Goal: Task Accomplishment & Management: Use online tool/utility

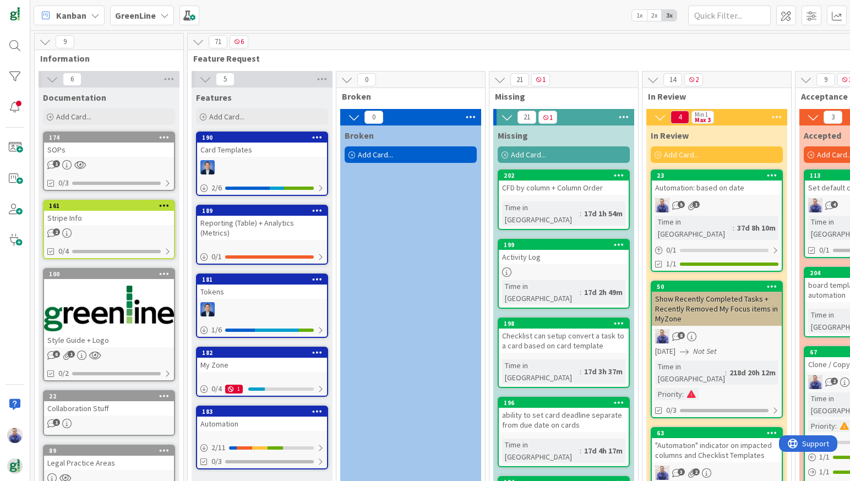
click at [127, 17] on b "GreenLine" at bounding box center [135, 15] width 41 height 11
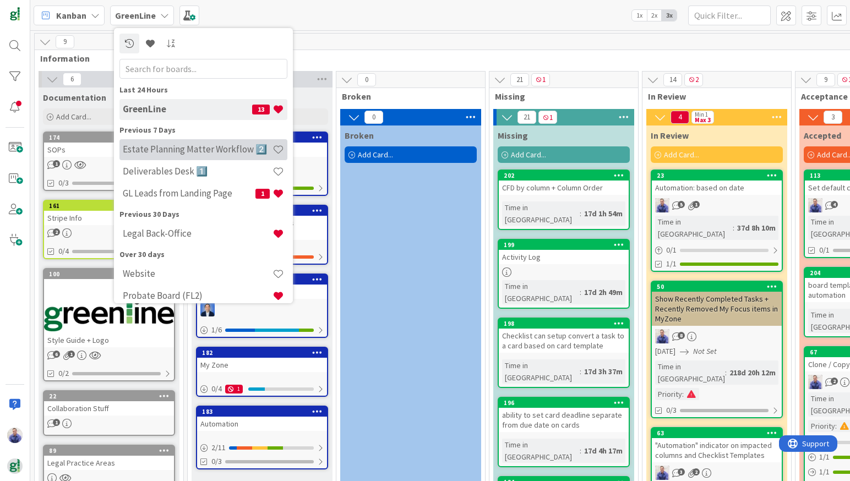
click at [164, 145] on h4 "Estate Planning Matter Workflow 2️⃣" at bounding box center [198, 149] width 150 height 11
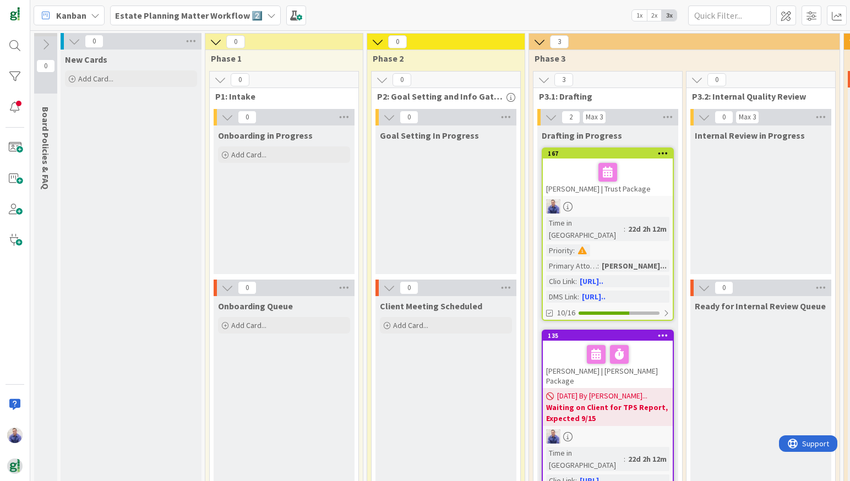
click at [512, 97] on icon "button" at bounding box center [510, 97] width 9 height 9
click at [475, 96] on span "P2: Goal Setting and Info Gathering" at bounding box center [441, 96] width 129 height 11
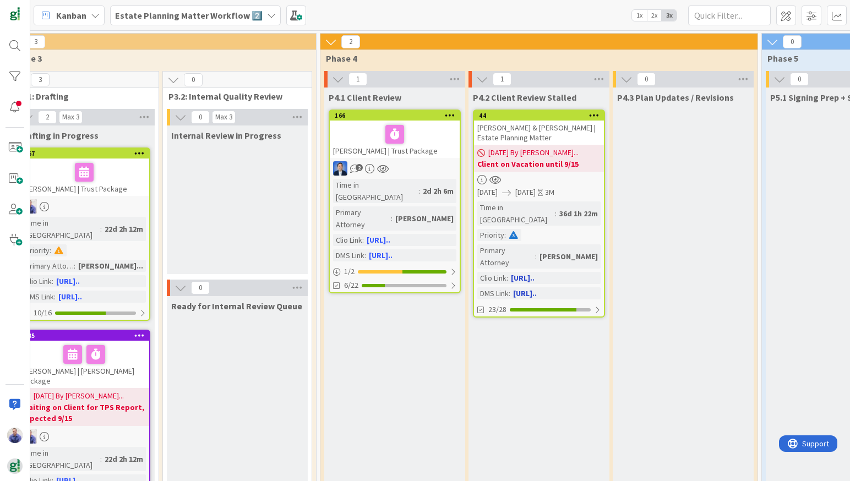
scroll to position [0, 542]
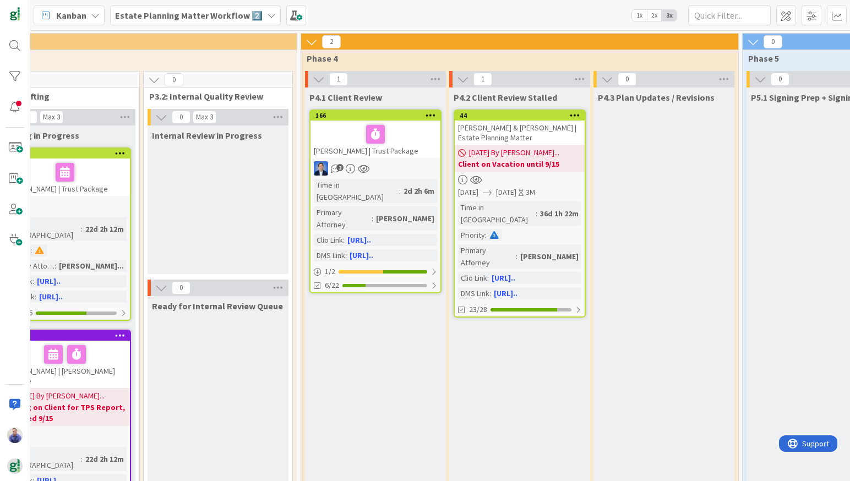
drag, startPoint x: 379, startPoint y: 98, endPoint x: 299, endPoint y: 98, distance: 80.3
click at [309, 98] on span "P4.1 Client Review" at bounding box center [345, 97] width 73 height 11
click at [640, 100] on span "P4.3 Plan Updates / Revisions" at bounding box center [656, 97] width 117 height 11
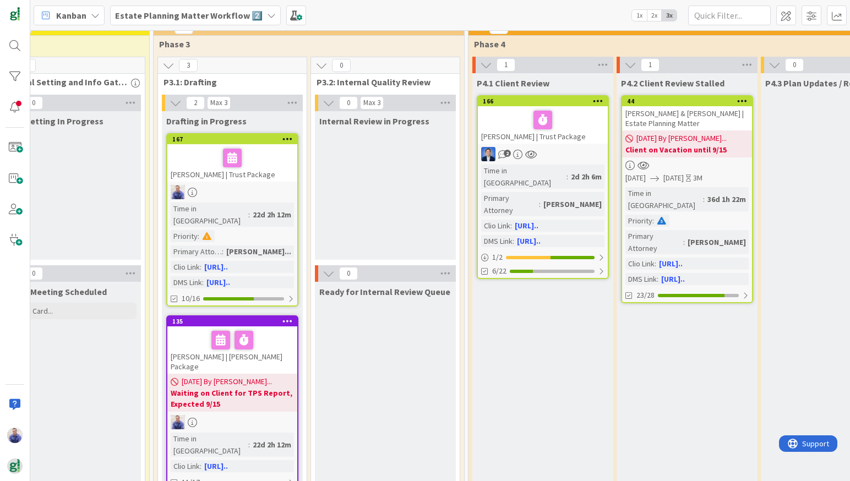
scroll to position [12, 375]
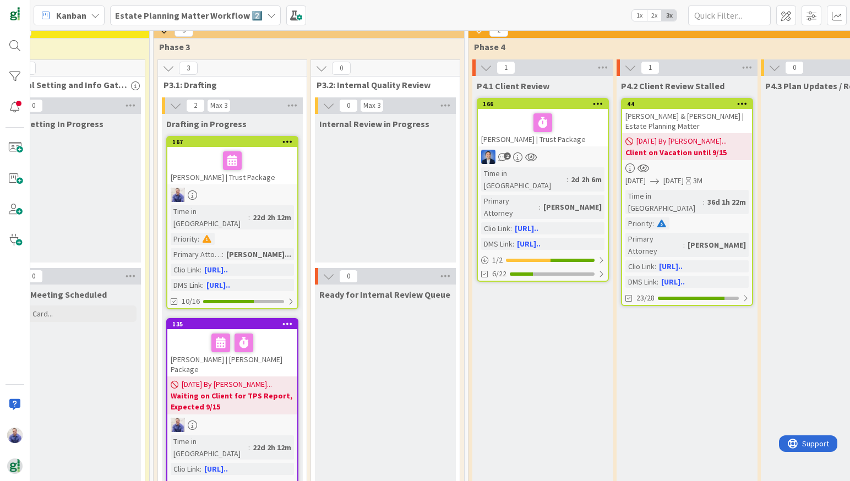
click at [640, 14] on span "1x" at bounding box center [639, 15] width 15 height 11
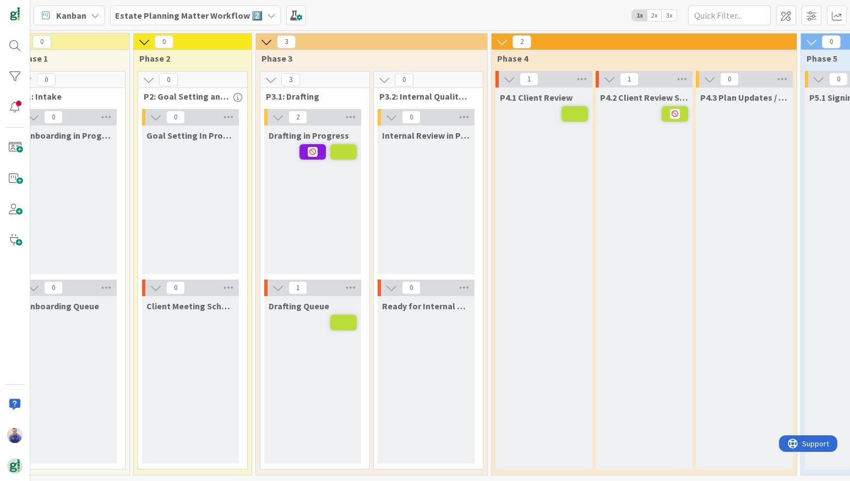
scroll to position [3, 167]
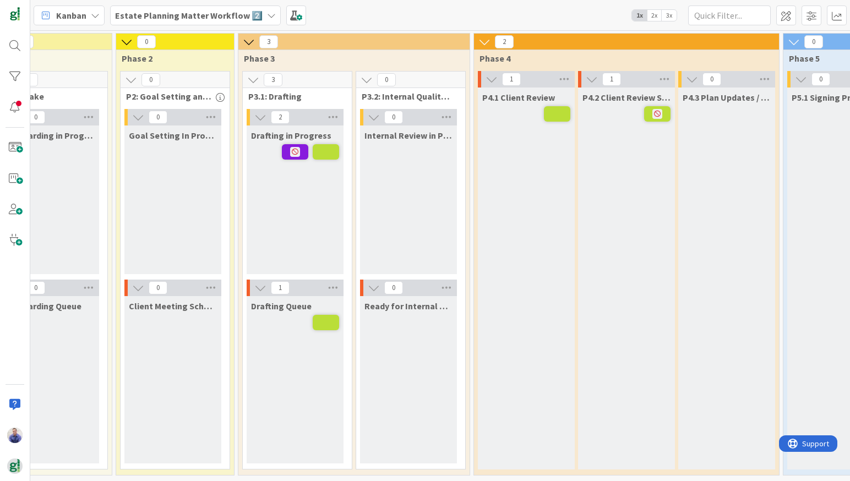
click at [673, 18] on span "3x" at bounding box center [668, 15] width 15 height 11
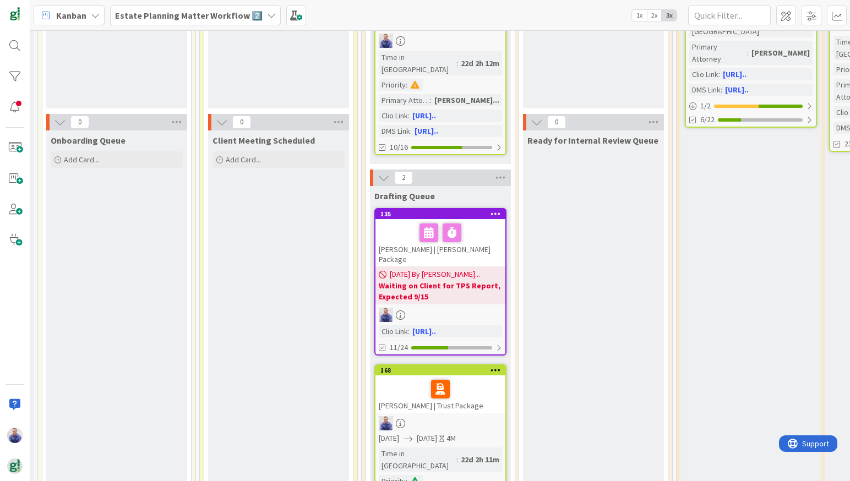
scroll to position [190, 167]
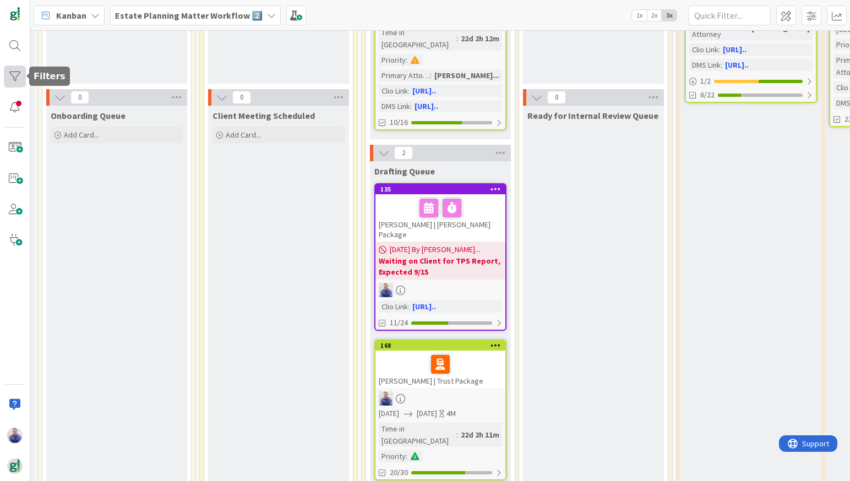
click at [19, 75] on div at bounding box center [15, 76] width 22 height 22
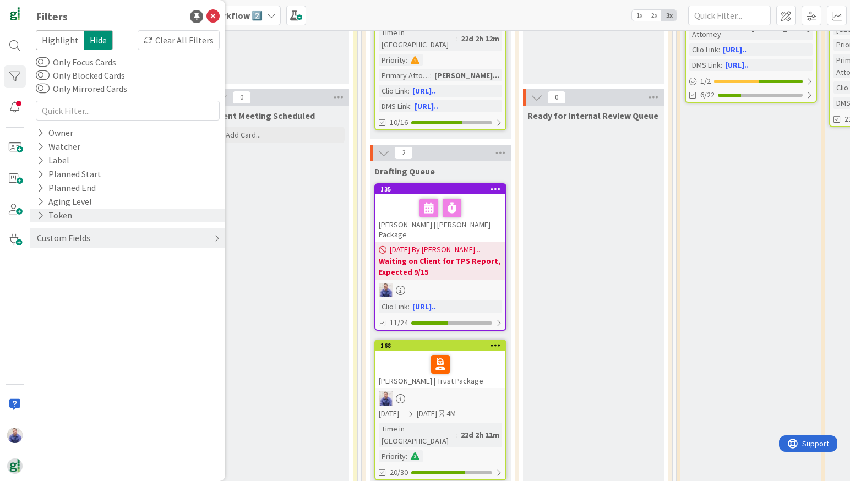
click at [46, 215] on div "Token" at bounding box center [54, 216] width 37 height 14
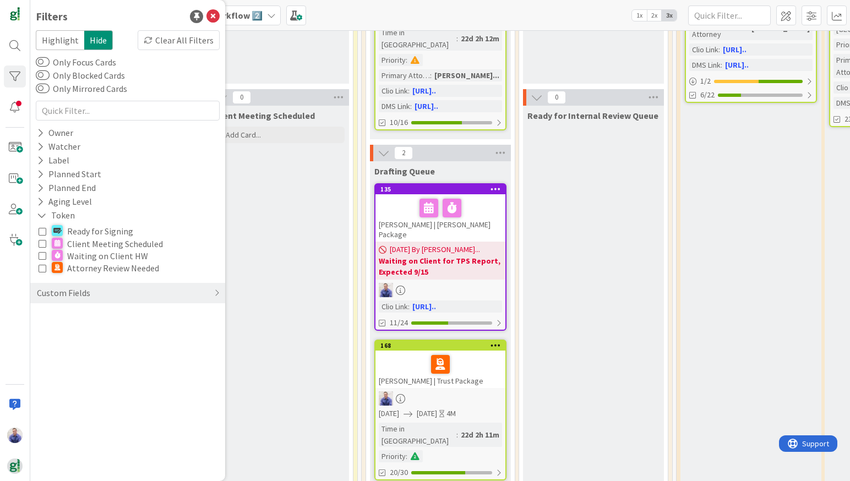
click at [43, 269] on icon at bounding box center [43, 268] width 8 height 8
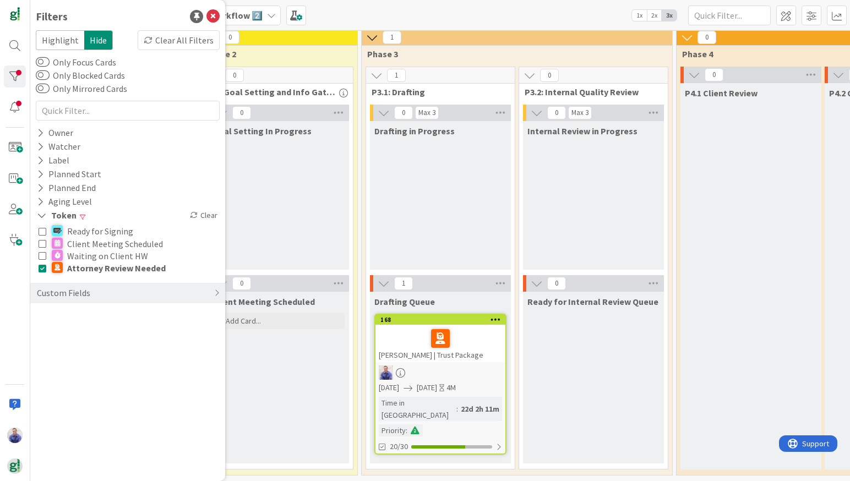
scroll to position [3, 167]
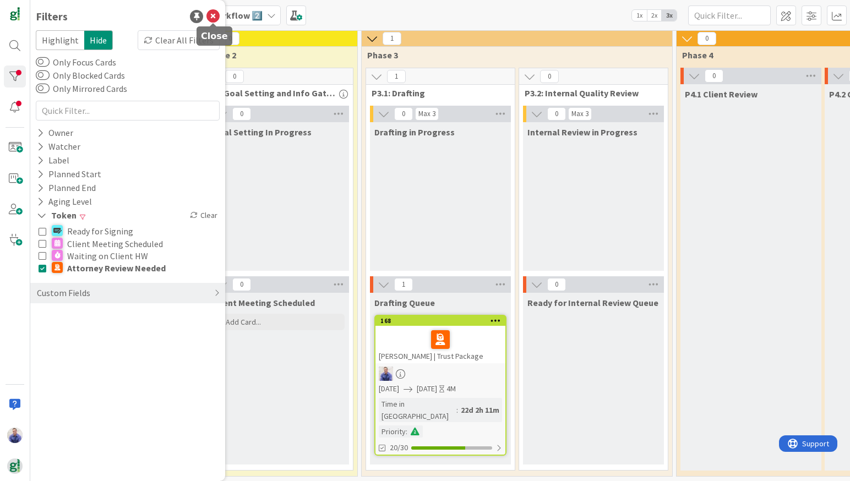
click at [210, 16] on icon at bounding box center [212, 16] width 13 height 13
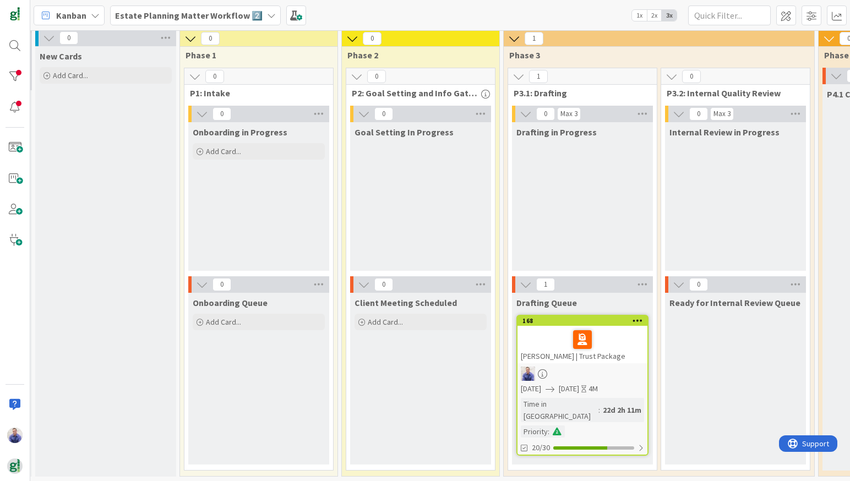
scroll to position [3, 0]
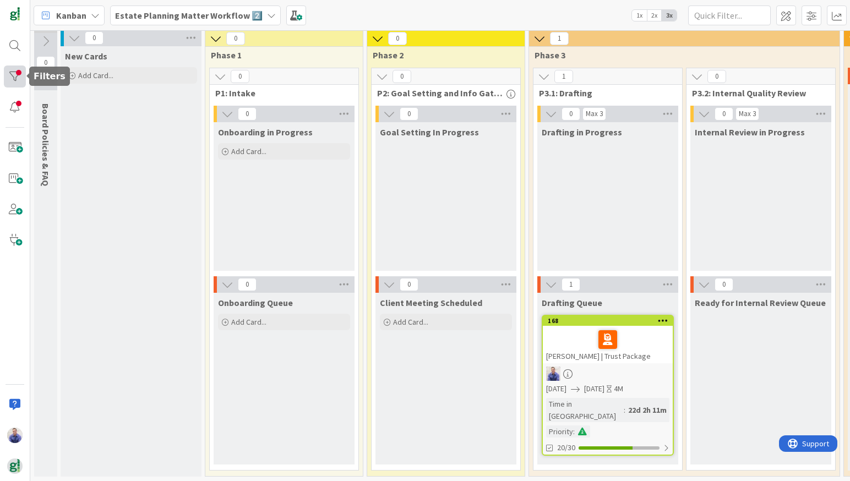
click at [11, 81] on div at bounding box center [15, 76] width 22 height 22
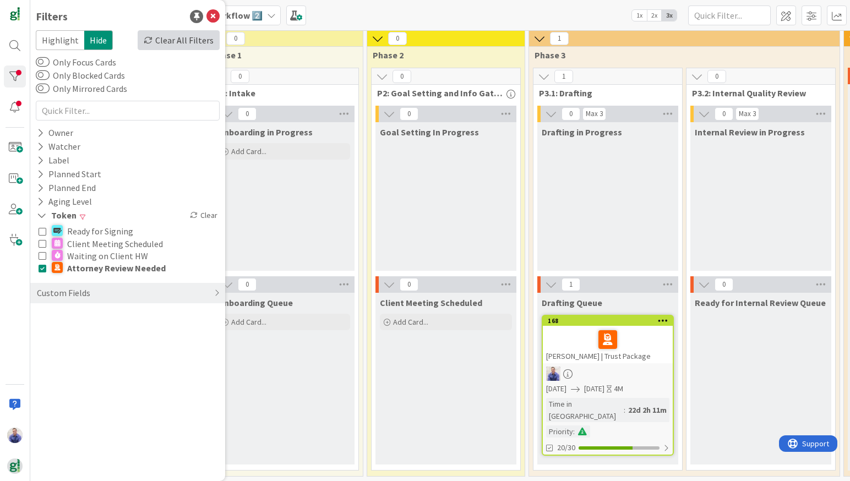
drag, startPoint x: 198, startPoint y: 40, endPoint x: 204, endPoint y: 32, distance: 9.9
click at [198, 40] on div "Clear All Filters" at bounding box center [179, 40] width 82 height 20
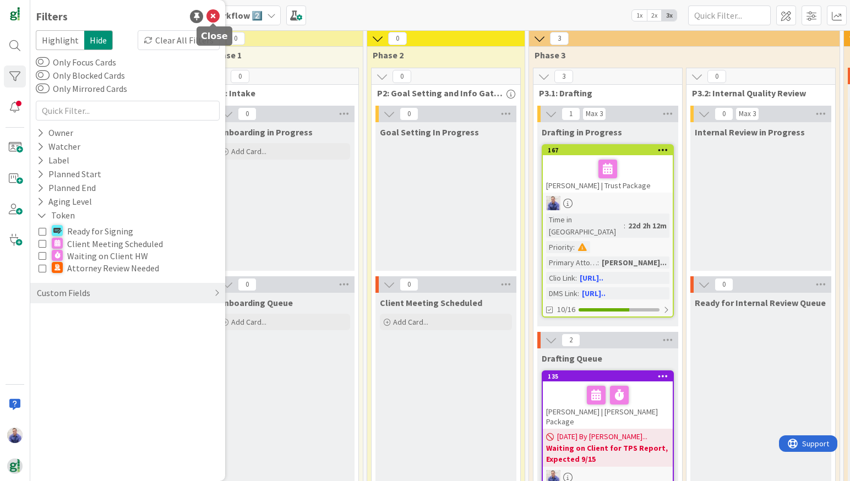
click at [210, 16] on icon at bounding box center [212, 16] width 13 height 13
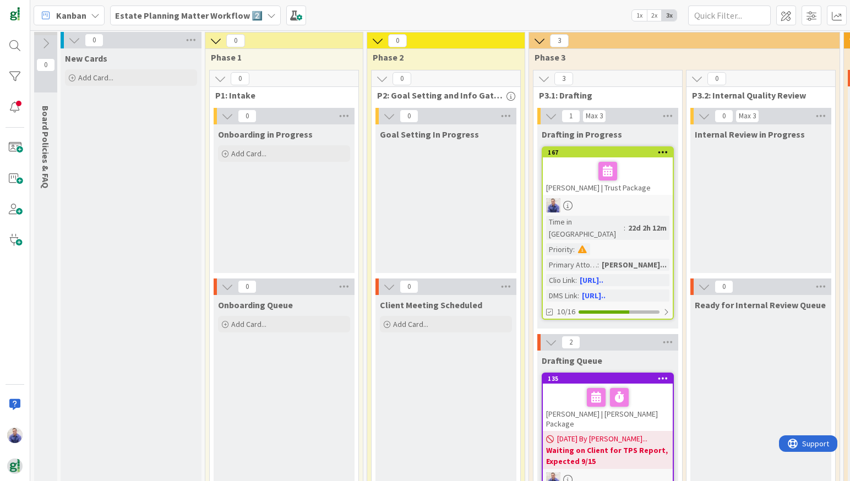
scroll to position [0, 0]
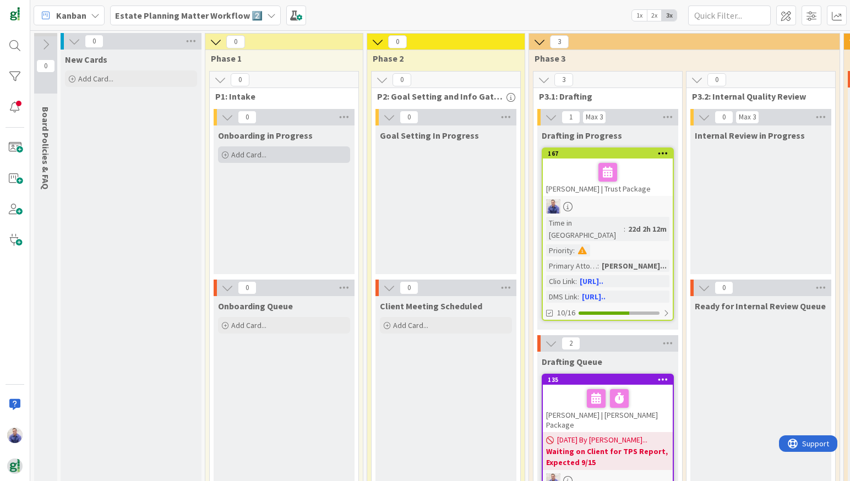
click at [234, 151] on span "Add Card..." at bounding box center [248, 155] width 35 height 10
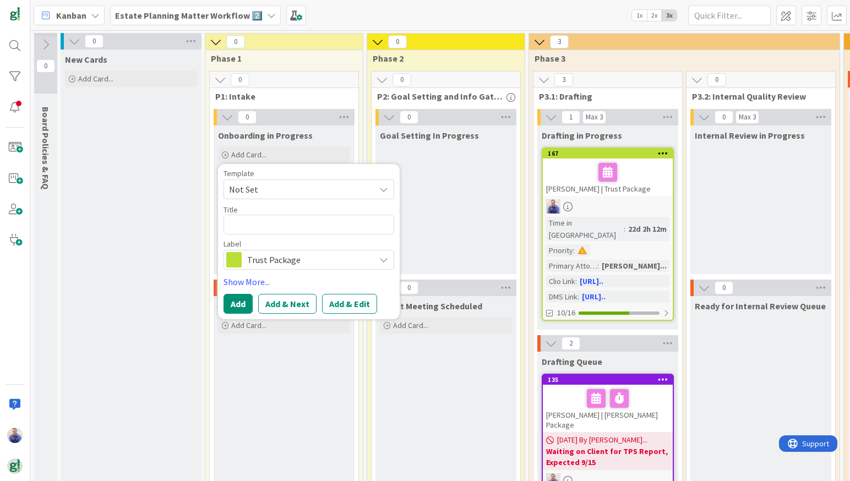
click at [156, 127] on div "New Cards Add Card..." at bounding box center [131, 371] width 141 height 642
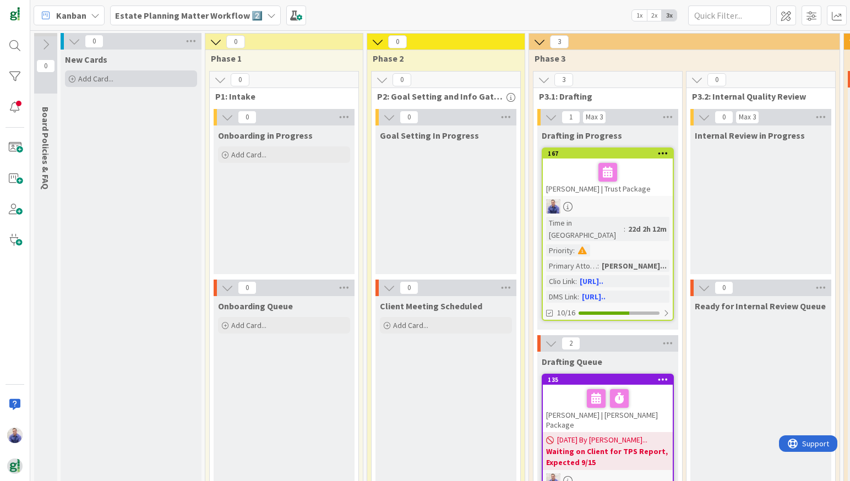
click at [162, 83] on div "Add Card..." at bounding box center [131, 78] width 132 height 17
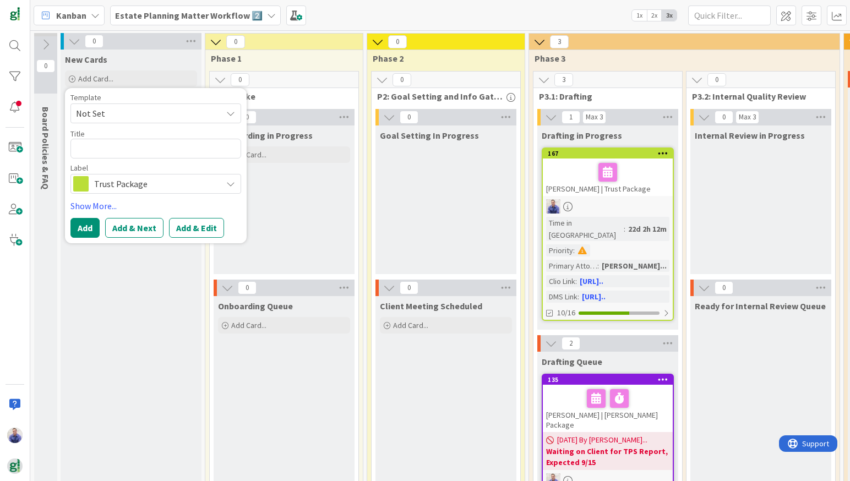
type textarea "x"
type textarea "T"
type textarea "x"
type textarea "Te"
type textarea "x"
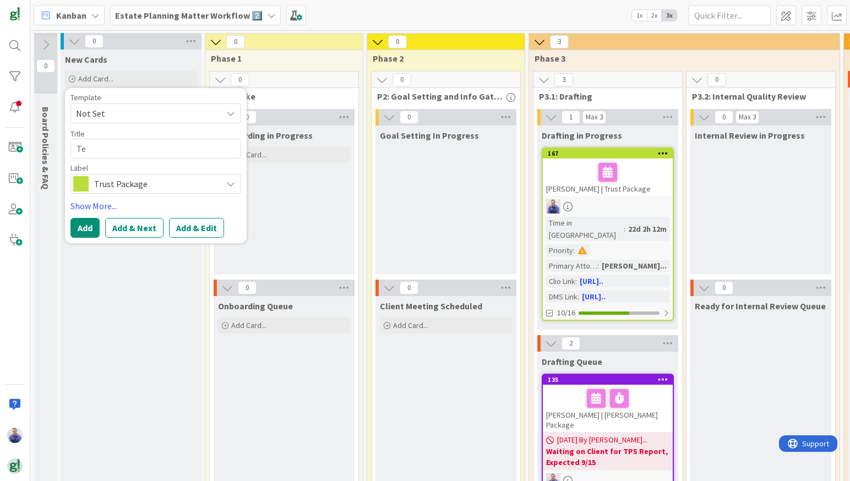
type textarea "Tes"
type textarea "x"
type textarea "Test"
type textarea "x"
type textarea "Test"
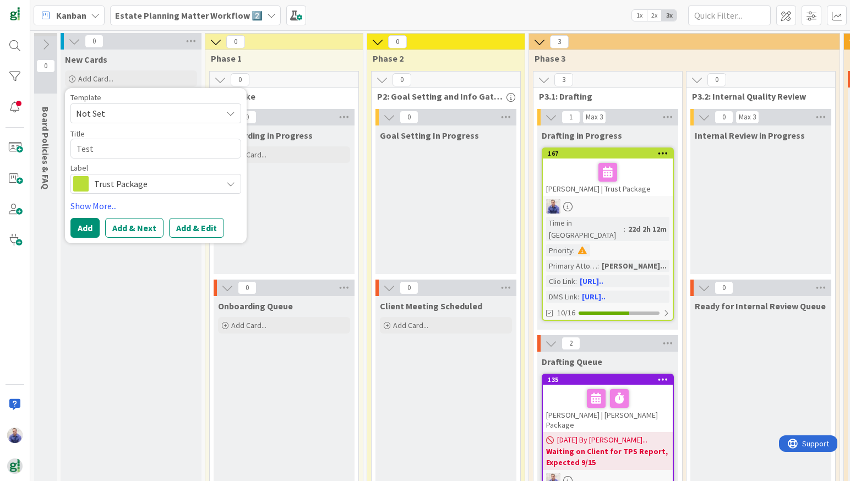
type textarea "x"
type textarea "Test C"
type textarea "x"
type textarea "Test Ca"
type textarea "x"
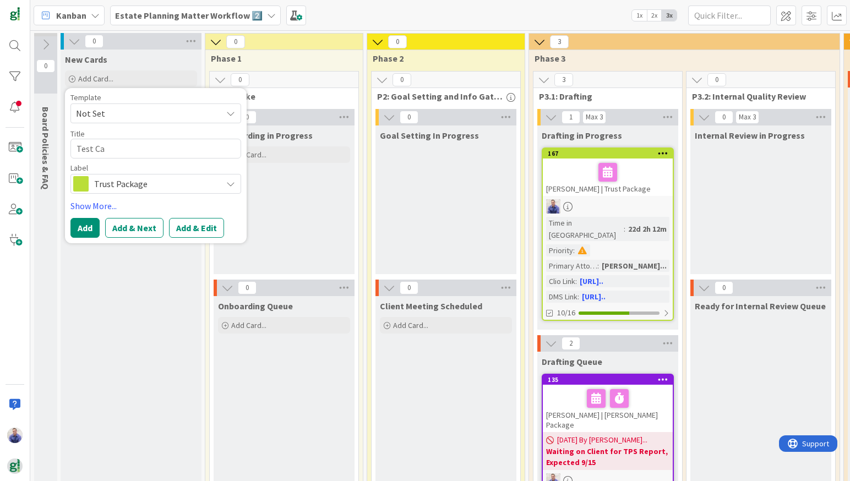
type textarea "Test Car"
type textarea "x"
type textarea "Test Card"
click at [85, 225] on button "Add" at bounding box center [84, 228] width 29 height 20
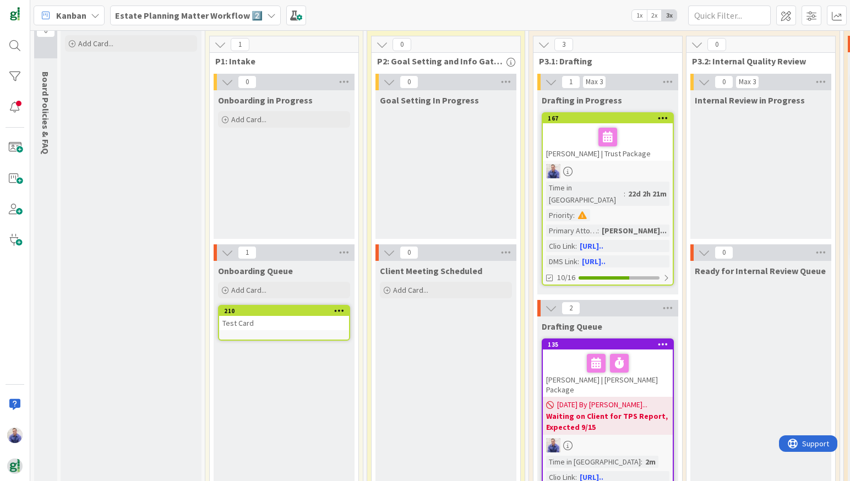
scroll to position [36, 0]
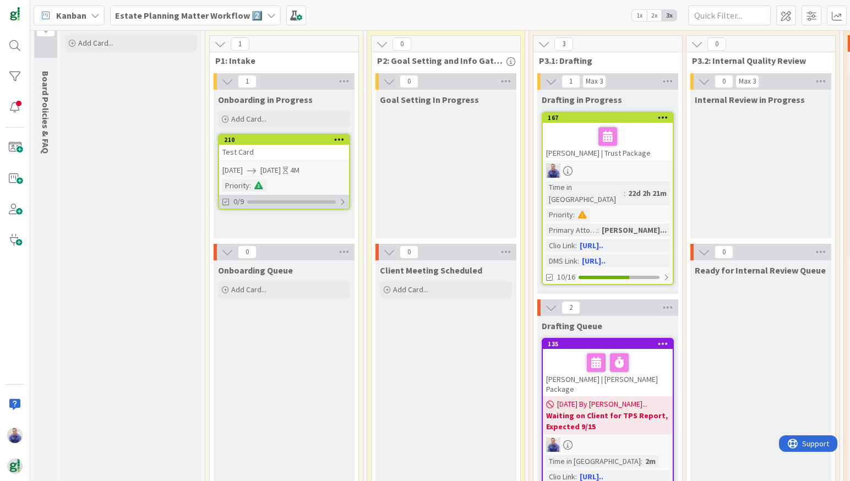
click at [343, 204] on div at bounding box center [342, 202] width 7 height 9
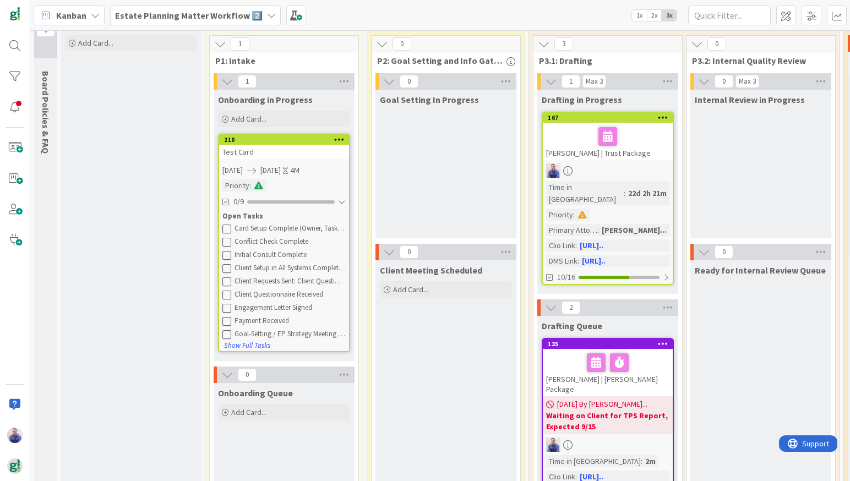
click at [289, 151] on div "Test Card" at bounding box center [284, 152] width 130 height 14
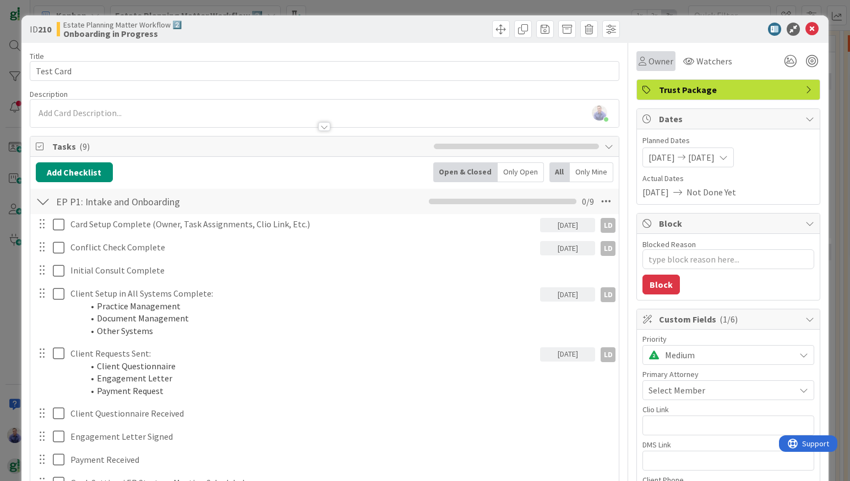
click at [655, 68] on div "Owner" at bounding box center [655, 61] width 39 height 20
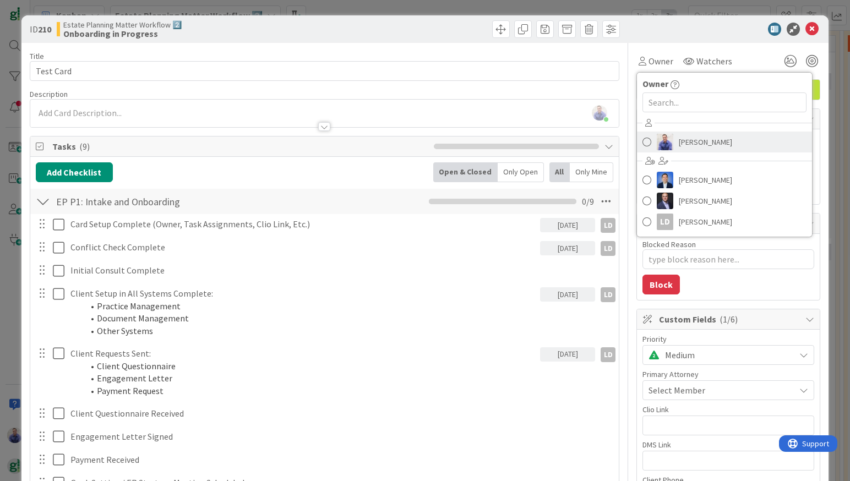
click at [670, 139] on link "[PERSON_NAME]" at bounding box center [724, 141] width 175 height 21
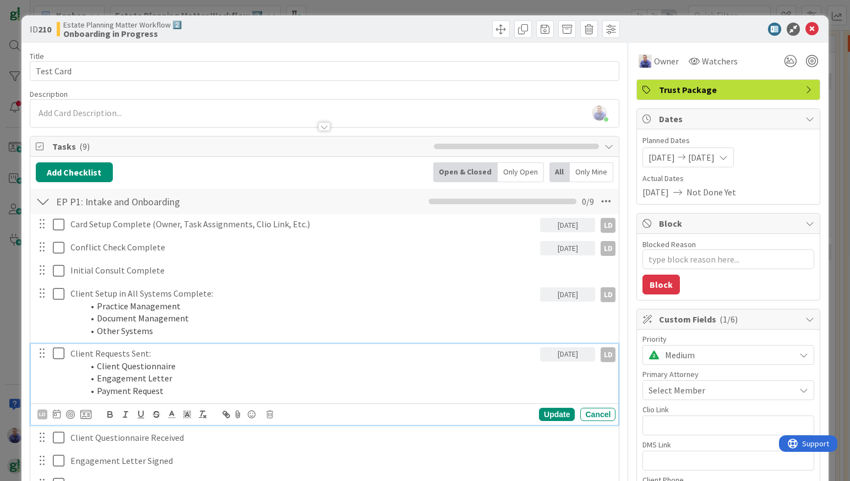
click at [417, 344] on div "Client Requests Sent: Client Questionnaire Engagement Letter Payment Request" at bounding box center [303, 372] width 474 height 57
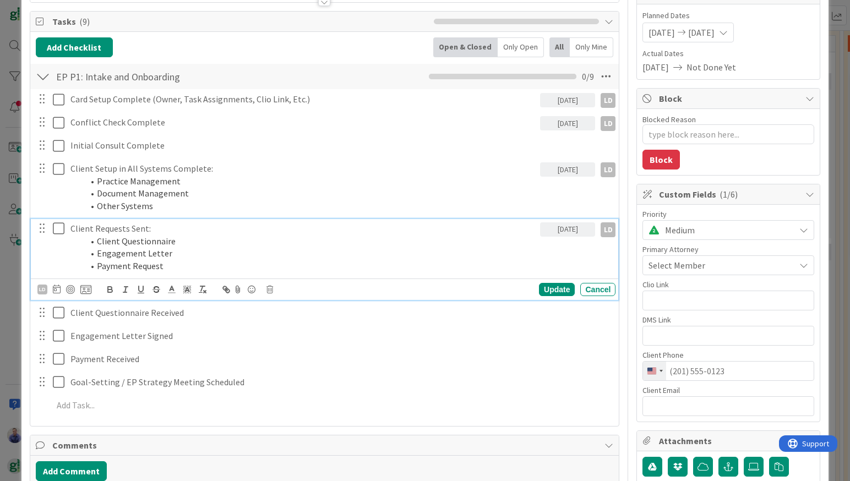
scroll to position [173, 0]
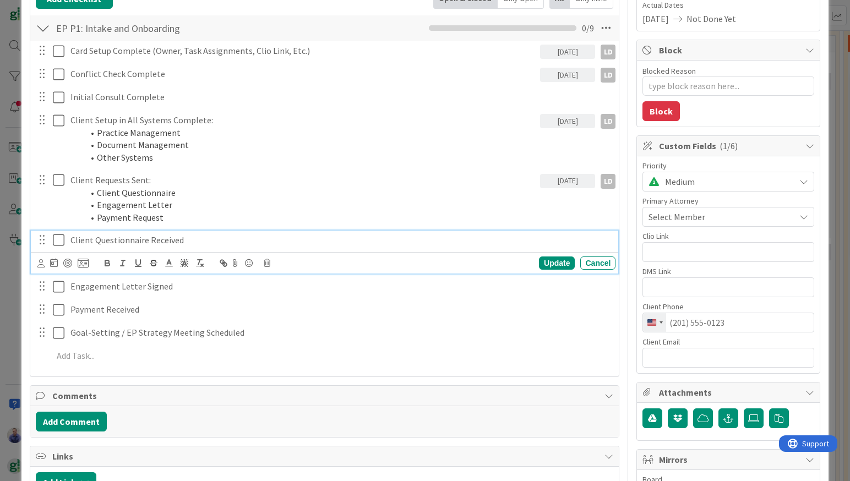
click at [198, 250] on div "Client Questionnaire Received" at bounding box center [340, 240] width 549 height 19
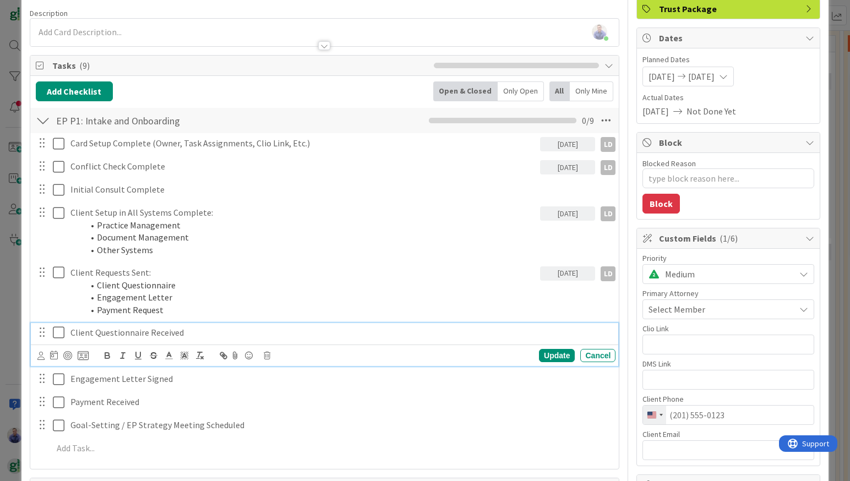
scroll to position [0, 0]
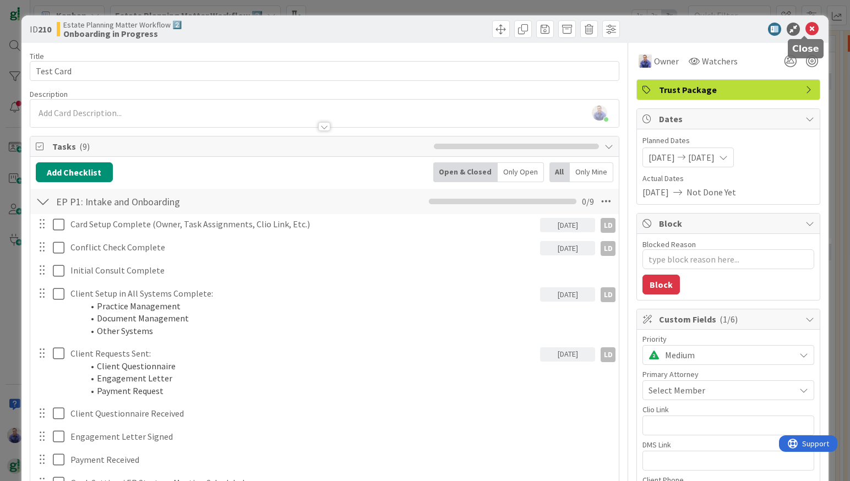
click at [805, 28] on icon at bounding box center [811, 29] width 13 height 13
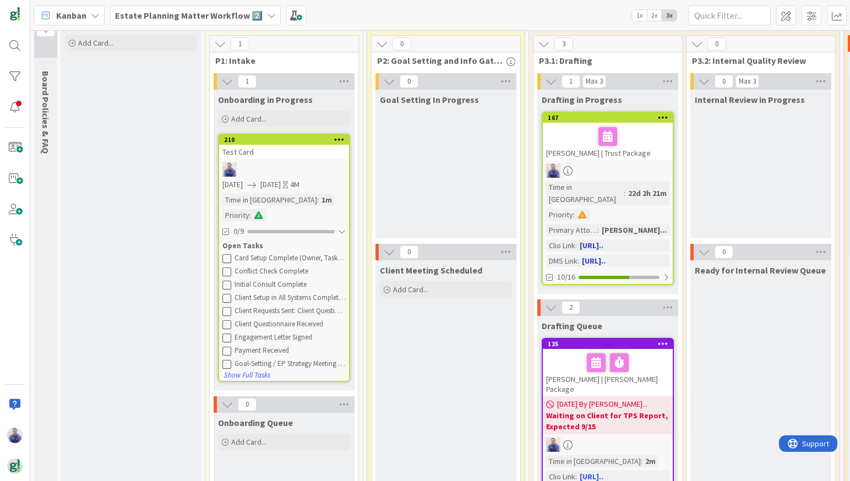
click at [603, 240] on link "[URL].." at bounding box center [591, 245] width 24 height 10
click at [276, 156] on div "Test Card" at bounding box center [284, 152] width 130 height 14
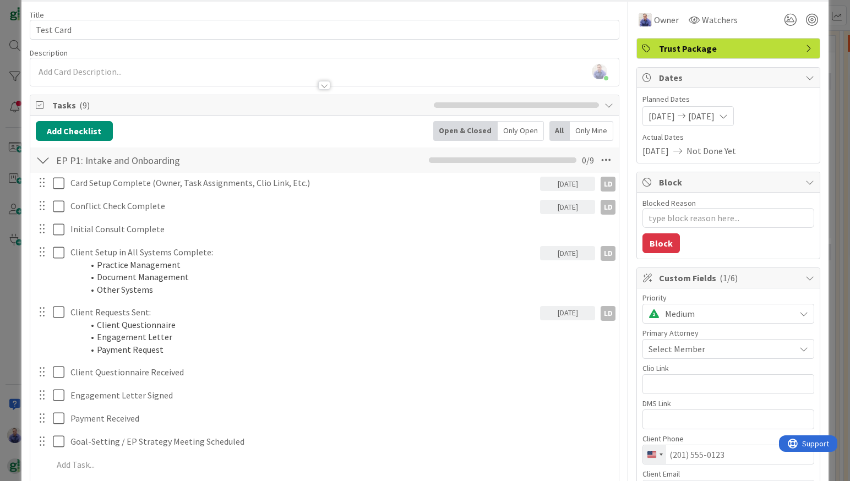
scroll to position [69, 0]
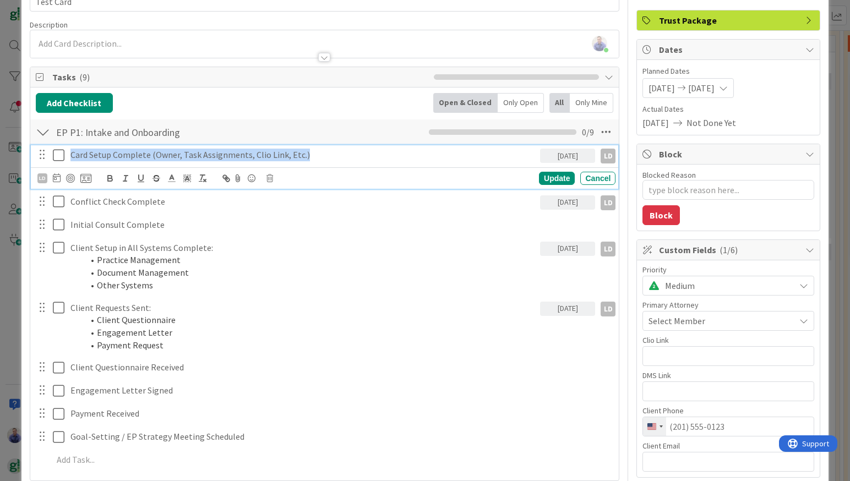
drag, startPoint x: 72, startPoint y: 153, endPoint x: 278, endPoint y: 169, distance: 207.5
click at [278, 165] on div "Card Setup Complete (Owner, Task Assignments, Clio Link, Etc.)" at bounding box center [303, 154] width 474 height 19
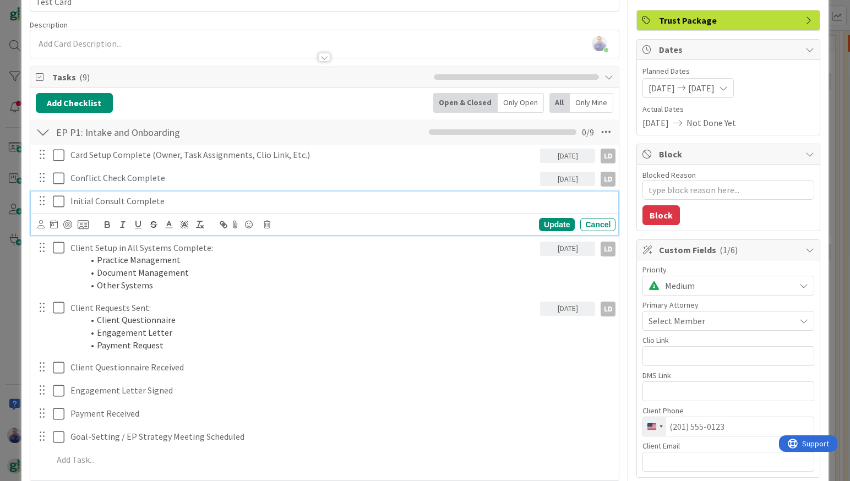
click at [315, 211] on div "Initial Consult Complete" at bounding box center [340, 200] width 549 height 19
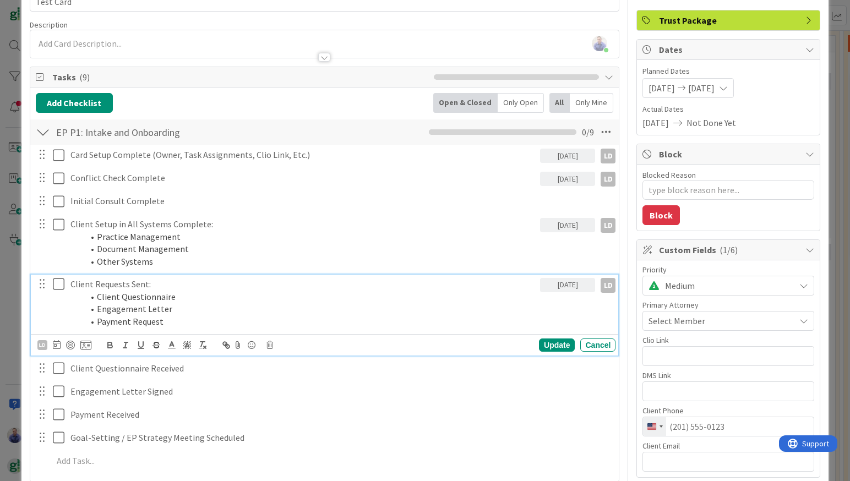
click at [192, 331] on div "Client Requests Sent: Client Questionnaire Engagement Letter Payment Request" at bounding box center [303, 303] width 474 height 57
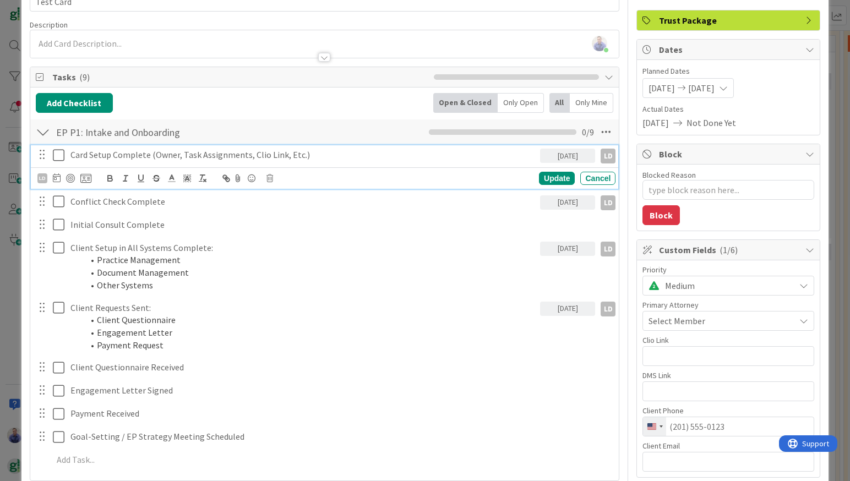
click at [56, 157] on icon at bounding box center [61, 155] width 17 height 13
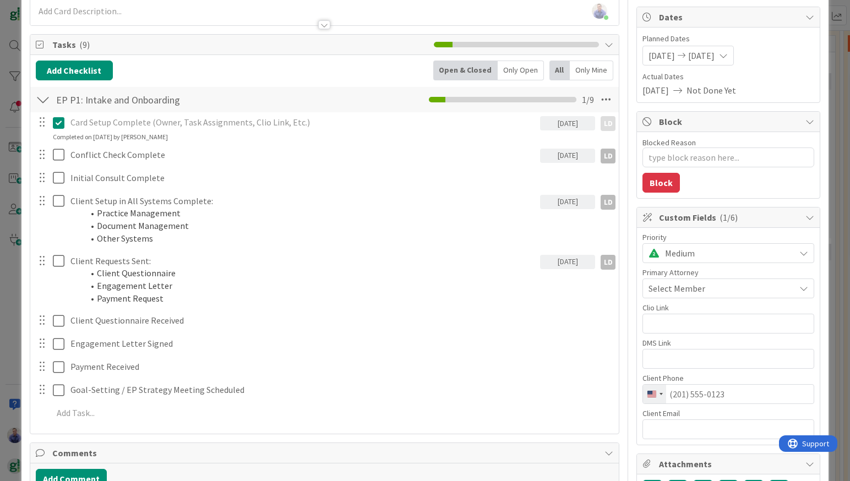
scroll to position [104, 0]
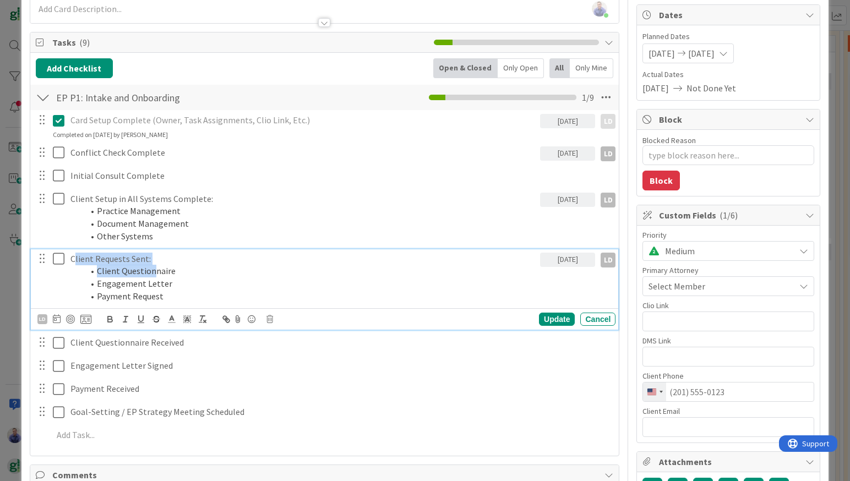
drag, startPoint x: 74, startPoint y: 257, endPoint x: 160, endPoint y: 267, distance: 85.9
click at [155, 265] on div "Client Requests Sent: Client Questionnaire Engagement Letter Payment Request" at bounding box center [303, 277] width 474 height 57
click at [176, 296] on li "Payment Request" at bounding box center [310, 296] width 452 height 13
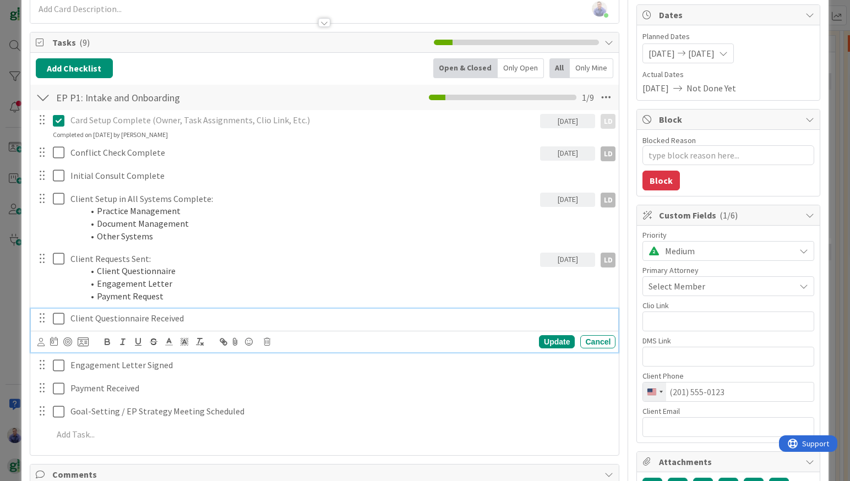
click at [204, 328] on div "Client Questionnaire Received" at bounding box center [340, 318] width 549 height 19
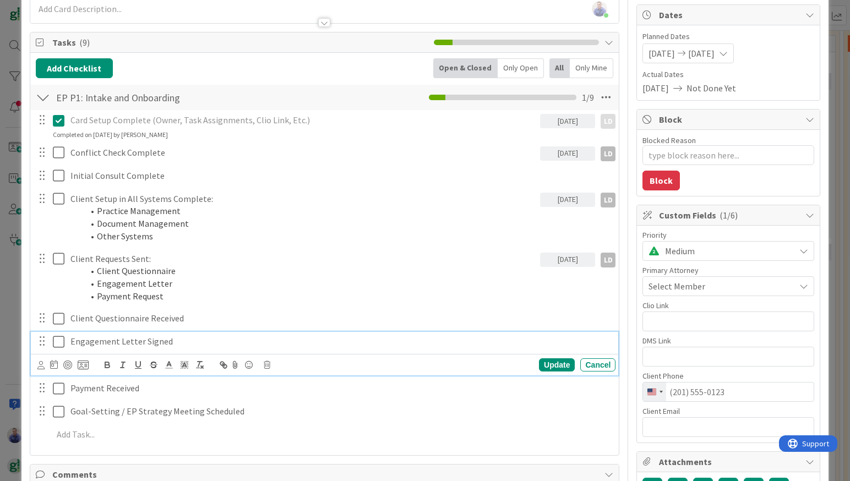
click at [173, 351] on div "Engagement Letter Signed" at bounding box center [340, 341] width 549 height 19
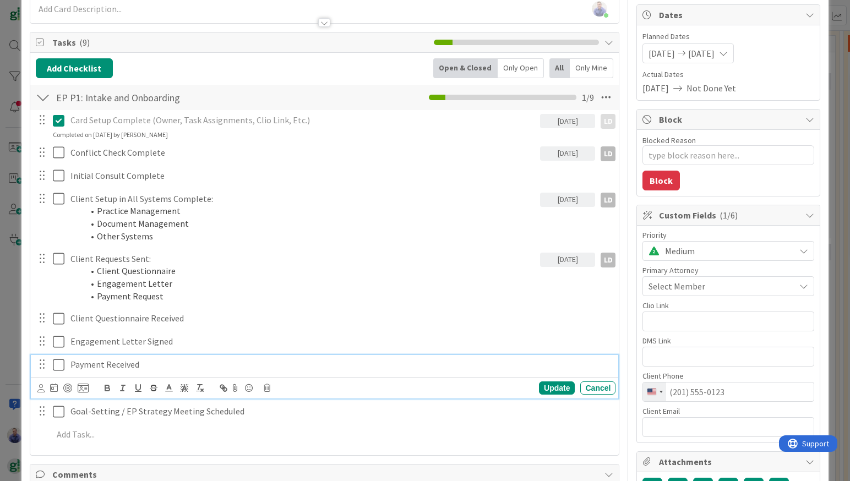
click at [163, 374] on div "Payment Received" at bounding box center [340, 364] width 549 height 19
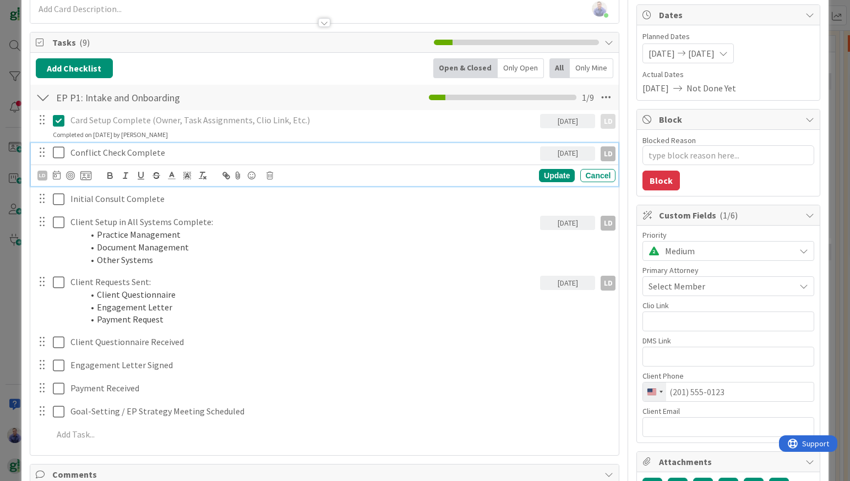
click at [58, 154] on icon at bounding box center [61, 152] width 17 height 13
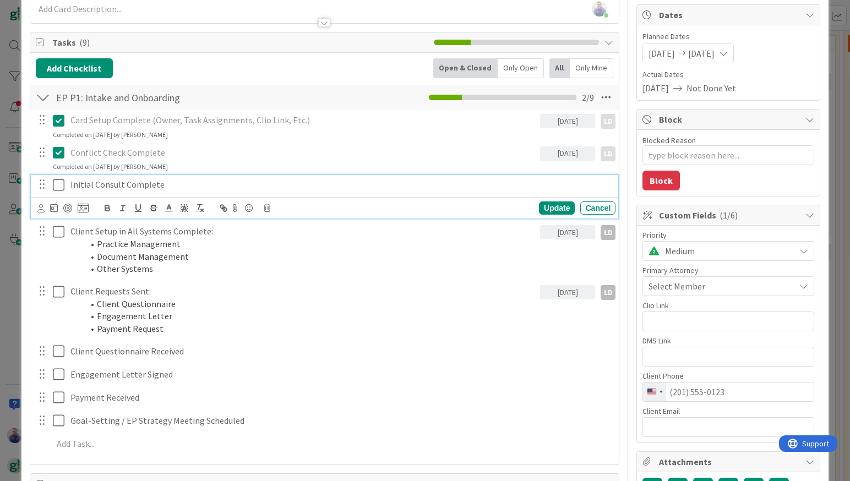
drag, startPoint x: 59, startPoint y: 184, endPoint x: 61, endPoint y: 217, distance: 33.0
click at [59, 184] on icon at bounding box center [61, 184] width 17 height 13
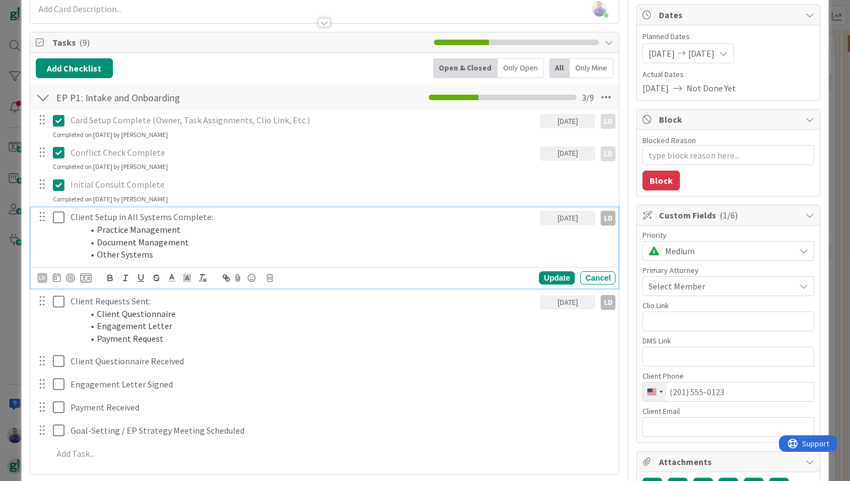
click at [59, 221] on icon at bounding box center [61, 217] width 17 height 13
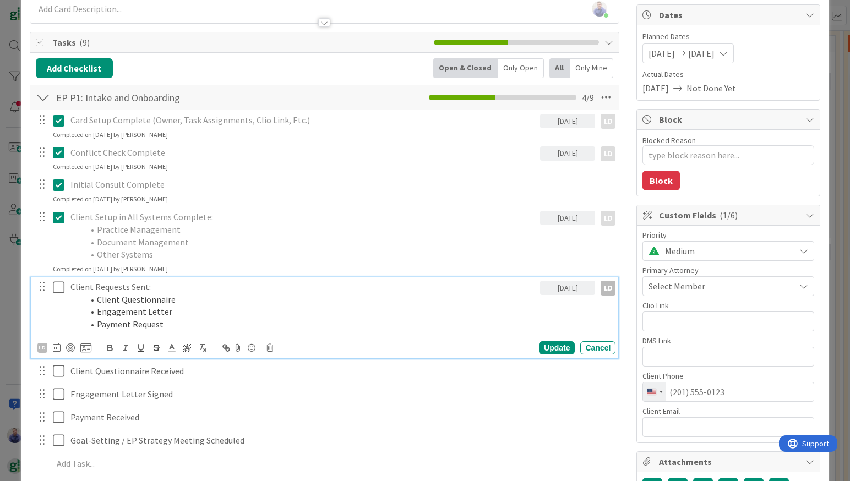
drag, startPoint x: 61, startPoint y: 284, endPoint x: 76, endPoint y: 289, distance: 16.7
click at [60, 284] on icon at bounding box center [61, 287] width 17 height 13
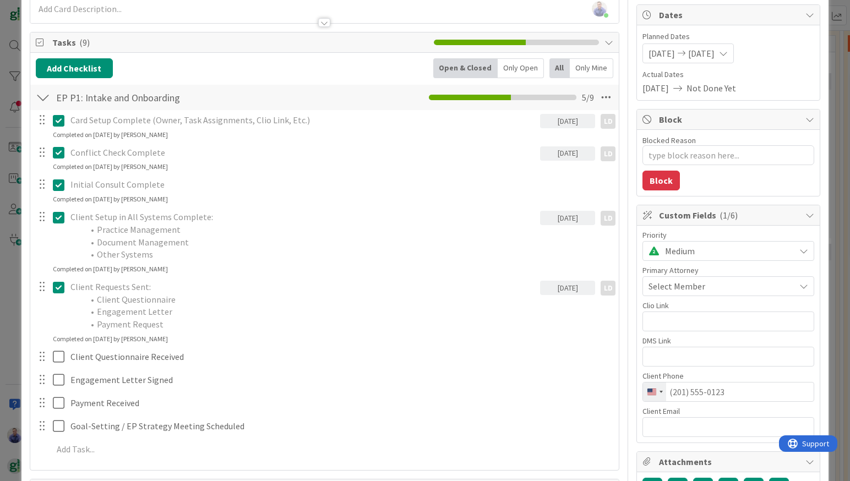
scroll to position [0, 0]
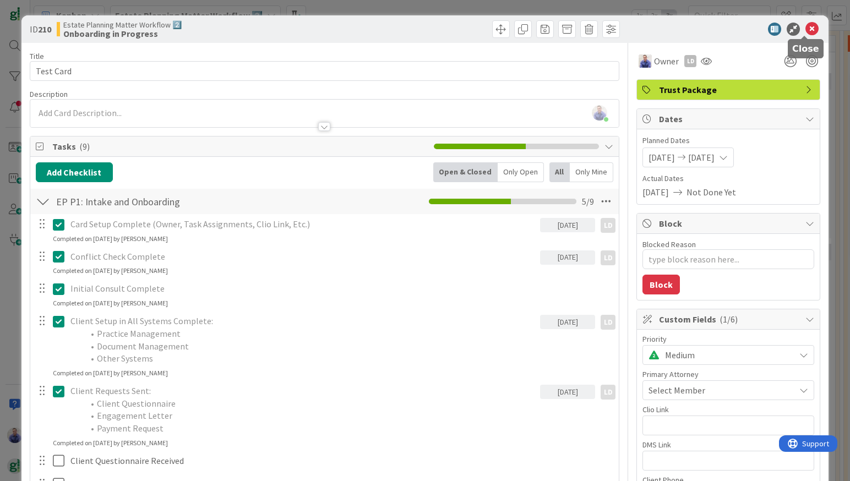
click at [805, 24] on icon at bounding box center [811, 29] width 13 height 13
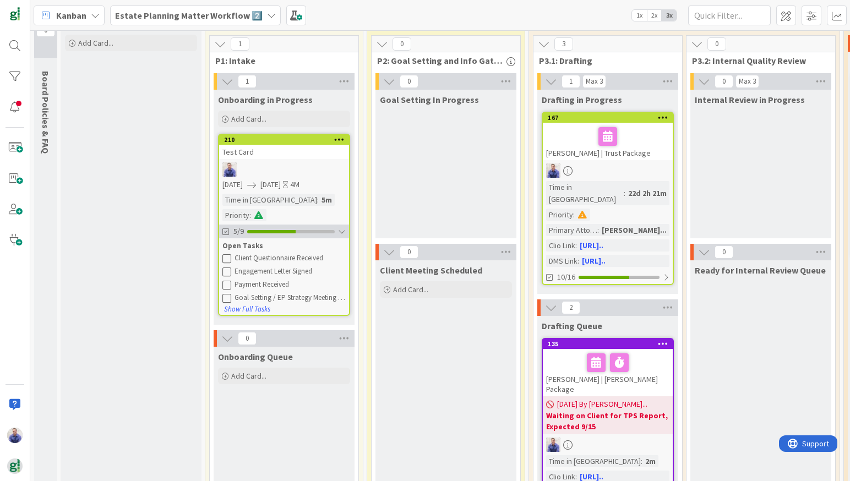
click at [344, 227] on div at bounding box center [342, 231] width 8 height 9
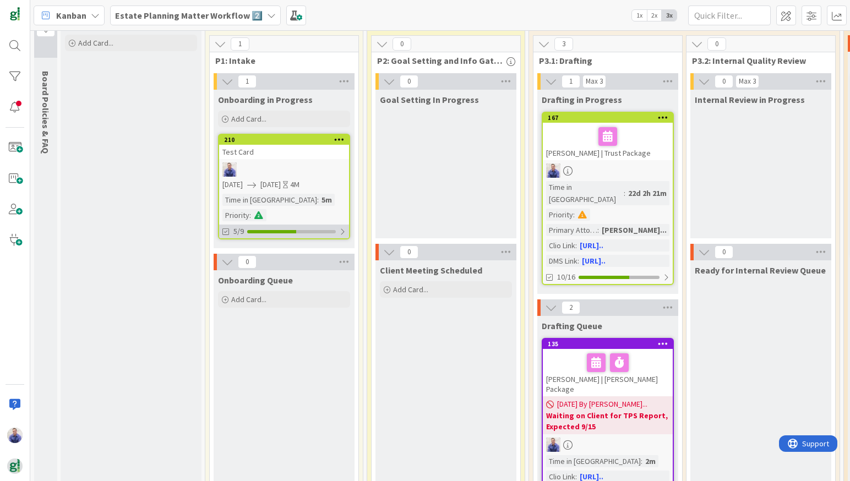
click at [345, 227] on div at bounding box center [342, 231] width 7 height 9
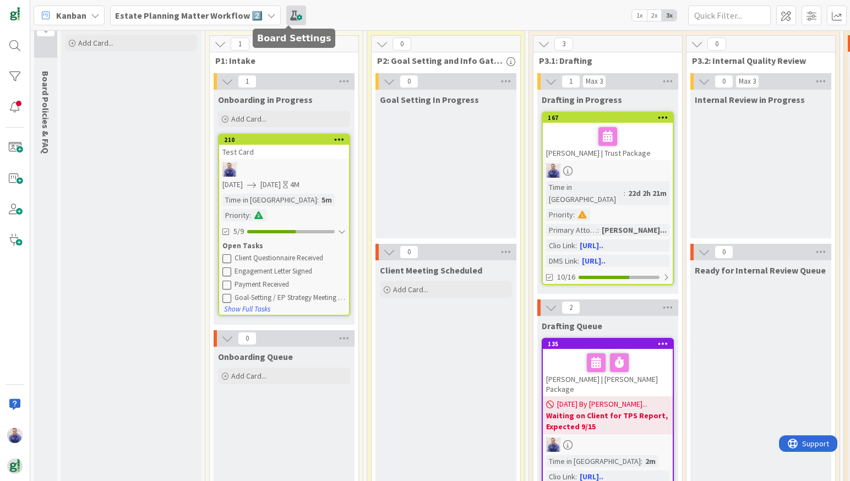
click at [293, 12] on span at bounding box center [296, 16] width 20 height 20
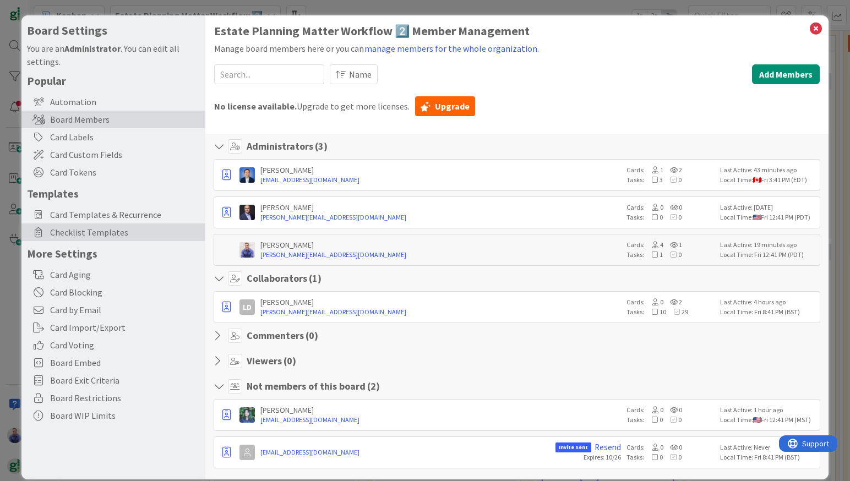
click at [118, 237] on span "Checklist Templates" at bounding box center [125, 232] width 150 height 13
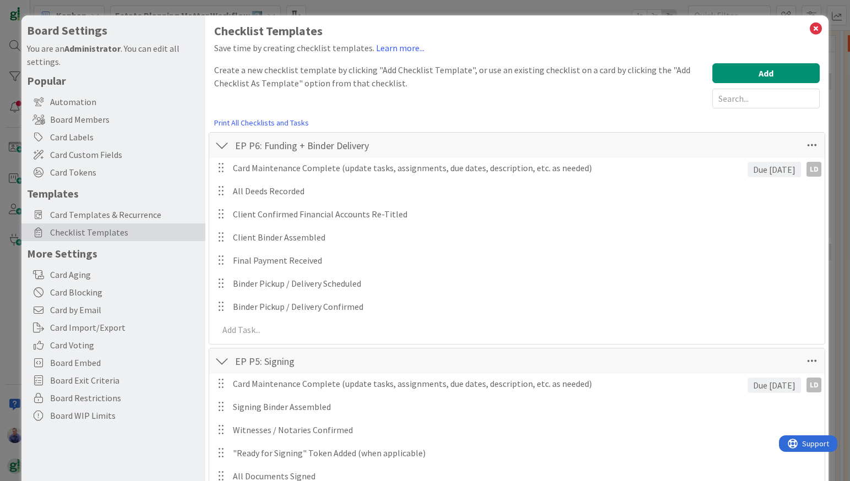
click at [219, 143] on div at bounding box center [222, 145] width 14 height 20
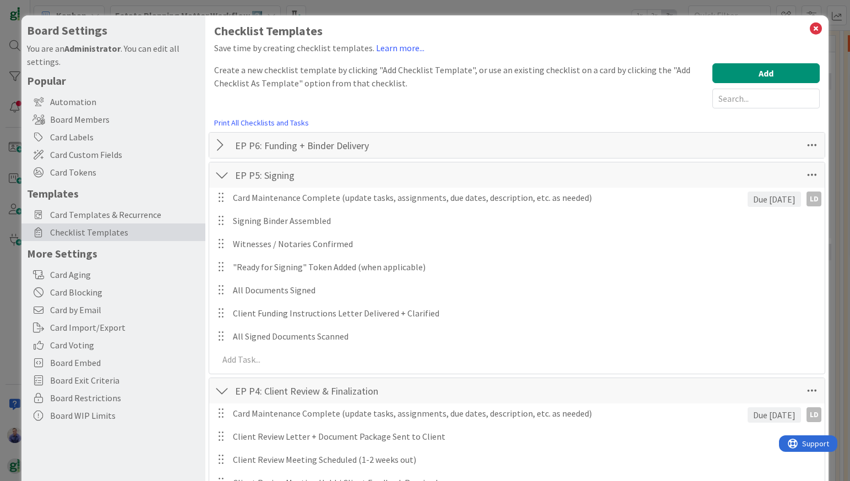
click at [226, 178] on div at bounding box center [222, 175] width 14 height 20
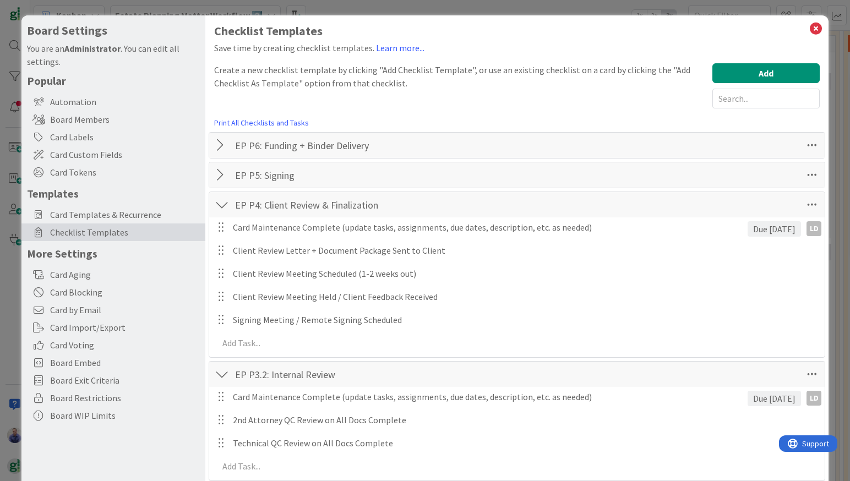
click at [226, 200] on div at bounding box center [222, 205] width 14 height 20
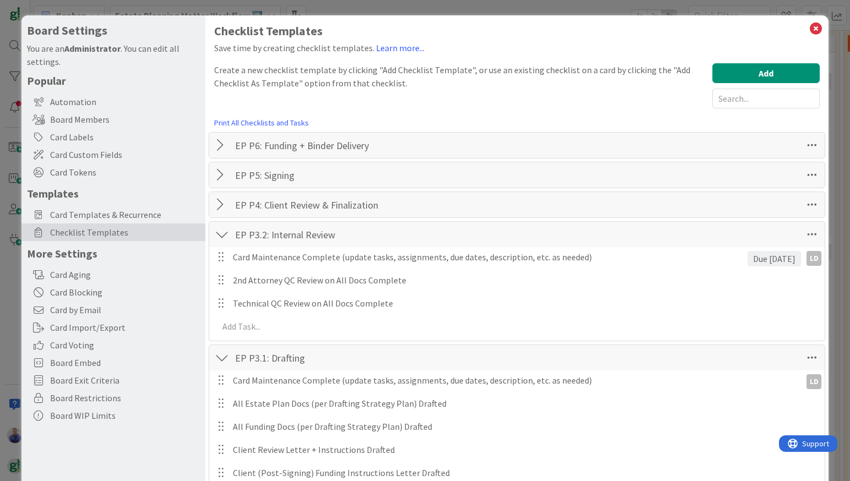
drag, startPoint x: 220, startPoint y: 234, endPoint x: 223, endPoint y: 248, distance: 14.7
click at [220, 234] on div at bounding box center [222, 234] width 14 height 20
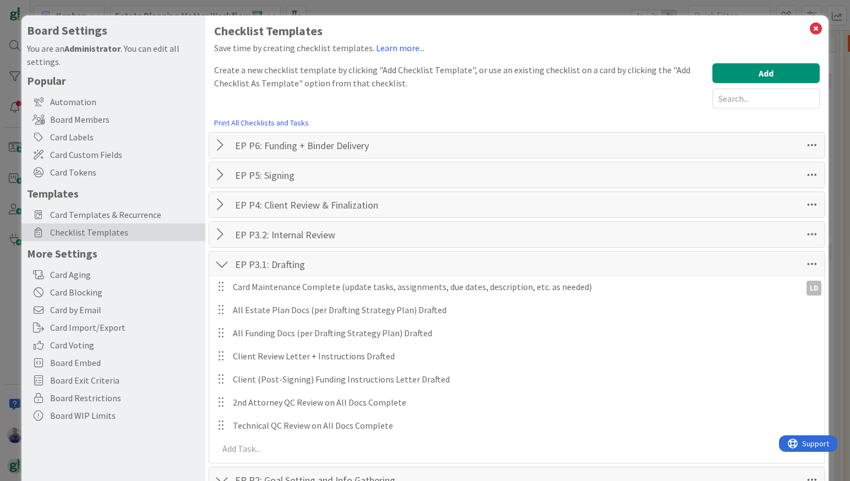
click at [223, 270] on div at bounding box center [222, 264] width 14 height 20
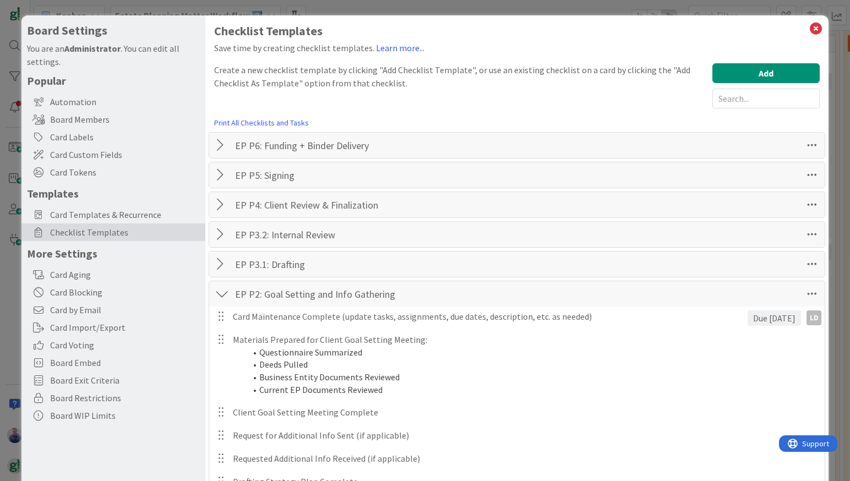
click at [224, 291] on div at bounding box center [222, 294] width 14 height 20
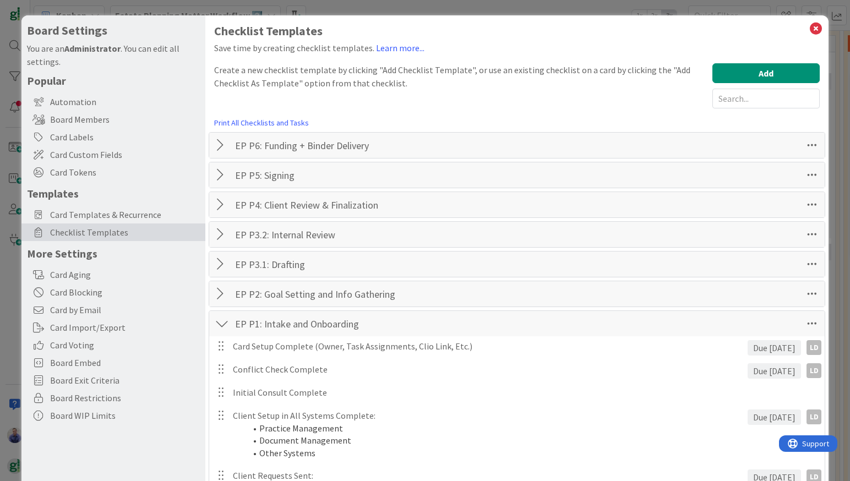
click at [227, 325] on div at bounding box center [222, 324] width 14 height 20
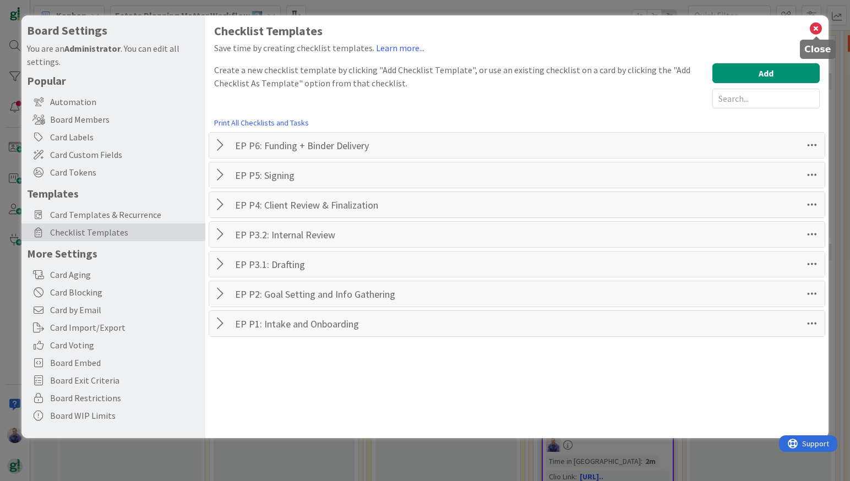
click at [818, 26] on icon at bounding box center [815, 28] width 14 height 15
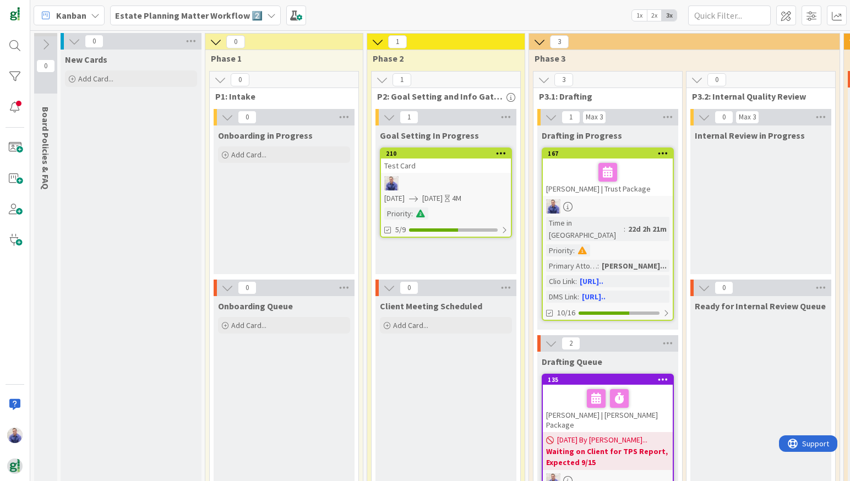
click at [451, 170] on div "Test Card" at bounding box center [446, 165] width 130 height 14
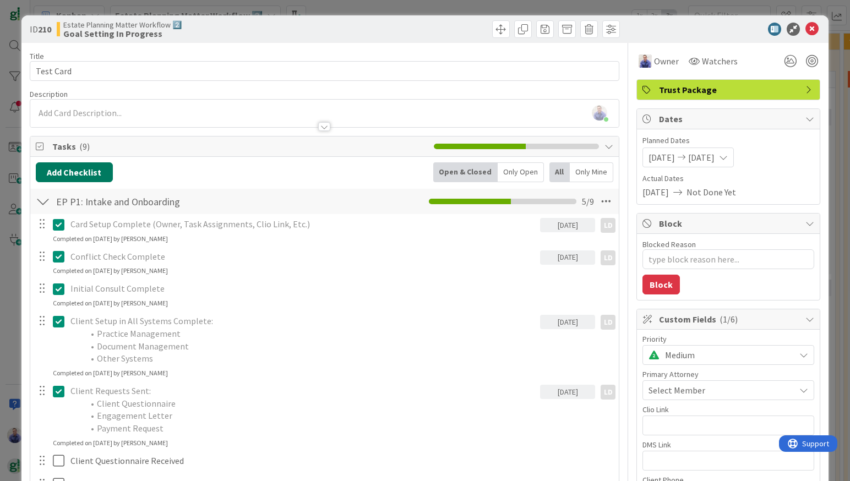
click at [93, 172] on button "Add Checklist" at bounding box center [74, 172] width 77 height 20
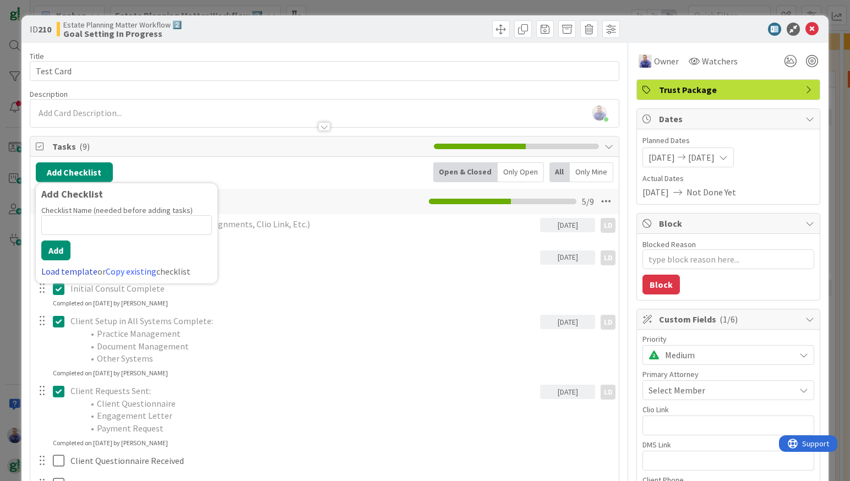
click at [83, 267] on link "Load template" at bounding box center [69, 271] width 56 height 11
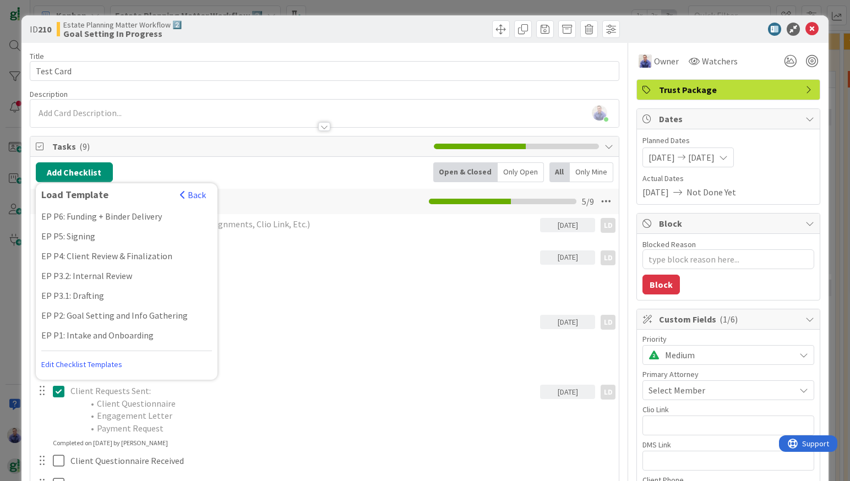
click at [84, 300] on div "EP P3.1: Drafting" at bounding box center [127, 296] width 182 height 20
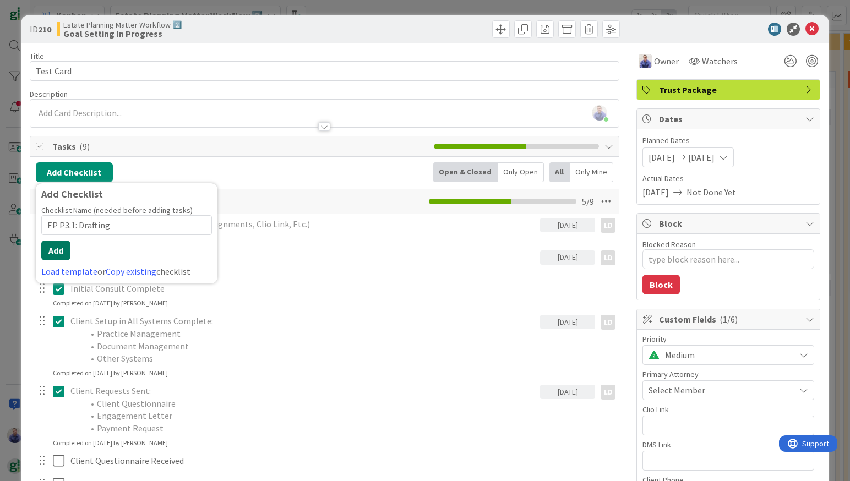
click at [54, 250] on button "Add" at bounding box center [55, 250] width 29 height 20
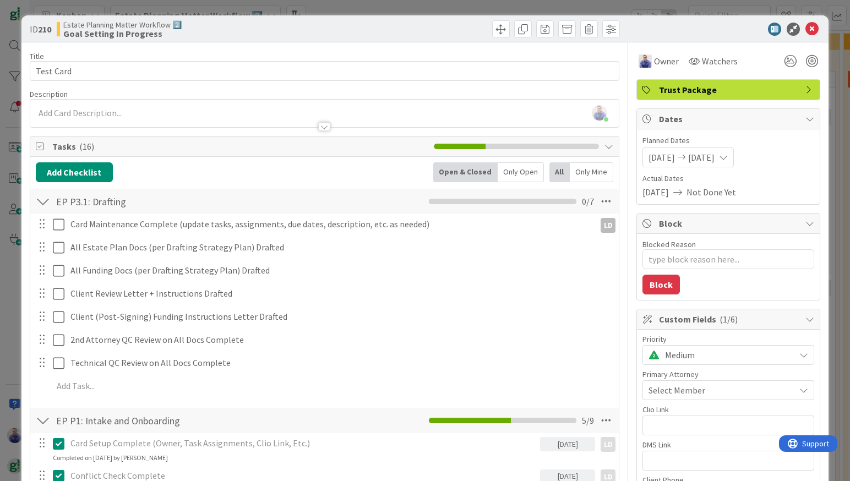
type textarea "x"
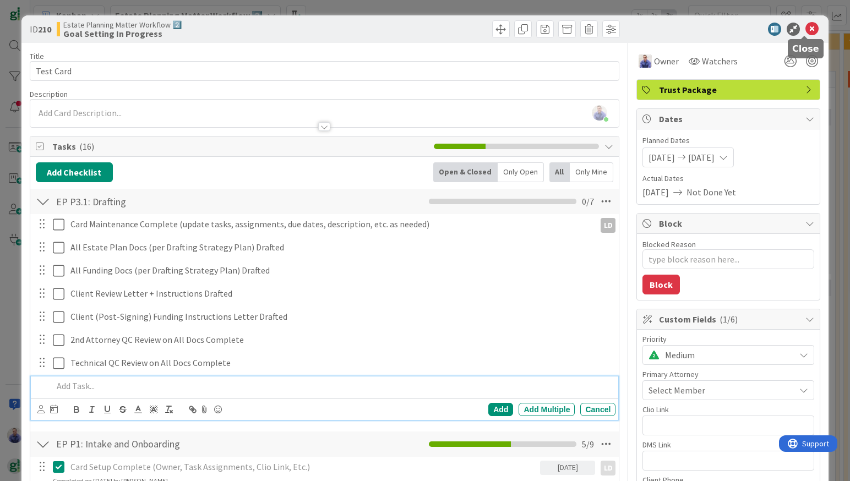
click at [805, 28] on icon at bounding box center [811, 29] width 13 height 13
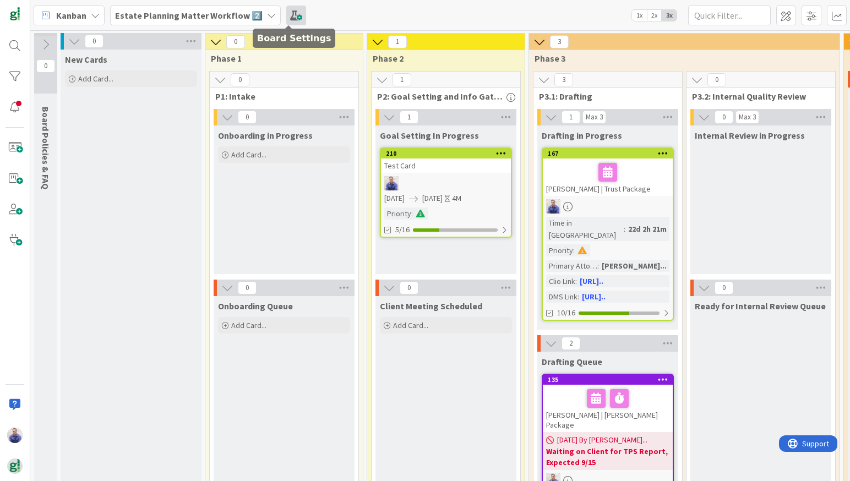
click at [287, 17] on span at bounding box center [296, 16] width 20 height 20
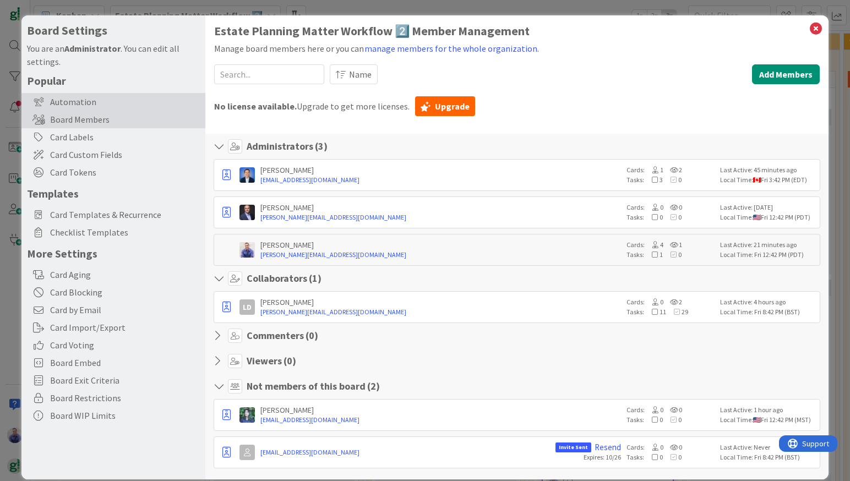
click at [74, 96] on div "Automation" at bounding box center [113, 102] width 184 height 18
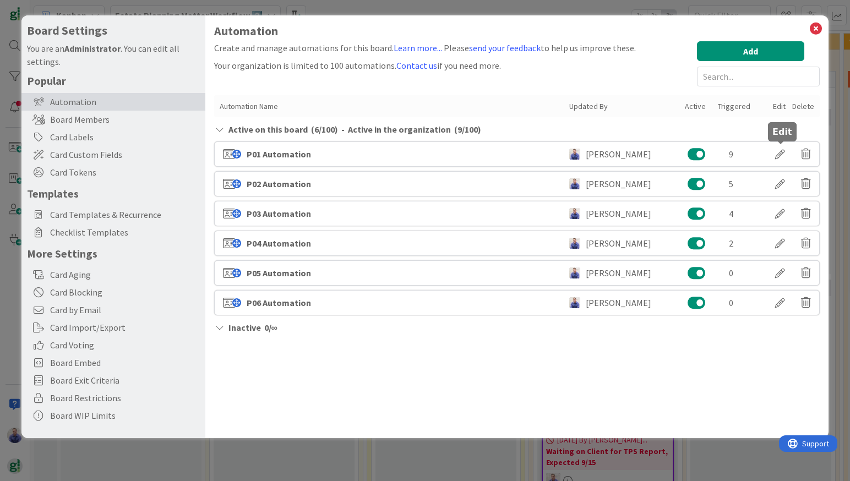
click at [772, 153] on div at bounding box center [779, 154] width 31 height 19
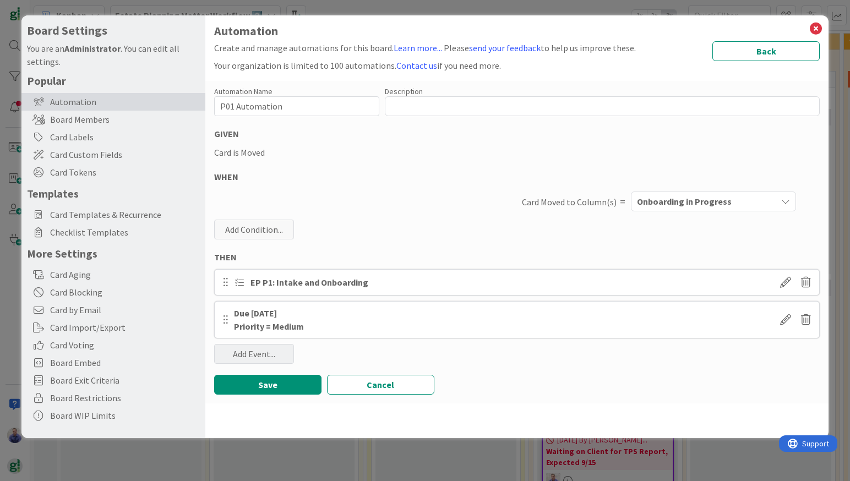
click at [253, 358] on div "Add Event..." at bounding box center [254, 354] width 80 height 20
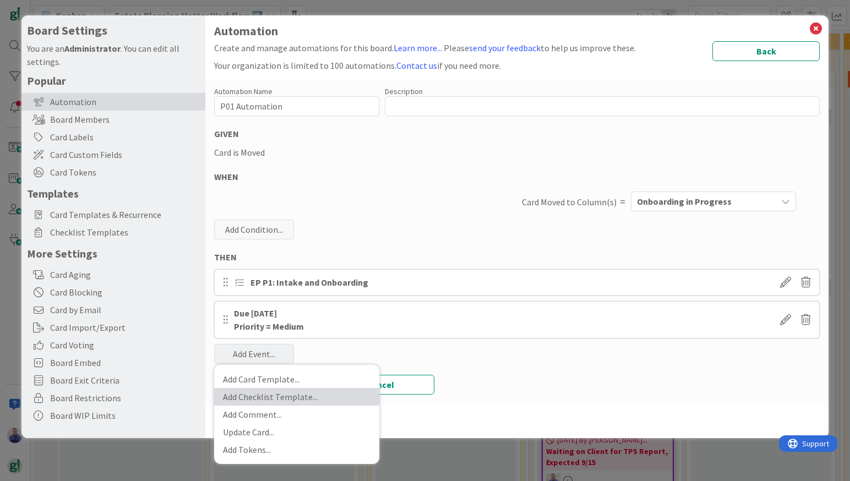
click at [281, 393] on link "Add Checklist Template ..." at bounding box center [296, 397] width 165 height 18
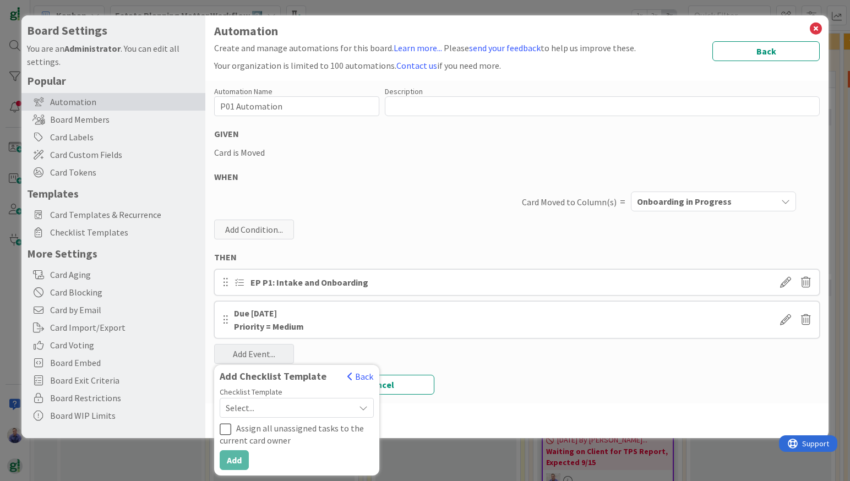
click at [289, 414] on span "Select..." at bounding box center [287, 407] width 123 height 15
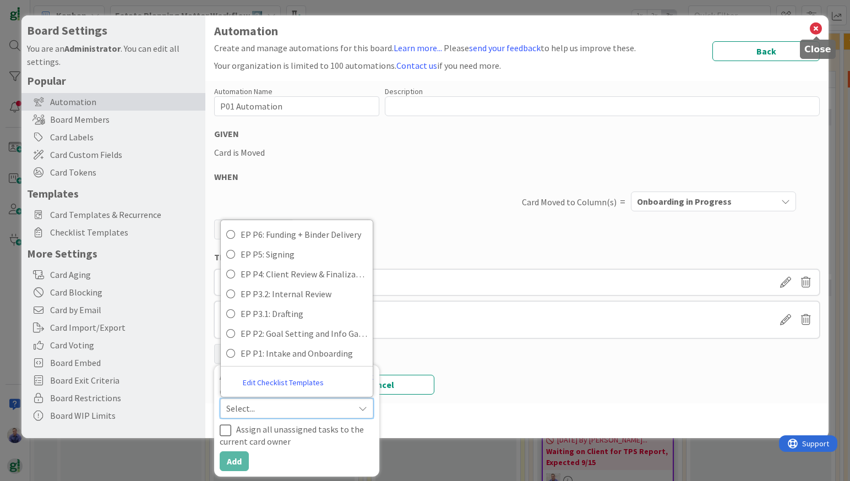
click at [811, 31] on icon at bounding box center [815, 28] width 14 height 15
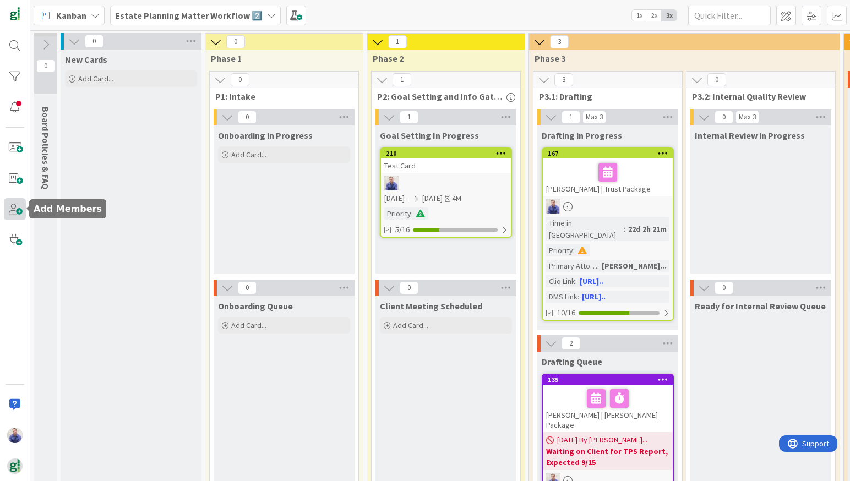
click at [17, 213] on span at bounding box center [15, 209] width 22 height 22
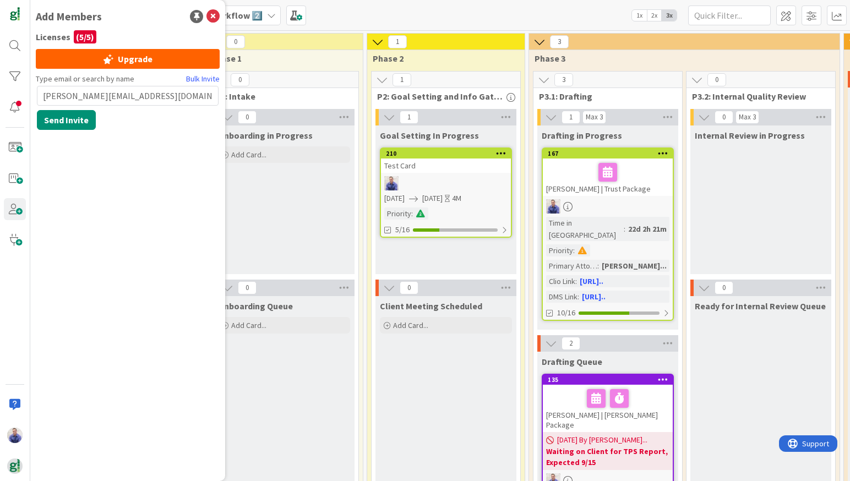
drag, startPoint x: 154, startPoint y: 98, endPoint x: 13, endPoint y: 91, distance: 141.6
click at [37, 91] on input "[PERSON_NAME][EMAIL_ADDRESS][DOMAIN_NAME]" at bounding box center [128, 96] width 182 height 20
type input "[PERSON_NAME][EMAIL_ADDRESS][DOMAIN_NAME]"
click at [489, 167] on div "Test Card" at bounding box center [446, 165] width 130 height 14
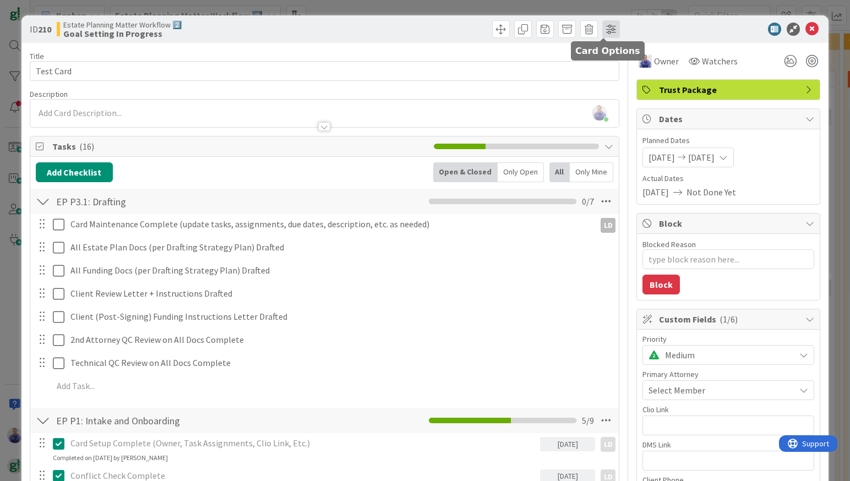
click at [604, 31] on span at bounding box center [611, 29] width 18 height 18
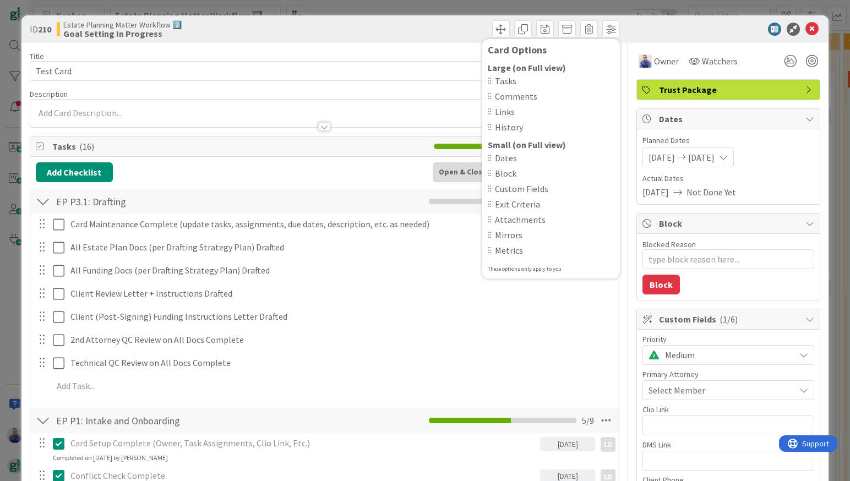
click at [419, 36] on div "Card Options Large (on Full view) Tasks Comments Links History Small (on Full v…" at bounding box center [473, 29] width 292 height 18
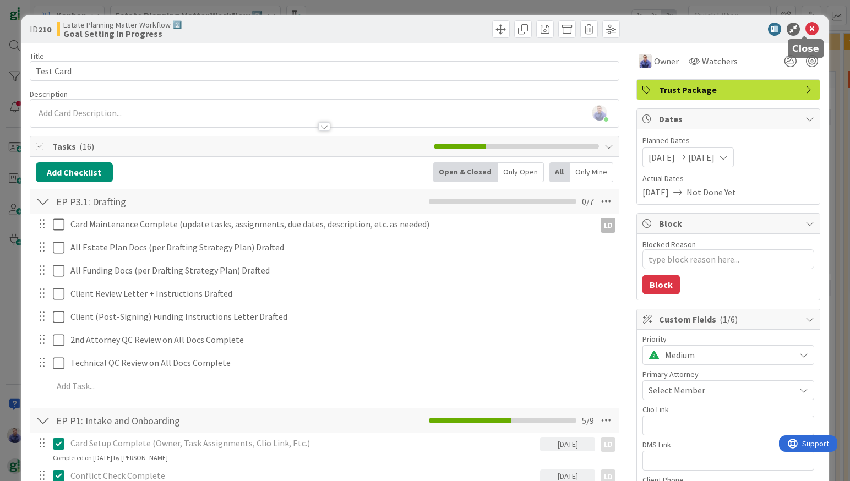
click at [805, 28] on icon at bounding box center [811, 29] width 13 height 13
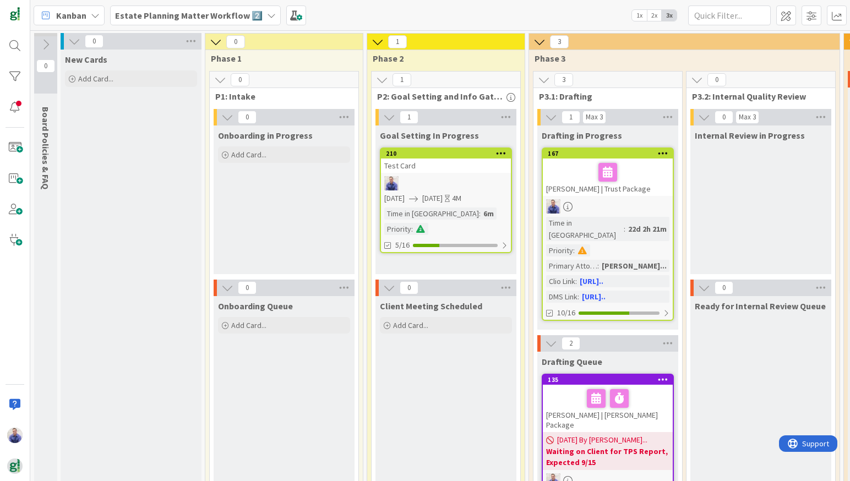
click at [222, 15] on b "Estate Planning Matter Workflow 2️⃣" at bounding box center [188, 15] width 147 height 11
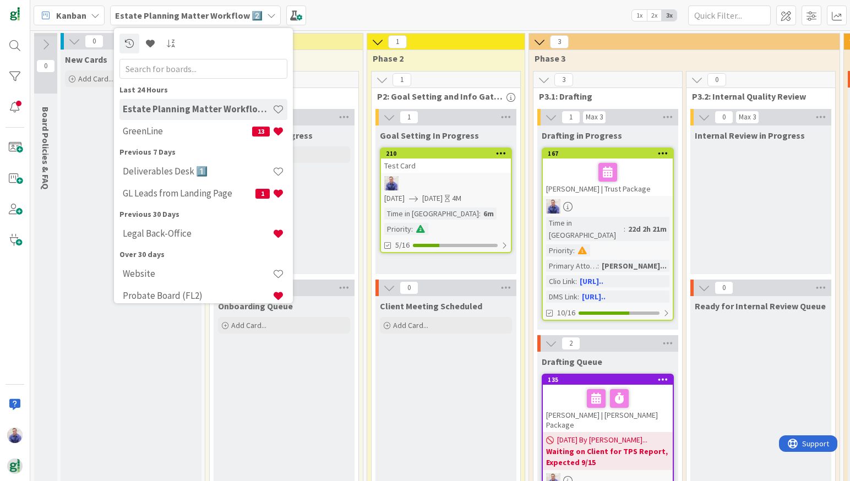
click at [343, 11] on div "Kanban Estate Planning Matter Workflow 2️⃣ Last 24 Hours Estate Planning Matter…" at bounding box center [439, 15] width 819 height 30
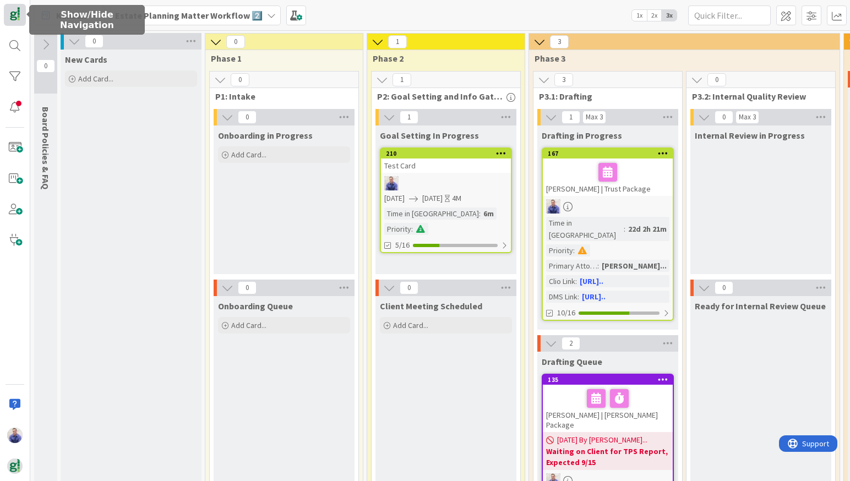
click at [10, 12] on img at bounding box center [14, 14] width 15 height 15
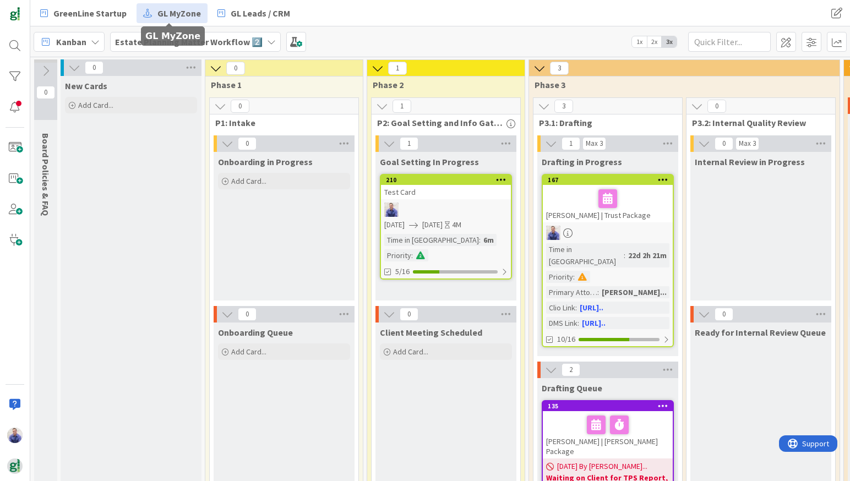
click at [170, 9] on span "GL MyZone" at bounding box center [178, 13] width 43 height 13
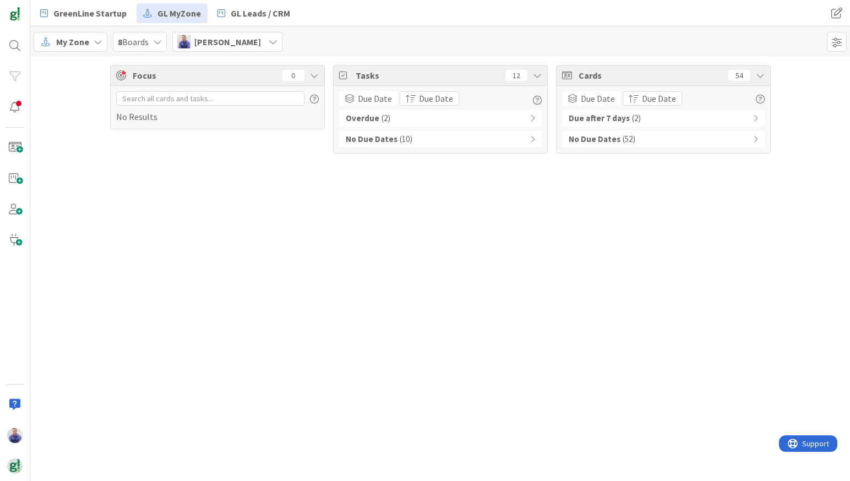
click at [530, 119] on icon at bounding box center [532, 118] width 5 height 8
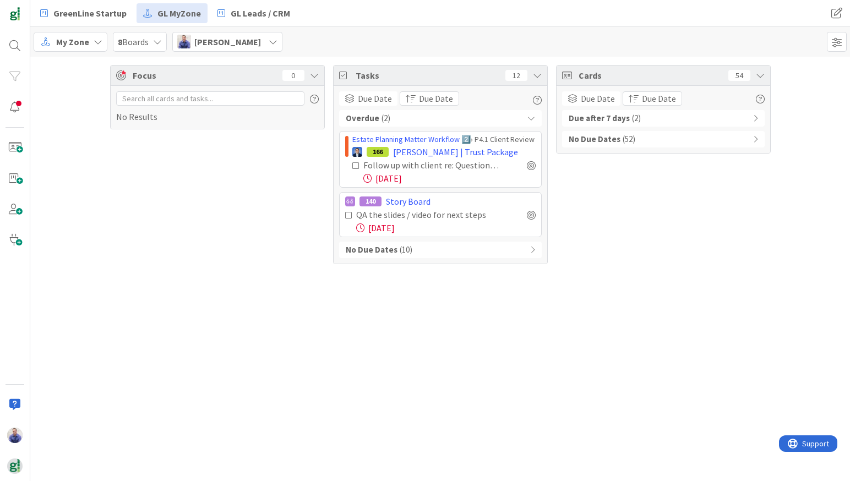
click at [536, 248] on div "No Due Dates ( 10 )" at bounding box center [440, 250] width 202 height 17
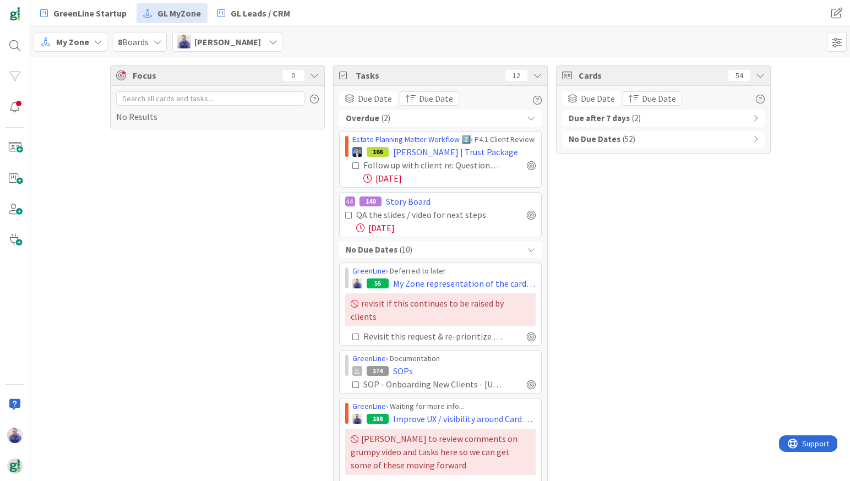
click at [754, 117] on div "Due after 7 days ( 2 )" at bounding box center [663, 118] width 202 height 17
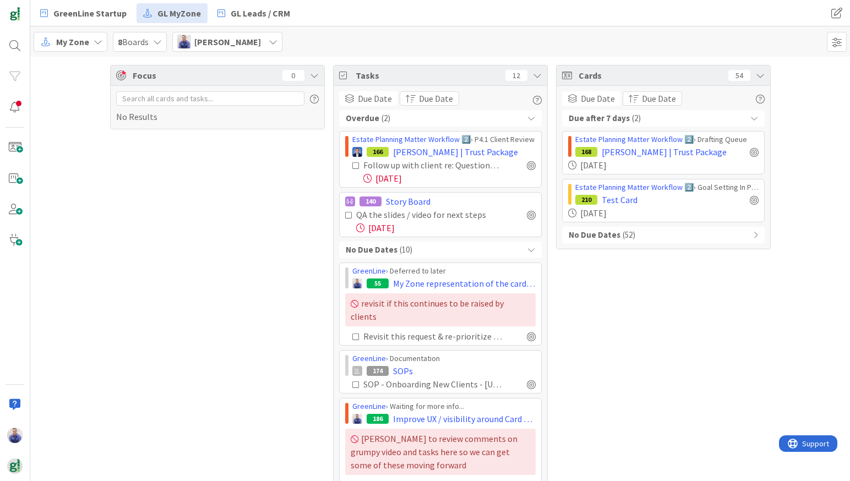
click at [751, 239] on div "No Due Dates ( 52 )" at bounding box center [663, 235] width 202 height 17
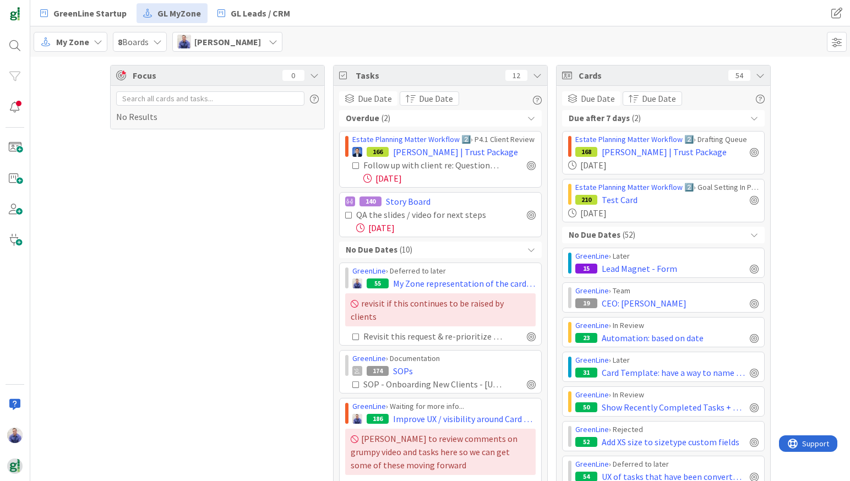
click at [527, 120] on icon at bounding box center [531, 118] width 8 height 8
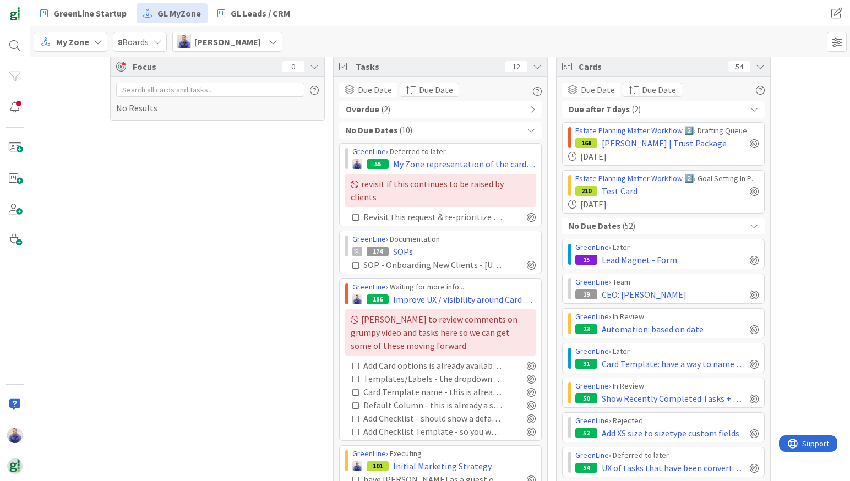
scroll to position [12, 0]
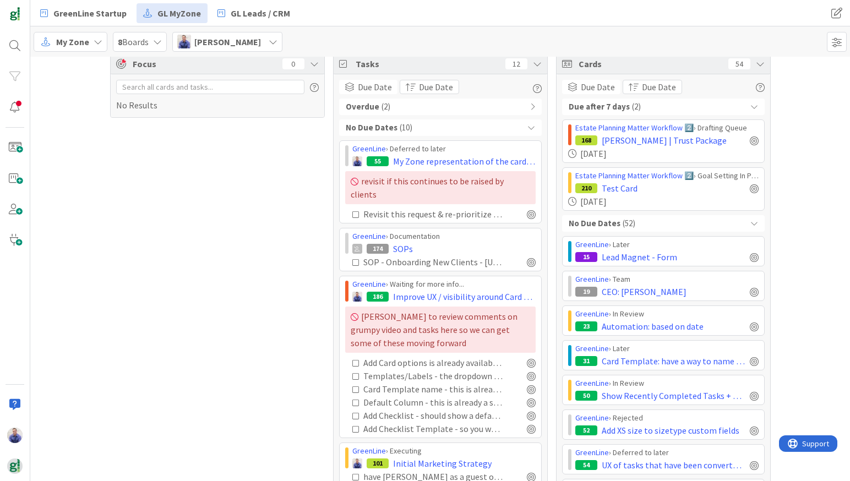
click at [520, 127] on div "No Due Dates ( 10 )" at bounding box center [440, 127] width 202 height 17
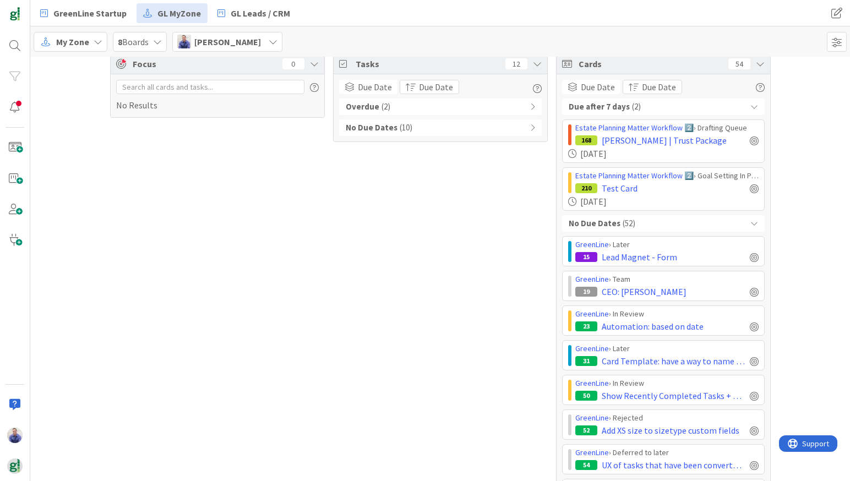
click at [750, 222] on icon at bounding box center [754, 224] width 8 height 8
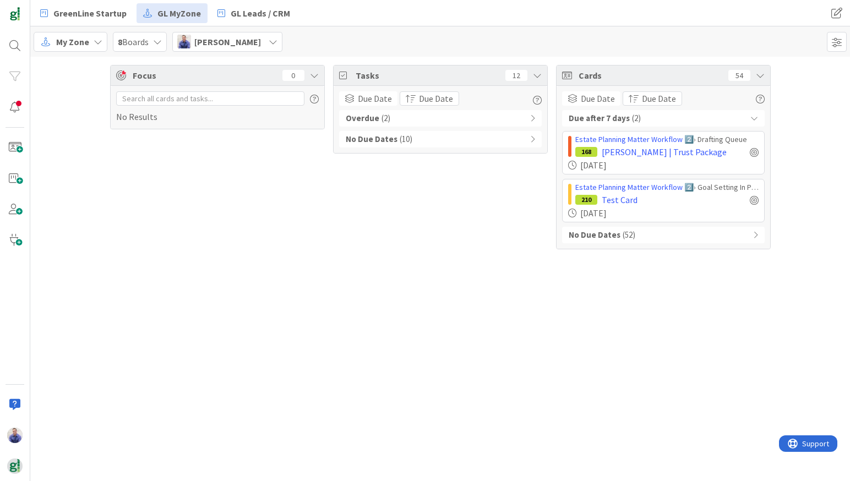
scroll to position [0, 0]
click at [837, 39] on span at bounding box center [836, 42] width 20 height 20
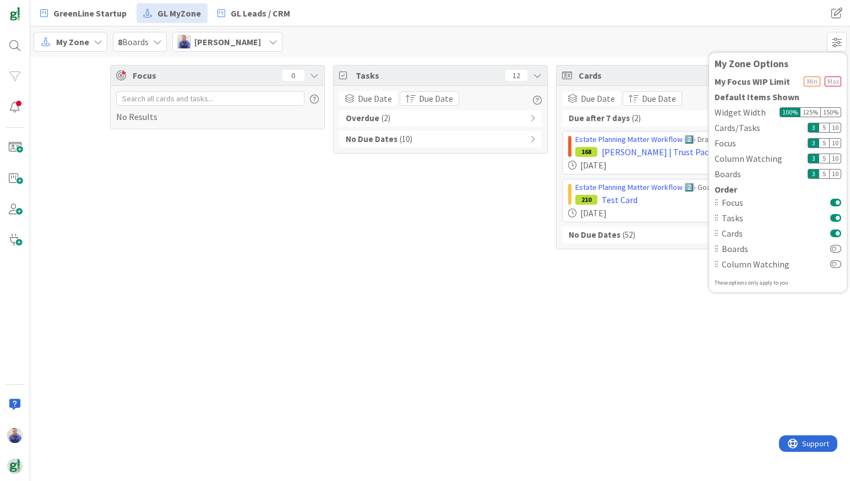
click at [459, 237] on div "Tasks 12 Due Date Due Date Overdue ( 2 ) No Due Dates ( 10 )" at bounding box center [440, 157] width 215 height 184
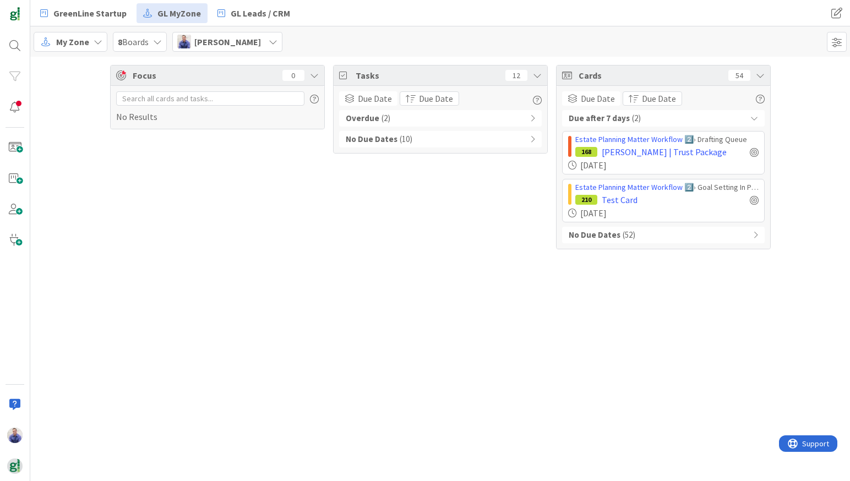
click at [85, 41] on span "My Zone" at bounding box center [72, 41] width 33 height 13
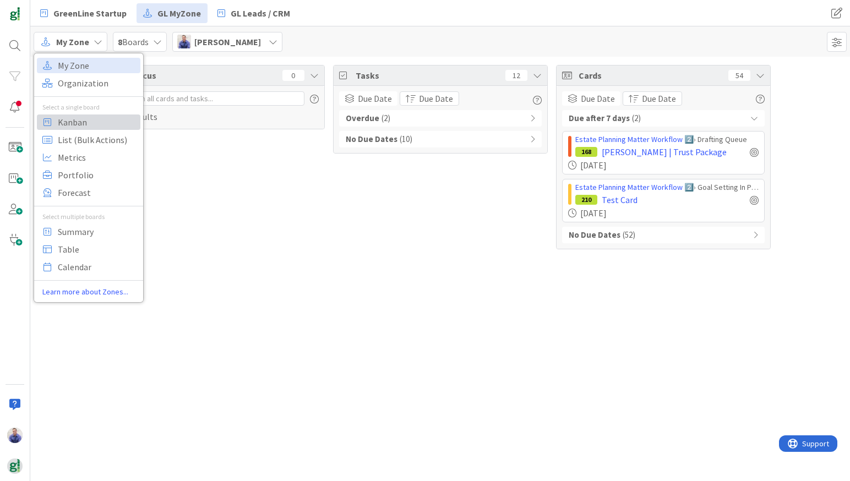
drag, startPoint x: 87, startPoint y: 119, endPoint x: 93, endPoint y: 118, distance: 5.6
click at [87, 118] on span "Kanban" at bounding box center [97, 122] width 79 height 17
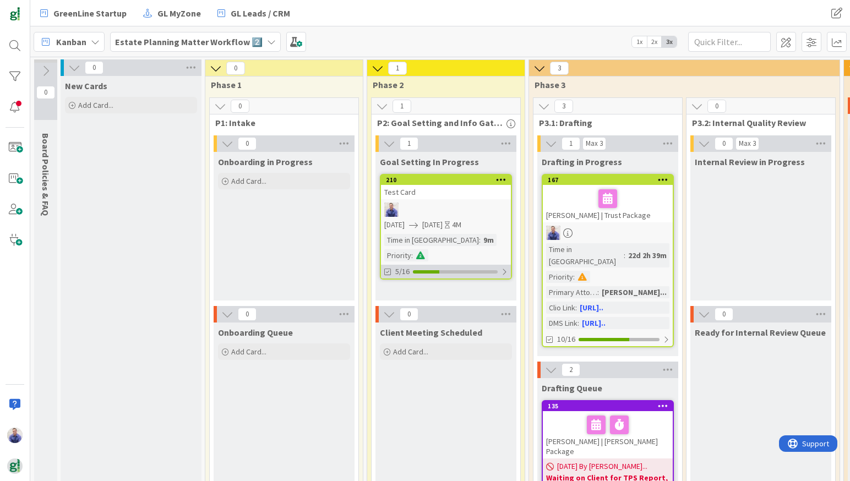
click at [503, 267] on div at bounding box center [504, 271] width 7 height 9
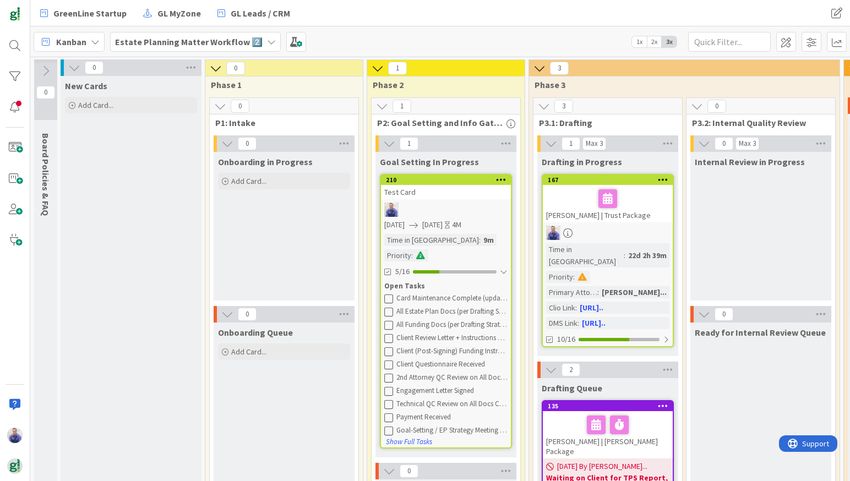
click at [413, 199] on link "210 Test Card [DATE] [DATE] 4M Time in Column : 9m Priority : 5/16 Open Tasks C…" at bounding box center [446, 311] width 132 height 275
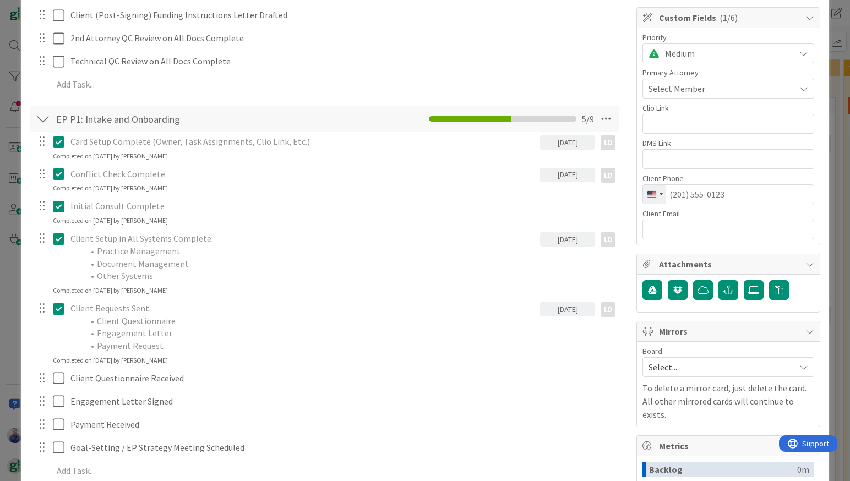
scroll to position [312, 0]
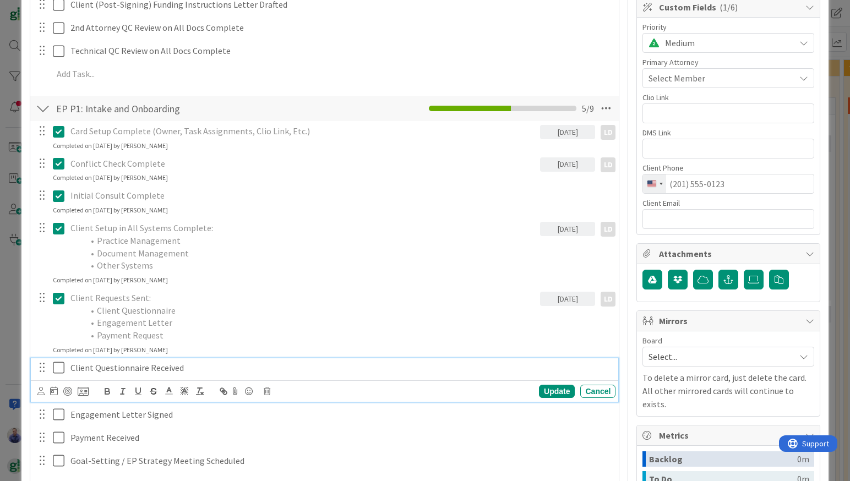
click at [82, 366] on p "Client Questionnaire Received" at bounding box center [340, 367] width 540 height 13
click at [191, 365] on p "Client Questionnaire Received" at bounding box center [340, 367] width 540 height 13
click at [40, 394] on icon at bounding box center [40, 391] width 7 height 8
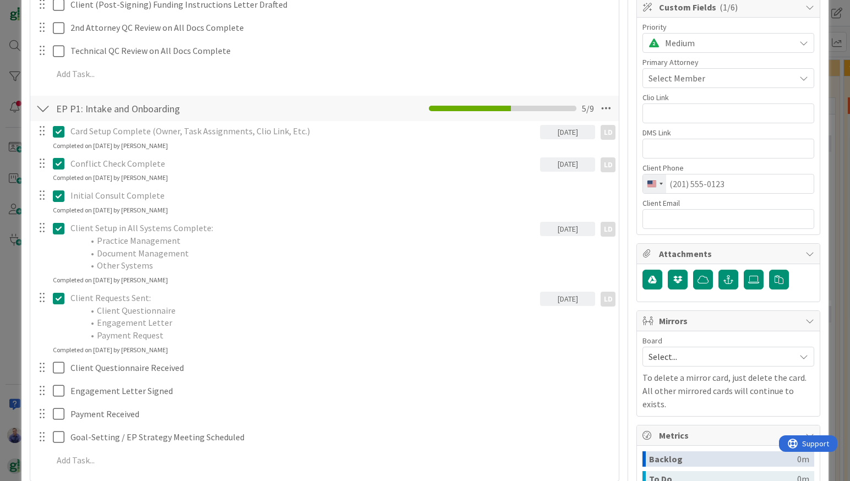
click at [0, 0] on span "[PERSON_NAME]" at bounding box center [0, 0] width 0 height 0
type textarea "x"
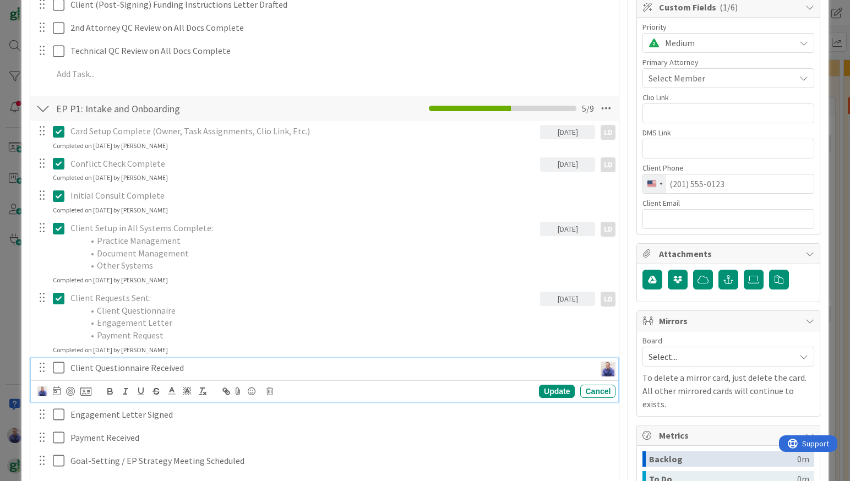
click at [179, 375] on div "Client Questionnaire Received" at bounding box center [330, 367] width 529 height 19
click at [58, 394] on icon at bounding box center [57, 390] width 8 height 9
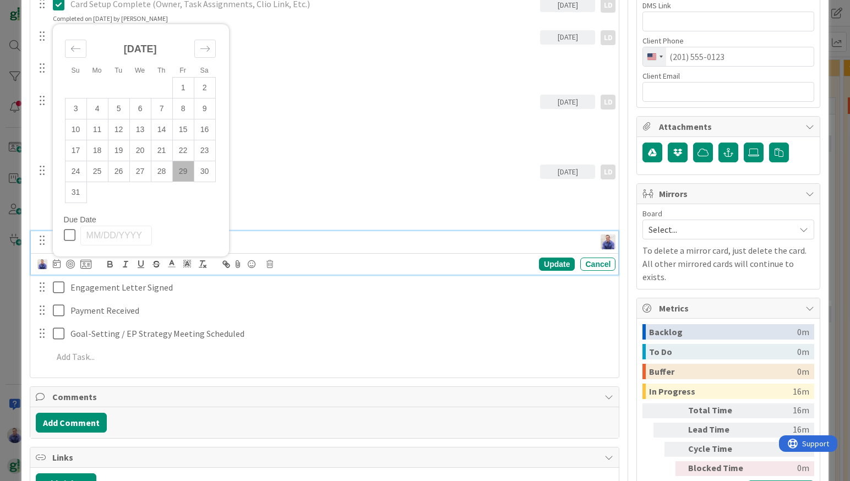
scroll to position [416, 0]
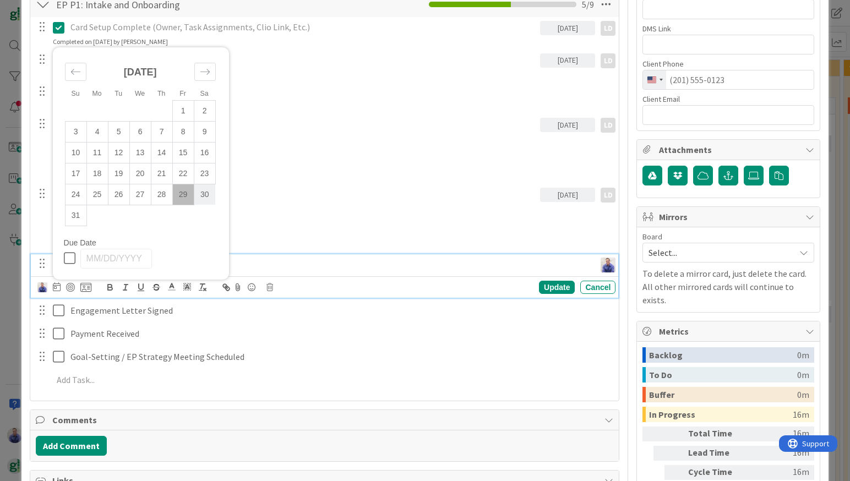
click at [203, 196] on td "30" at bounding box center [204, 194] width 21 height 21
type input "[DATE]"
click at [319, 196] on p "Client Requests Sent:" at bounding box center [302, 194] width 465 height 13
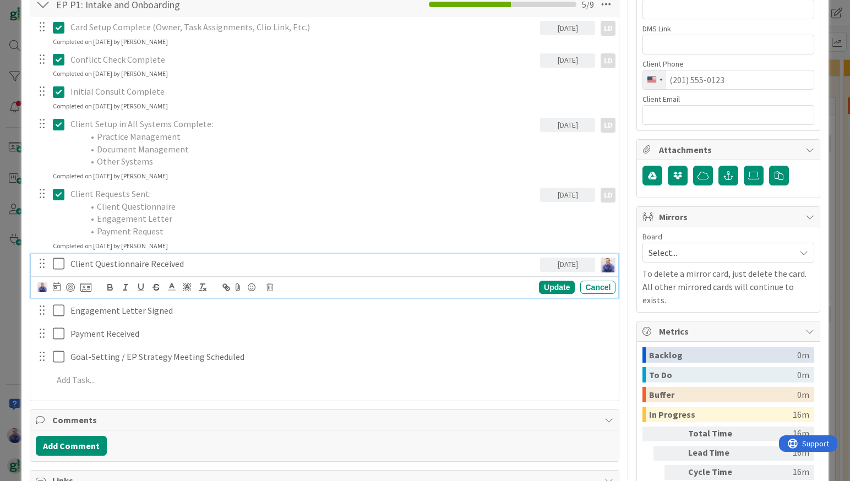
click at [128, 259] on p "Client Questionnaire Received" at bounding box center [302, 263] width 465 height 13
drag, startPoint x: 190, startPoint y: 265, endPoint x: 71, endPoint y: 269, distance: 119.5
click at [67, 265] on div "Client Questionnaire Received" at bounding box center [303, 263] width 474 height 19
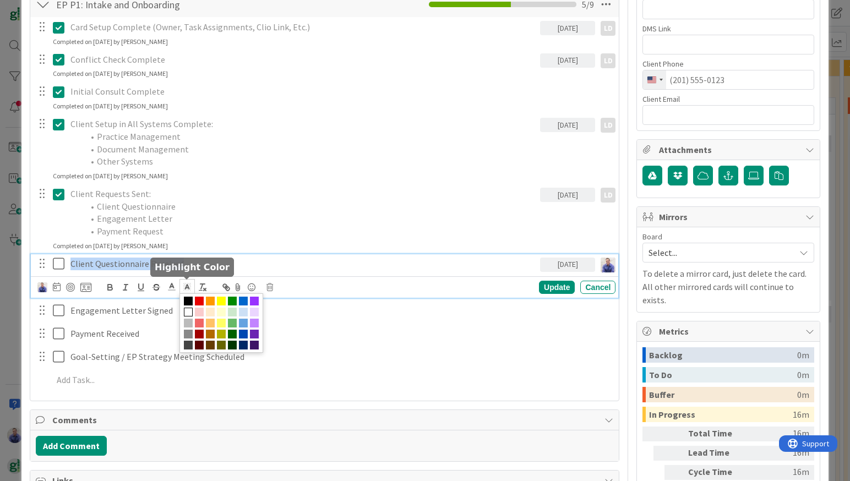
click at [188, 288] on line at bounding box center [186, 288] width 3 height 0
drag, startPoint x: 232, startPoint y: 326, endPoint x: 255, endPoint y: 321, distance: 24.1
click at [232, 326] on span at bounding box center [232, 323] width 9 height 9
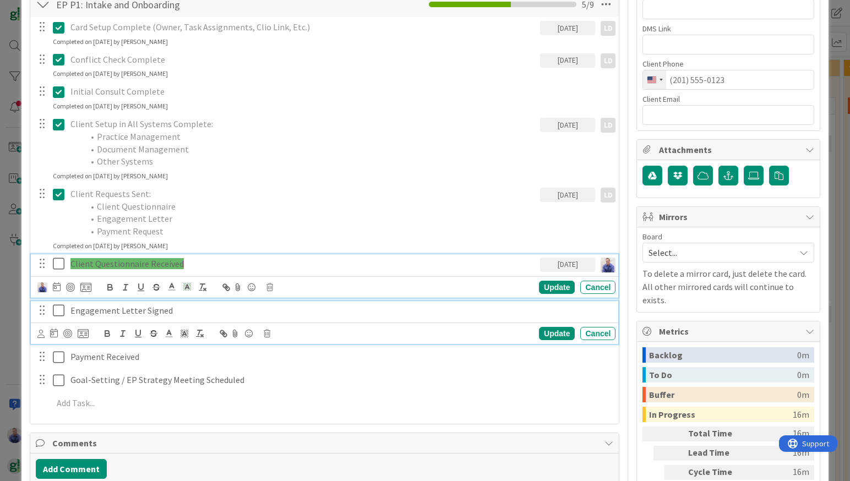
click at [346, 319] on div "Engagement Letter Signed" at bounding box center [340, 310] width 549 height 19
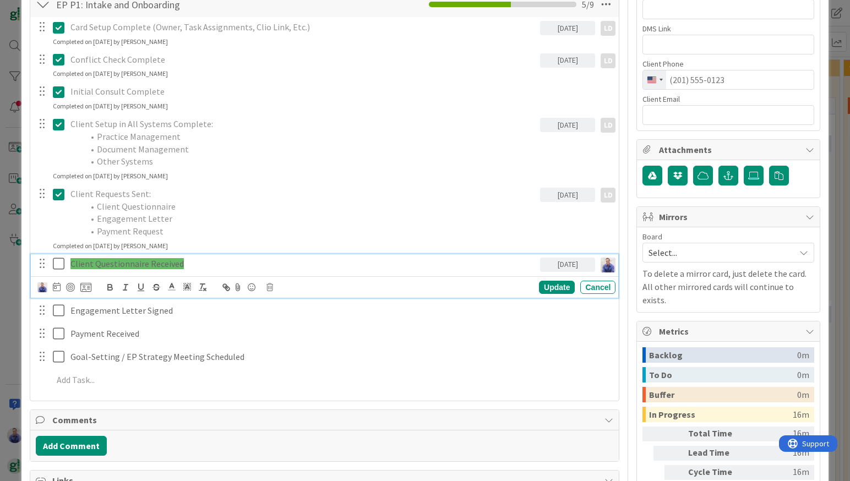
click at [207, 265] on p "Client Questionnaire Received" at bounding box center [302, 263] width 465 height 13
drag, startPoint x: 207, startPoint y: 265, endPoint x: 66, endPoint y: 260, distance: 141.0
click at [66, 260] on div "Client Questionnaire Received" at bounding box center [303, 263] width 474 height 19
drag, startPoint x: 203, startPoint y: 287, endPoint x: 243, endPoint y: 280, distance: 40.4
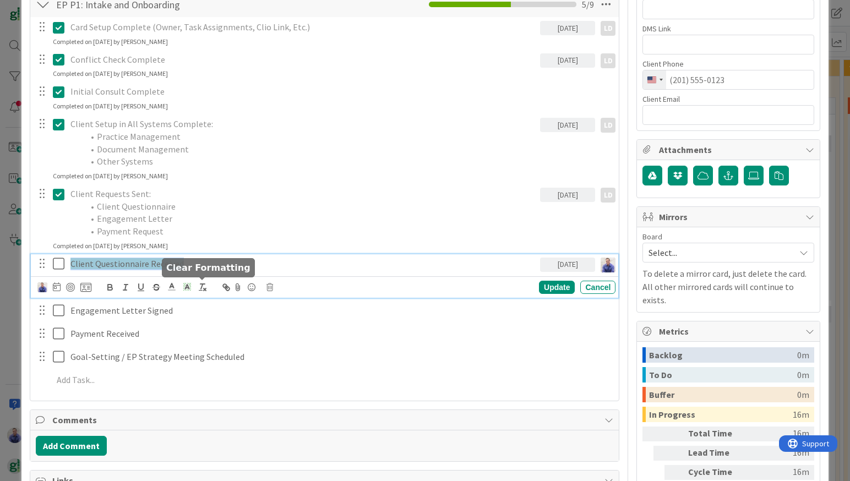
click at [204, 287] on icon "button" at bounding box center [203, 287] width 10 height 10
click at [280, 264] on p "Client Questionnaire Received" at bounding box center [302, 263] width 465 height 13
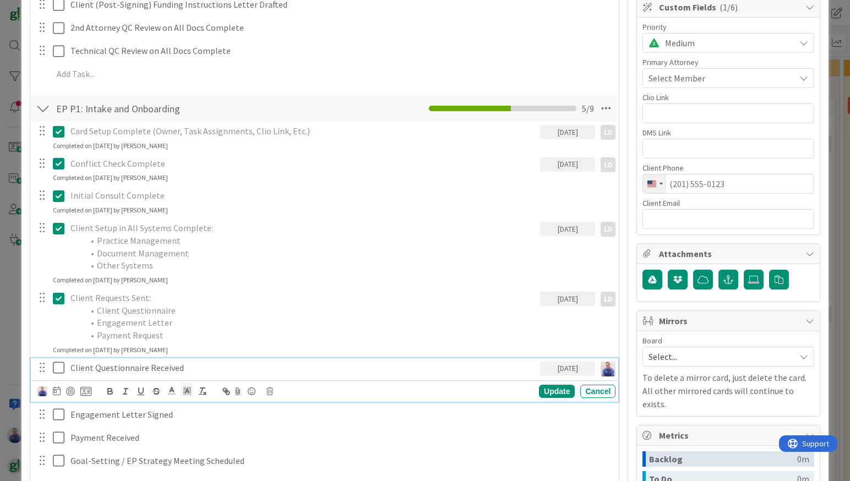
scroll to position [0, 0]
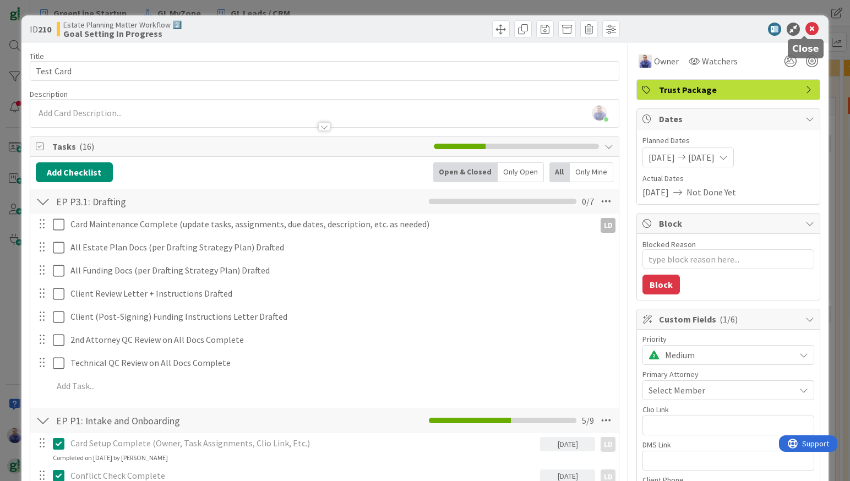
click at [805, 25] on icon at bounding box center [811, 29] width 13 height 13
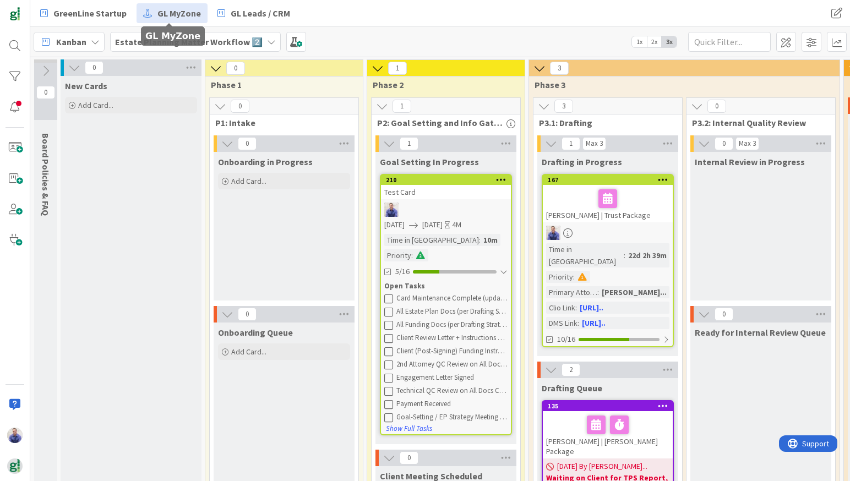
click at [185, 17] on span "GL MyZone" at bounding box center [178, 13] width 43 height 13
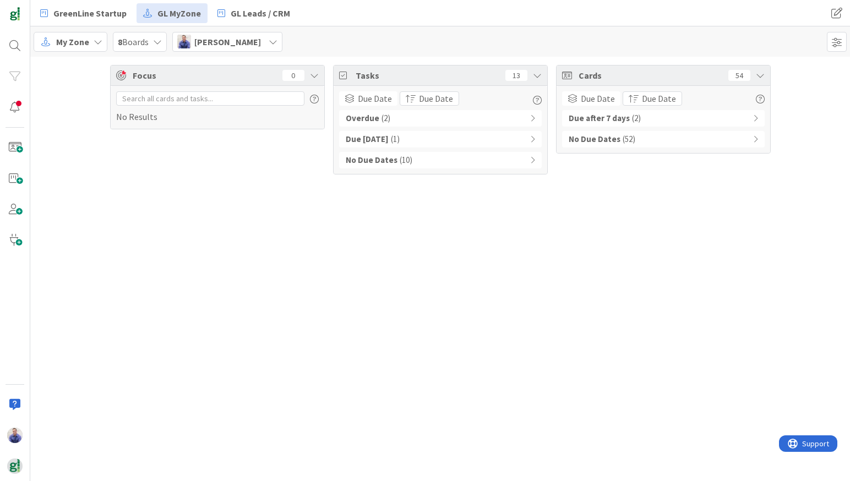
click at [233, 41] on span "[PERSON_NAME]" at bounding box center [227, 41] width 67 height 13
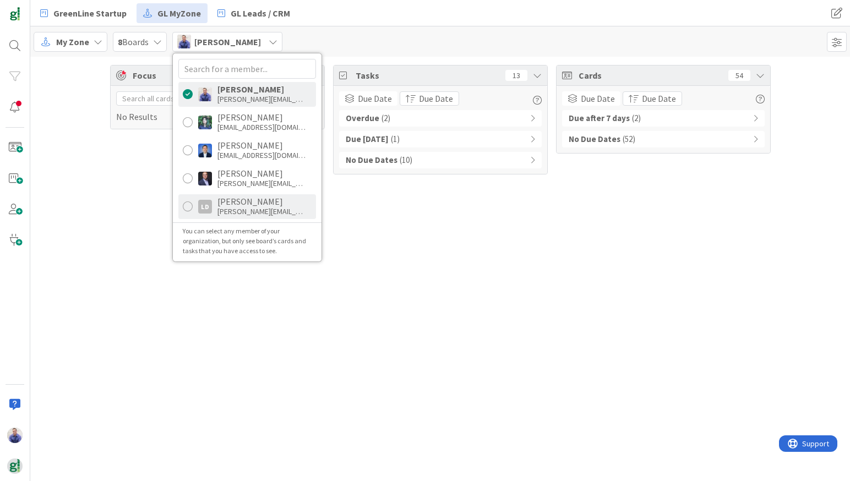
click at [249, 206] on div "[PERSON_NAME] [PERSON_NAME][EMAIL_ADDRESS][DOMAIN_NAME]" at bounding box center [261, 206] width 88 height 20
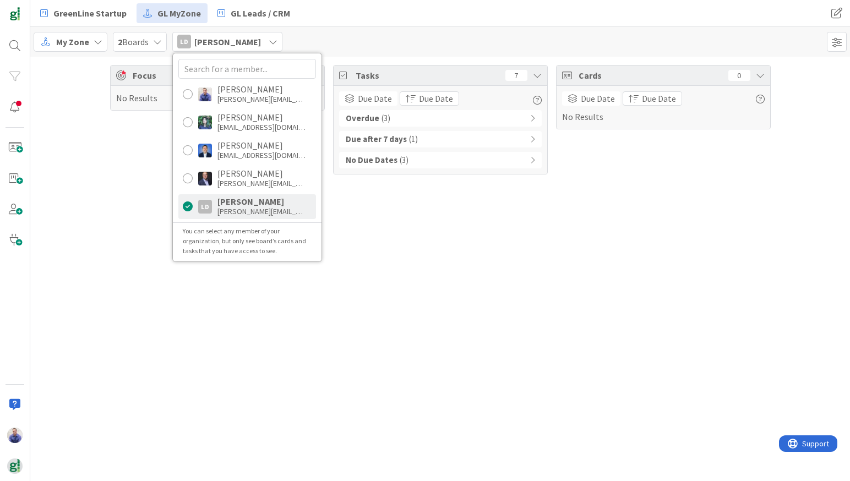
click at [482, 248] on div "Focus 0 No Results Tasks 7 Due Date Due Date Overdue ( 3 ) Due after 7 days ( 1…" at bounding box center [439, 269] width 819 height 424
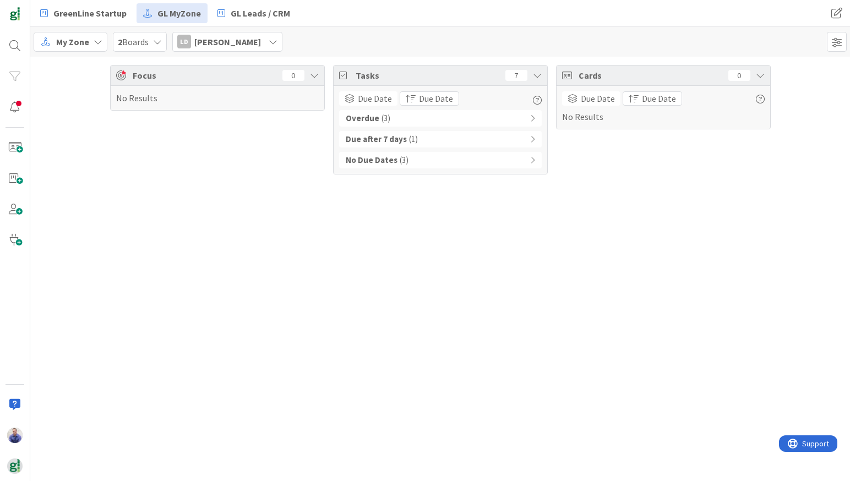
click at [519, 158] on div "No Due Dates ( 3 )" at bounding box center [440, 160] width 202 height 17
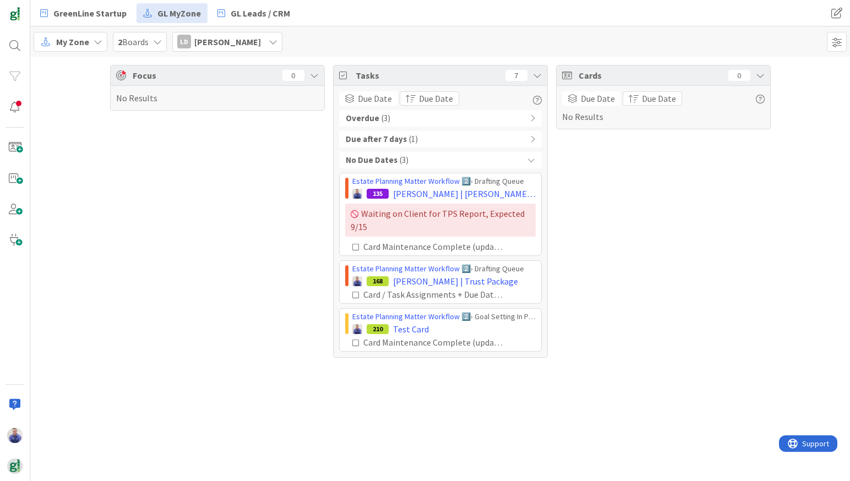
click at [89, 45] on div "My Zone" at bounding box center [71, 42] width 74 height 20
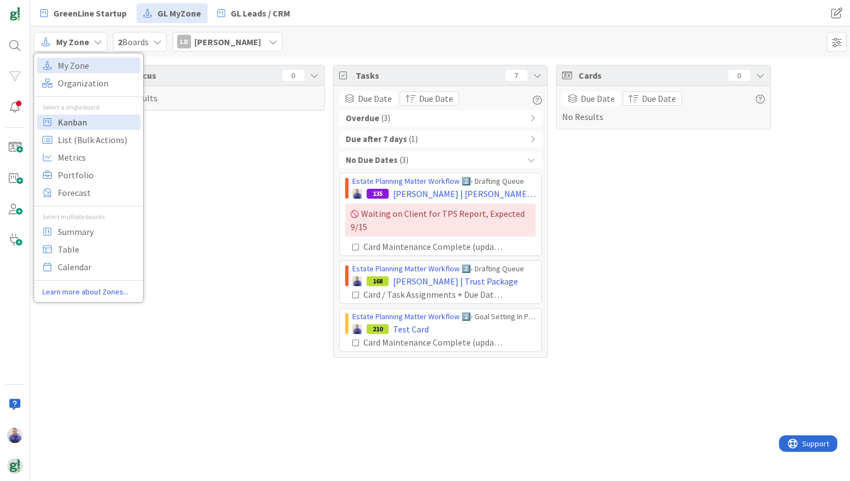
click at [83, 116] on span "Kanban" at bounding box center [97, 122] width 79 height 17
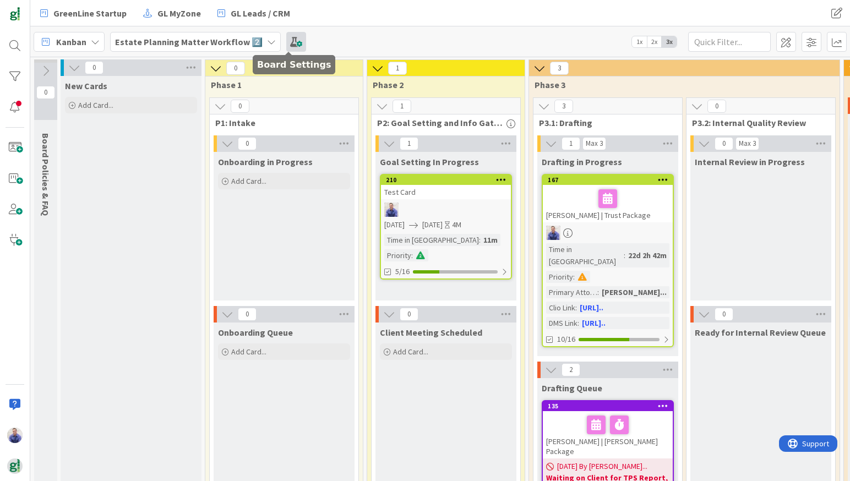
click at [286, 39] on span at bounding box center [296, 42] width 20 height 20
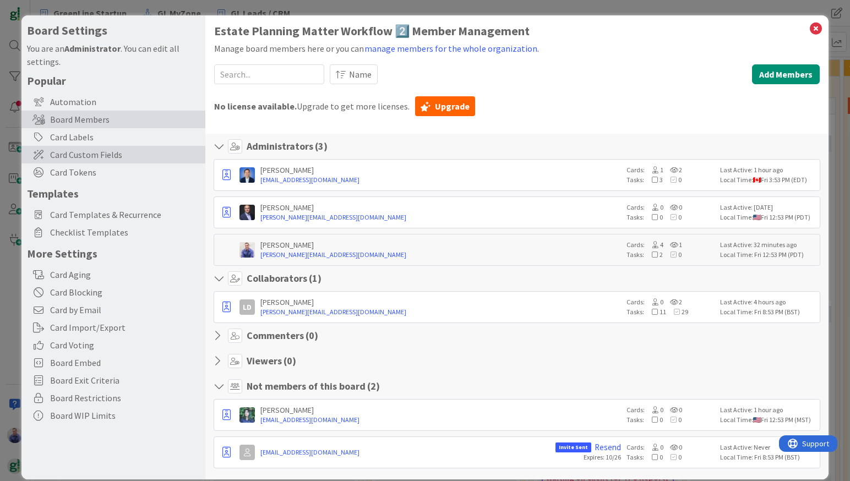
click at [105, 150] on span "Card Custom Fields" at bounding box center [125, 154] width 150 height 13
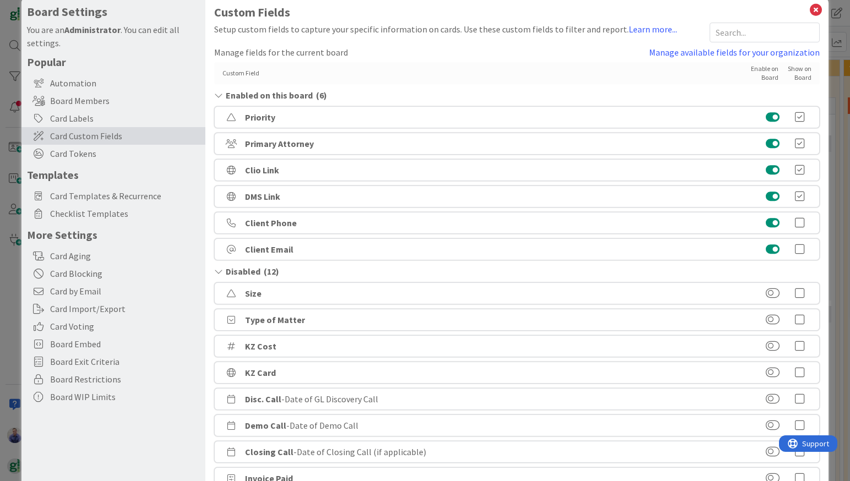
scroll to position [58, 0]
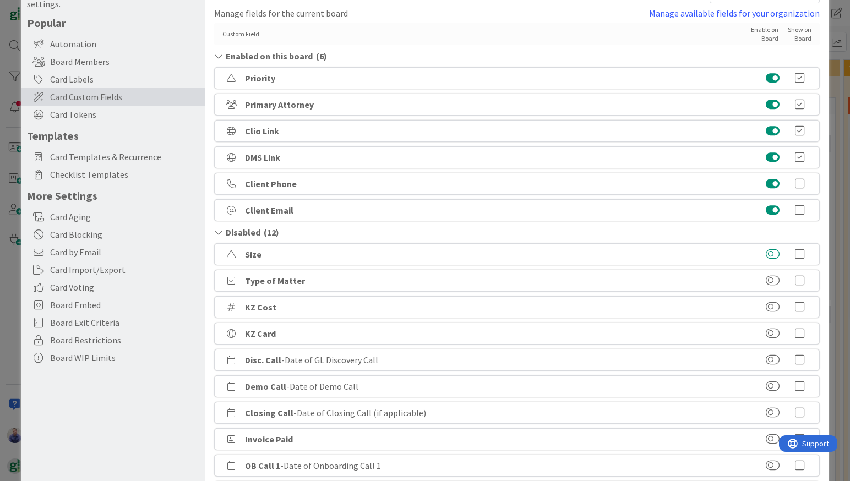
click at [766, 255] on button at bounding box center [772, 254] width 14 height 11
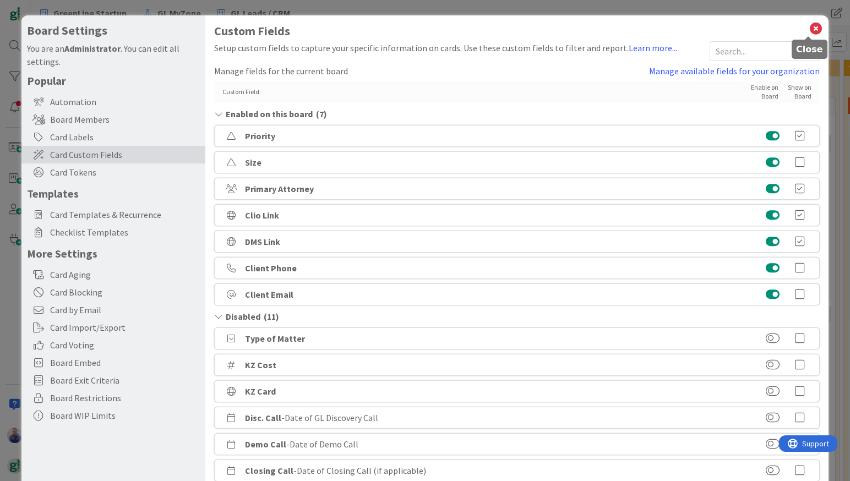
click at [810, 30] on icon at bounding box center [815, 28] width 14 height 15
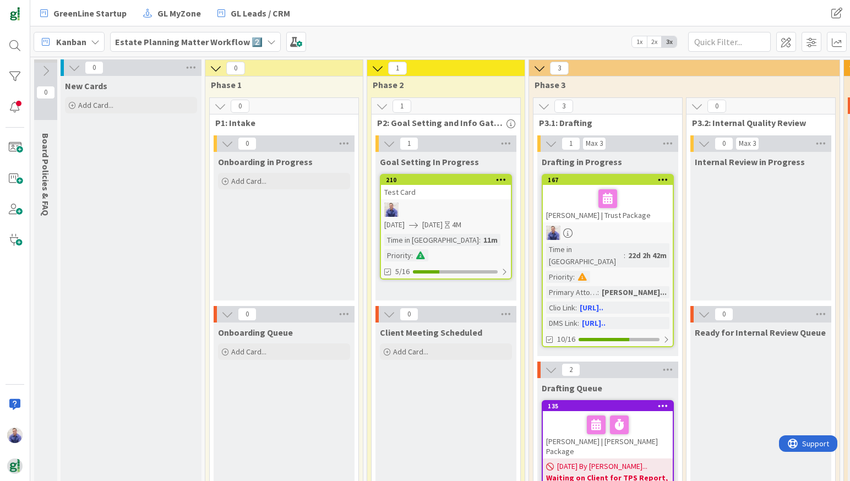
click at [392, 194] on div "Test Card" at bounding box center [446, 192] width 130 height 14
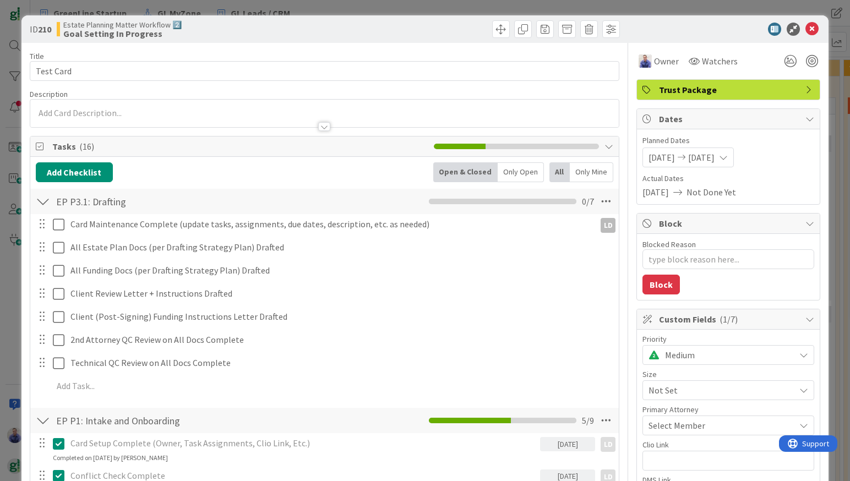
scroll to position [104, 0]
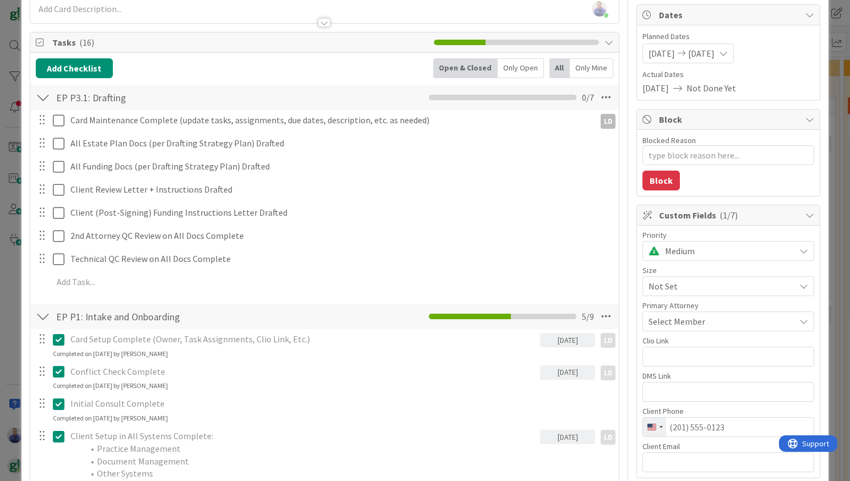
click at [743, 244] on span "Medium" at bounding box center [727, 250] width 124 height 15
click at [743, 244] on span "Medium" at bounding box center [726, 251] width 123 height 15
click at [744, 287] on span "Not Set" at bounding box center [718, 285] width 141 height 15
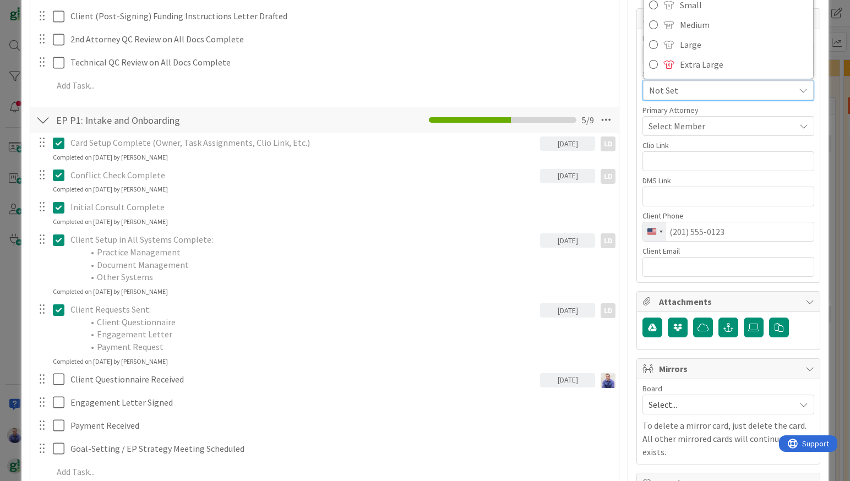
scroll to position [0, 0]
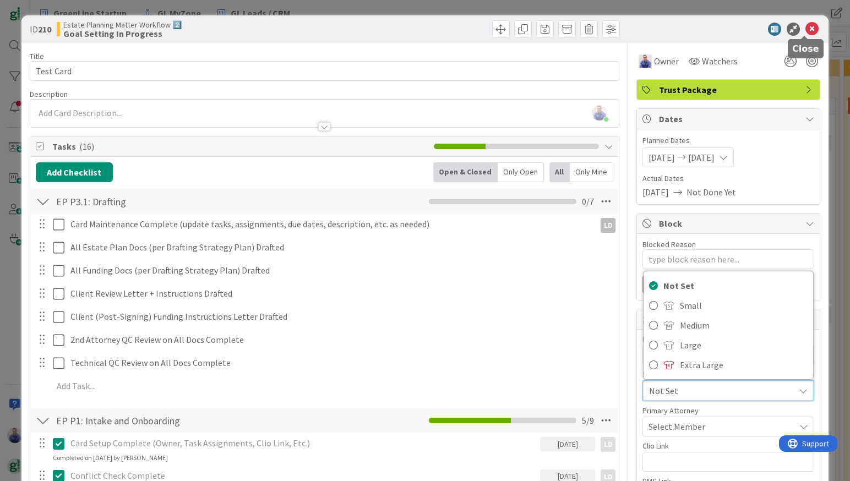
click at [806, 31] on icon at bounding box center [811, 29] width 13 height 13
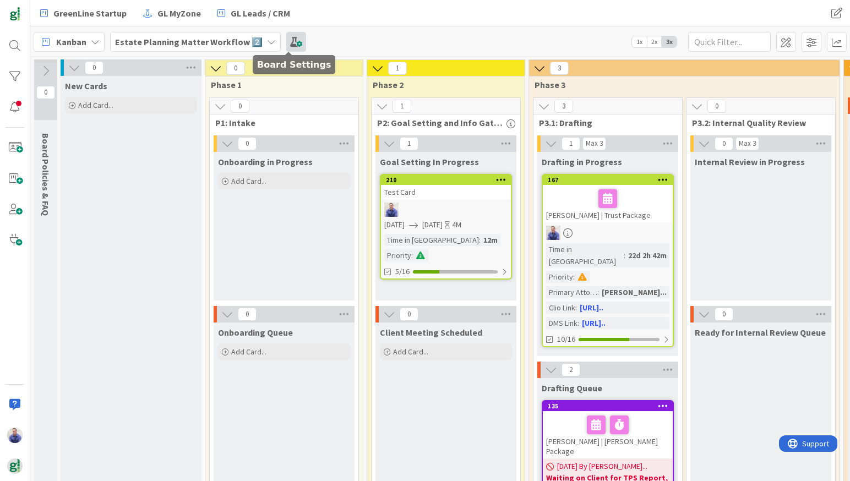
click at [292, 42] on span at bounding box center [296, 42] width 20 height 20
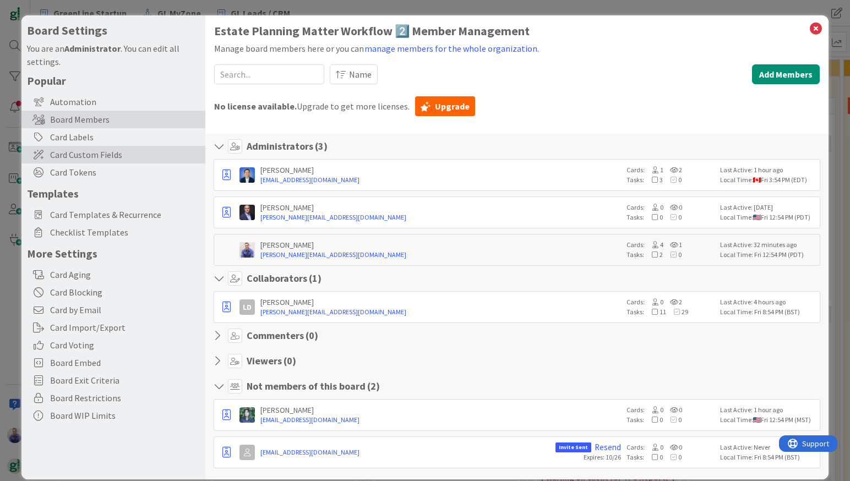
click at [109, 160] on span "Card Custom Fields" at bounding box center [125, 154] width 150 height 13
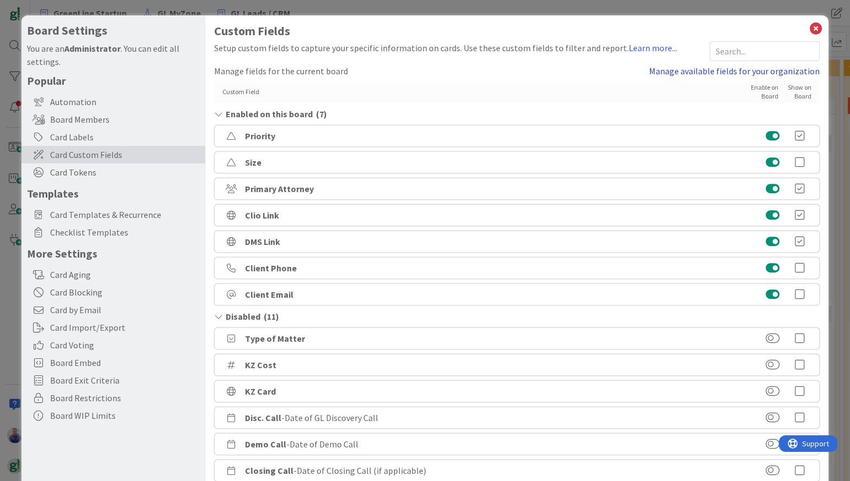
click at [763, 74] on link "Manage available fields for your organization" at bounding box center [734, 70] width 171 height 13
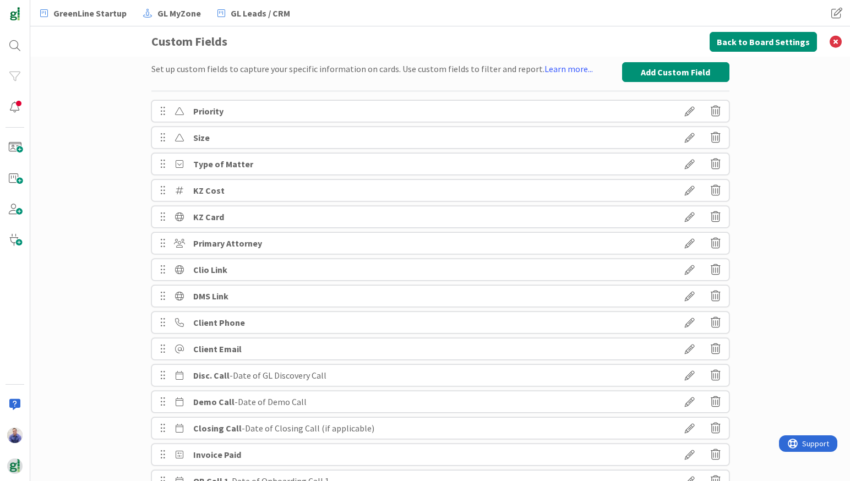
click at [682, 138] on icon at bounding box center [689, 137] width 31 height 19
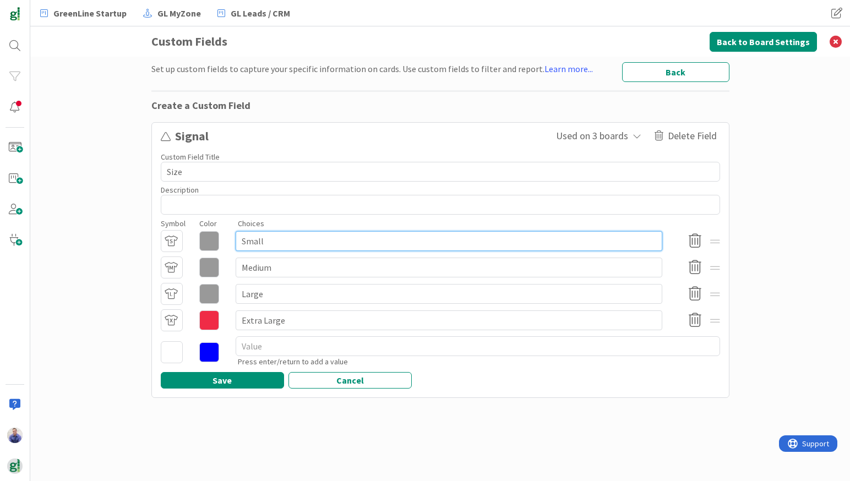
click at [384, 243] on input "Small" at bounding box center [448, 241] width 426 height 20
type textarea "x"
type input "Small"
type textarea "x"
type input "Small ("
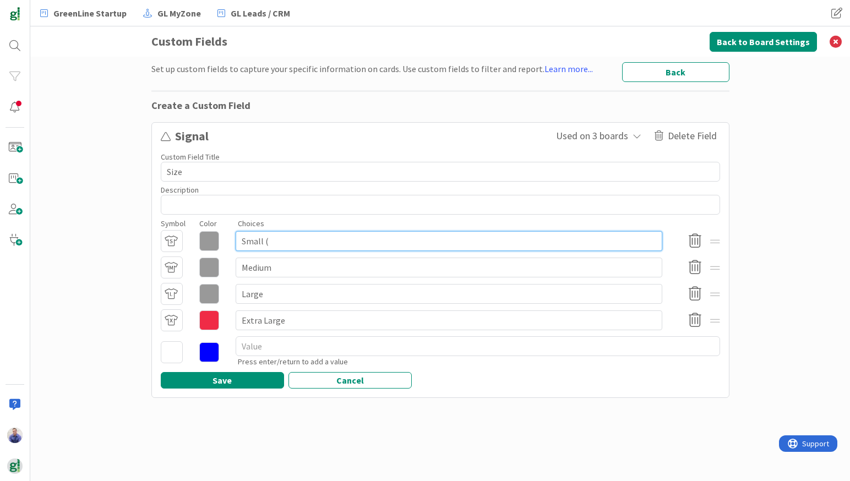
type textarea "x"
type input "Small (<"
type textarea "x"
type input "Small (<"
type textarea "x"
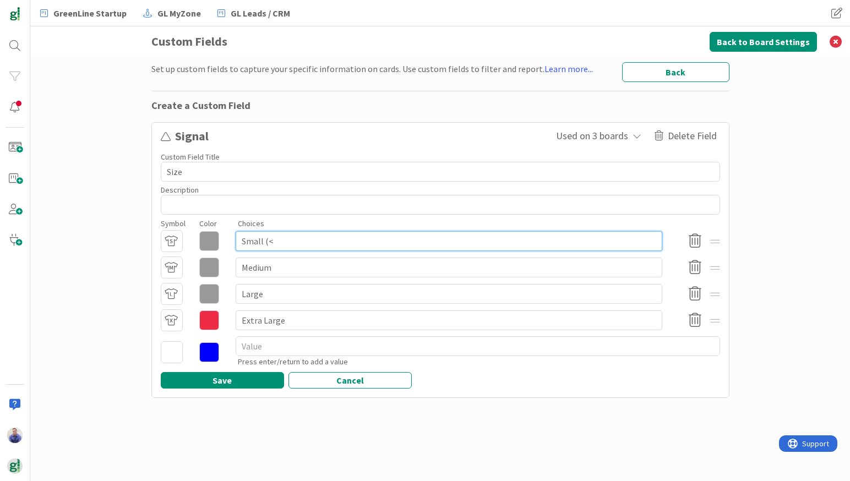
type input "Small (< $"
type textarea "x"
type input "Small (< $2"
type textarea "x"
type input "Small (< $20"
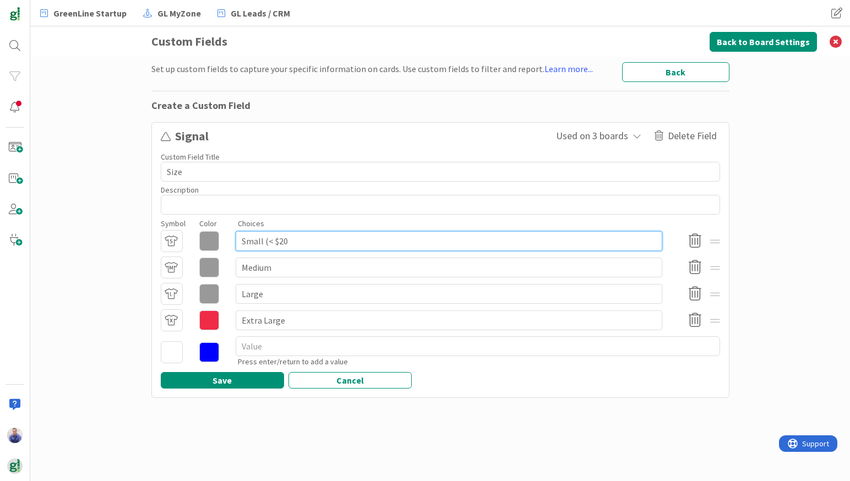
type textarea "x"
type input "Small (< $200"
type textarea "x"
type input "Small (< $2000"
type textarea "x"
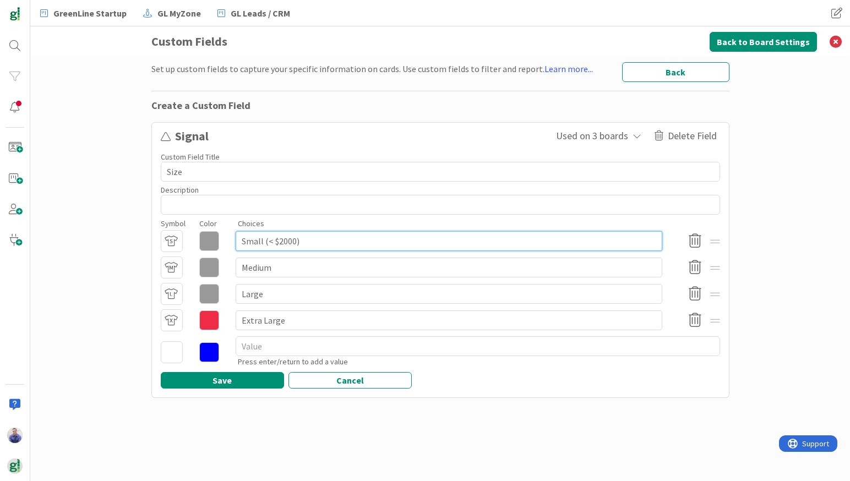
type input "Small (< $2000)"
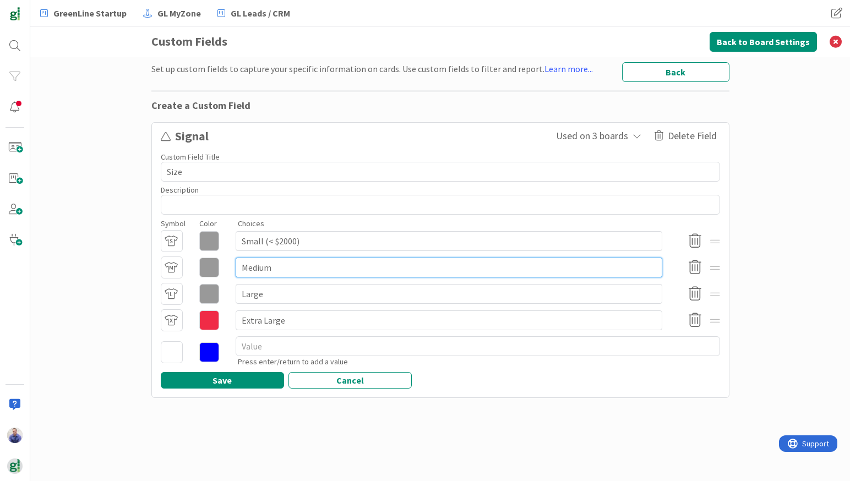
click at [345, 268] on input "Medium" at bounding box center [448, 267] width 426 height 20
type textarea "x"
type input "Medium"
type textarea "x"
type input "Medium )"
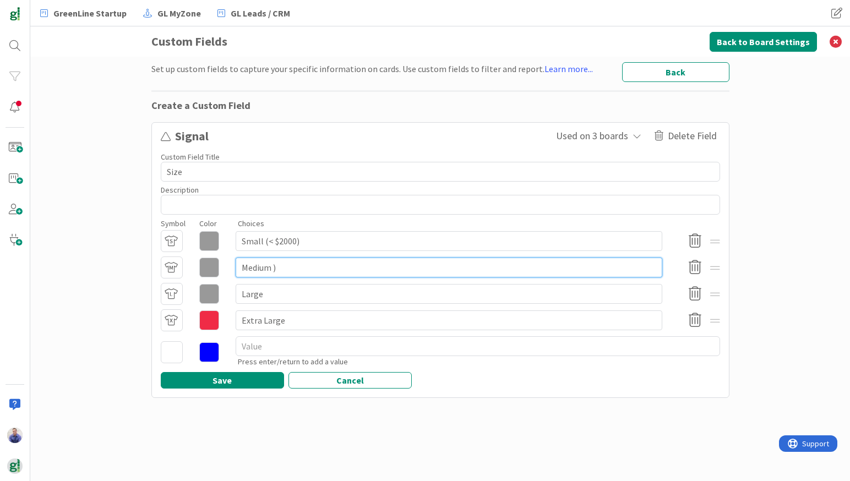
type textarea "x"
type input "Medium )2"
type textarea "x"
type input "Medium )"
type textarea "x"
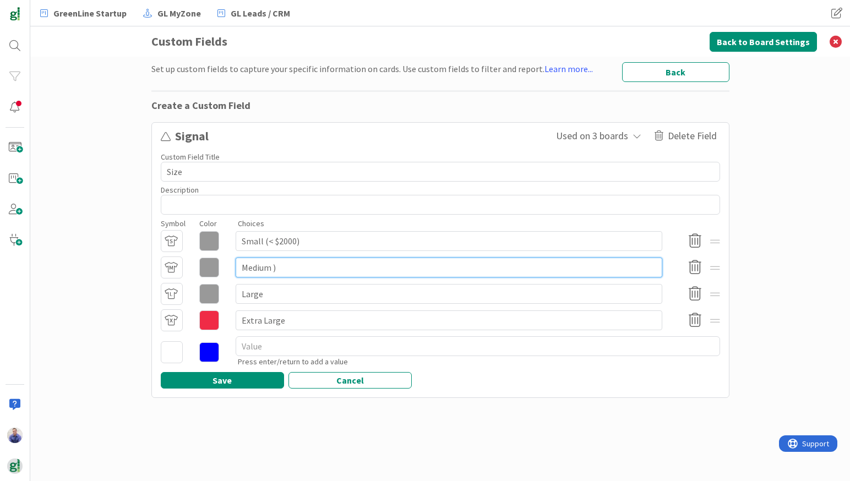
type input "Medium"
type textarea "x"
type input "Medium ("
type textarea "x"
type input "Medium ($"
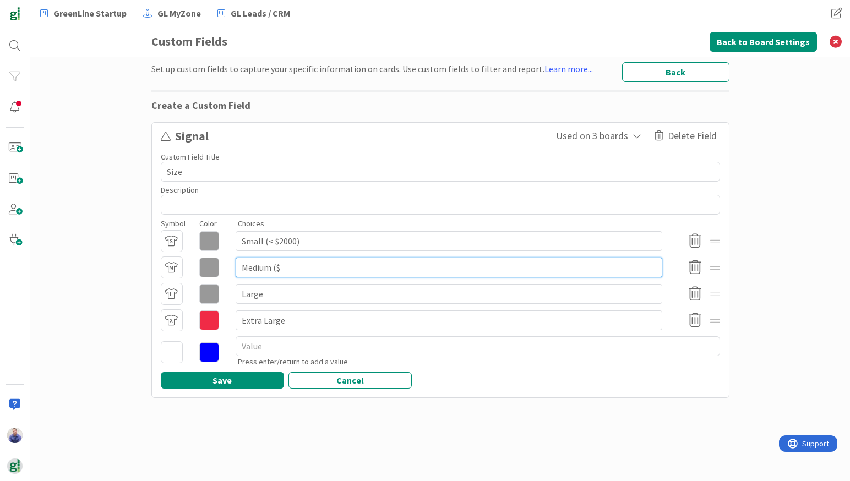
type textarea "x"
type input "Medium ($2"
type textarea "x"
type input "Medium ($20"
type textarea "x"
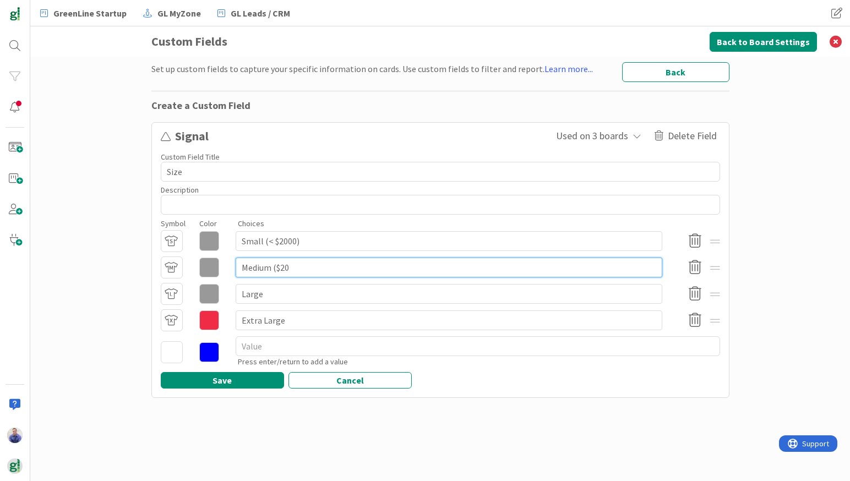
type input "Medium ($200"
type textarea "x"
type input "Medium ($2000"
type textarea "x"
type input "Medium ($2000"
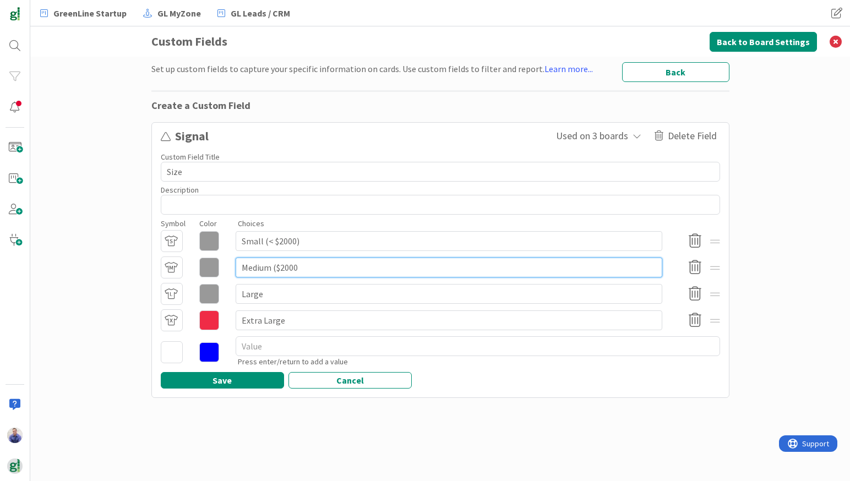
type textarea "x"
type input "Medium ($2000 -"
type textarea "x"
type input "Medium ($2000 -"
type textarea "x"
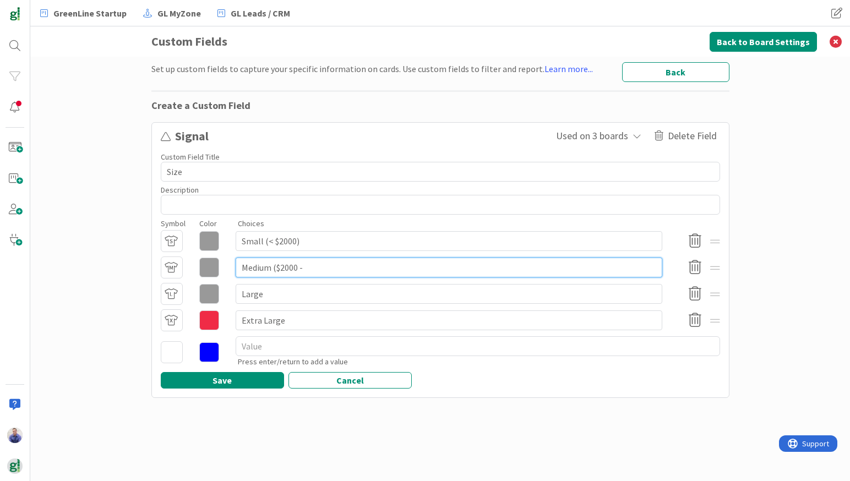
type input "Medium ($2000 - $"
type textarea "x"
type input "Medium ($2000 - $5"
type textarea "x"
type input "Medium ($2000 - $50"
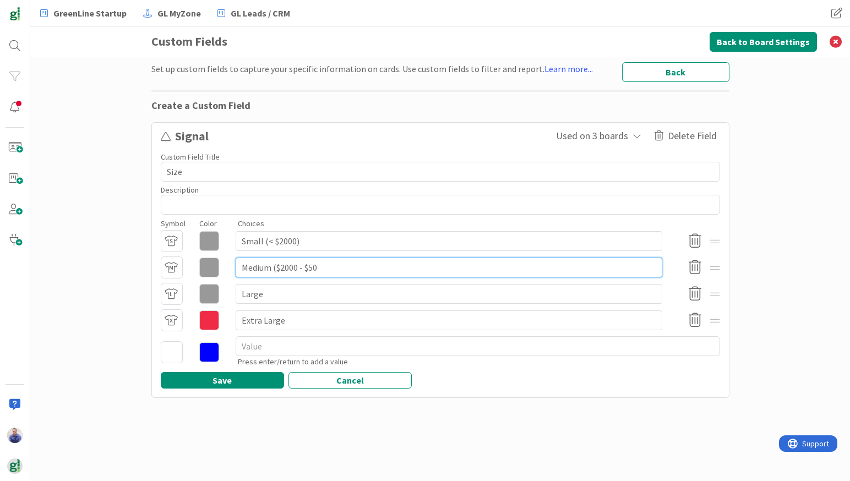
type textarea "x"
type input "Medium ($2000 - $500"
type textarea "x"
type input "Medium ($2000 - $5000"
type textarea "x"
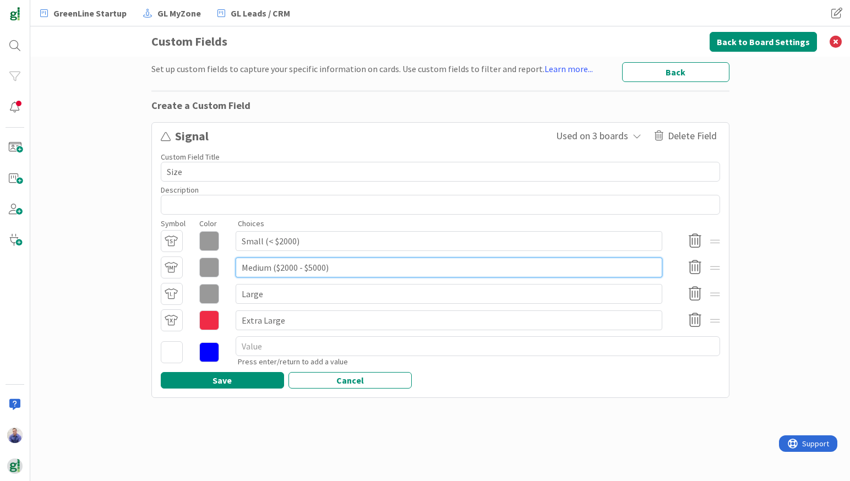
type input "Medium ($2000 - $5000)"
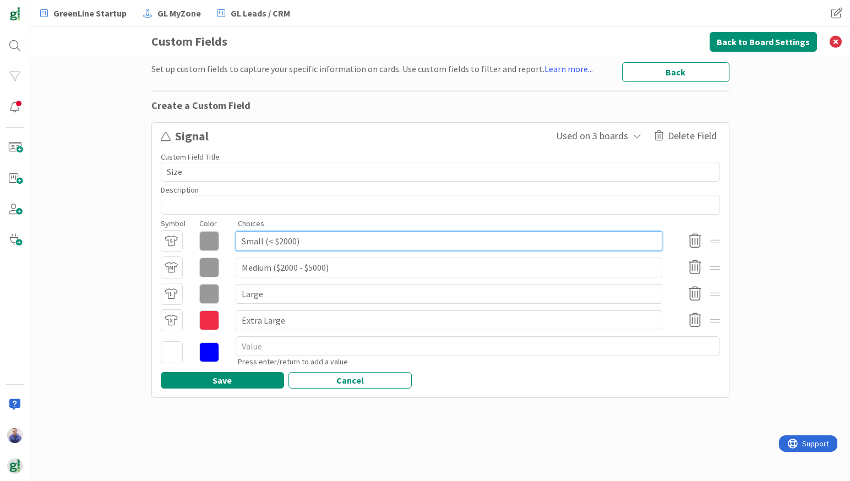
click at [283, 243] on input "Small (< $2000)" at bounding box center [448, 241] width 426 height 20
type textarea "x"
type input "Small (< $2,000)"
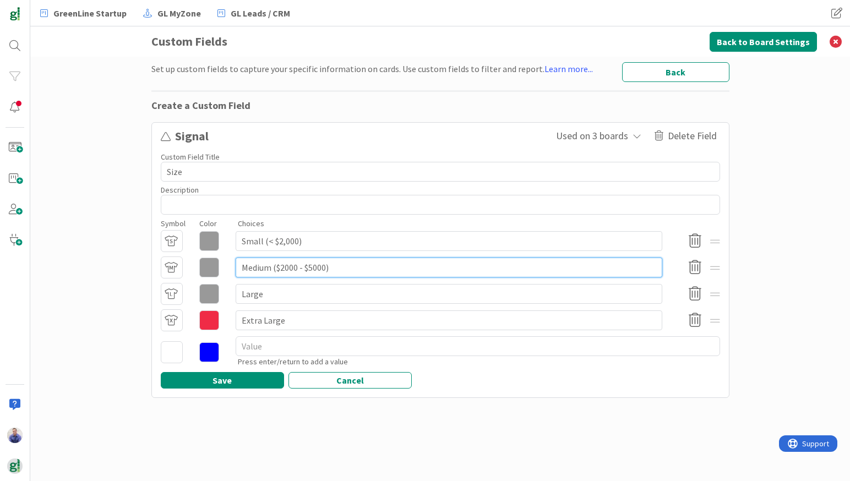
click at [284, 268] on input "Medium ($2000 - $5000)" at bounding box center [448, 267] width 426 height 20
type textarea "x"
type input "Medium ($2,000 - $5000)"
drag, startPoint x: 314, startPoint y: 270, endPoint x: 364, endPoint y: 272, distance: 50.1
click at [316, 270] on input "Medium ($2,000 - $5000)" at bounding box center [448, 267] width 426 height 20
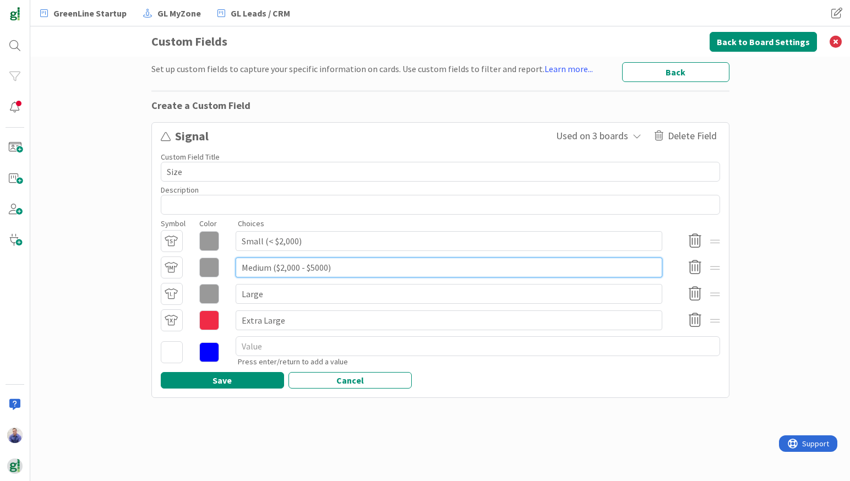
type textarea "x"
click at [363, 270] on input "Medium ($2,000 - $5,000)" at bounding box center [448, 267] width 426 height 20
type input "Medium ($2,000 - $5,000)"
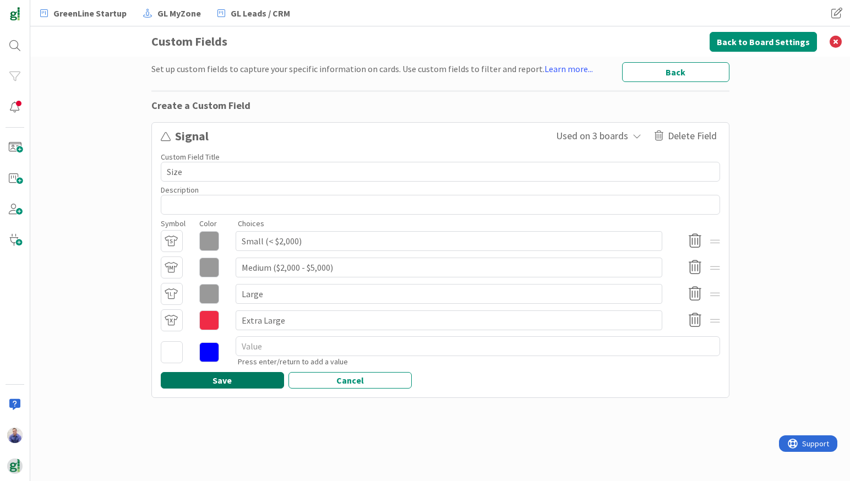
click at [253, 382] on button "Save" at bounding box center [222, 380] width 123 height 17
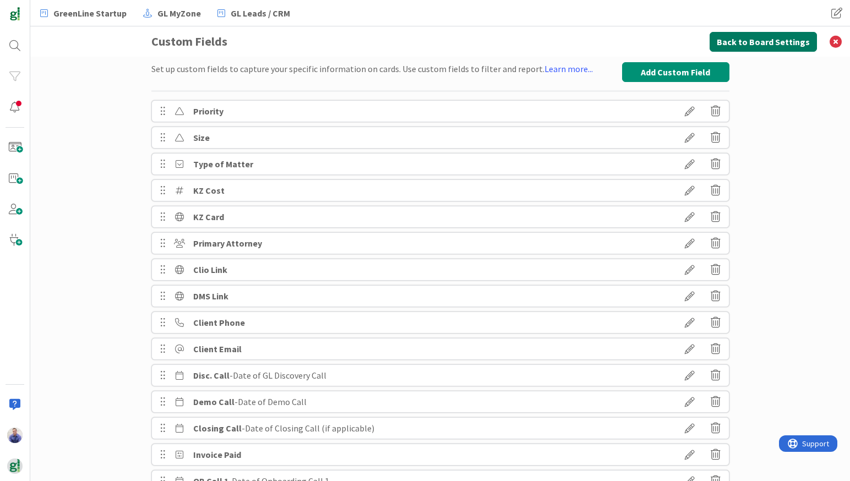
click at [778, 43] on button "Back to Board Settings" at bounding box center [762, 42] width 107 height 20
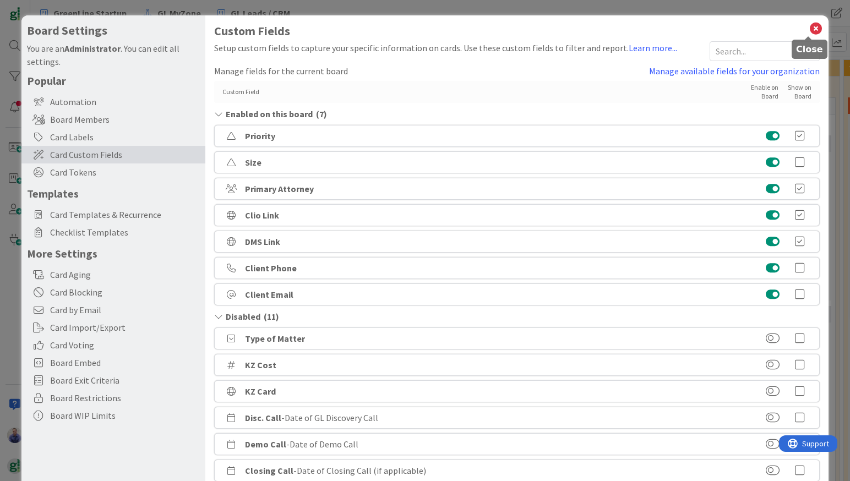
click at [811, 28] on icon at bounding box center [815, 28] width 14 height 15
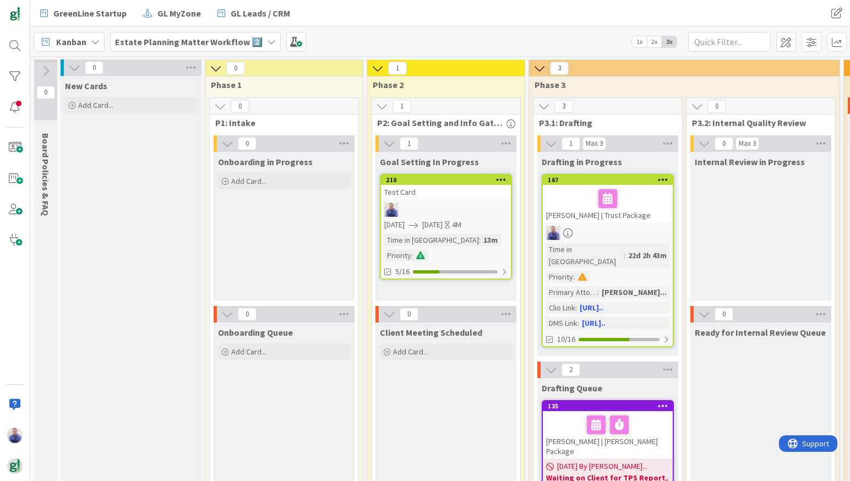
click at [424, 189] on div "Test Card" at bounding box center [446, 192] width 130 height 14
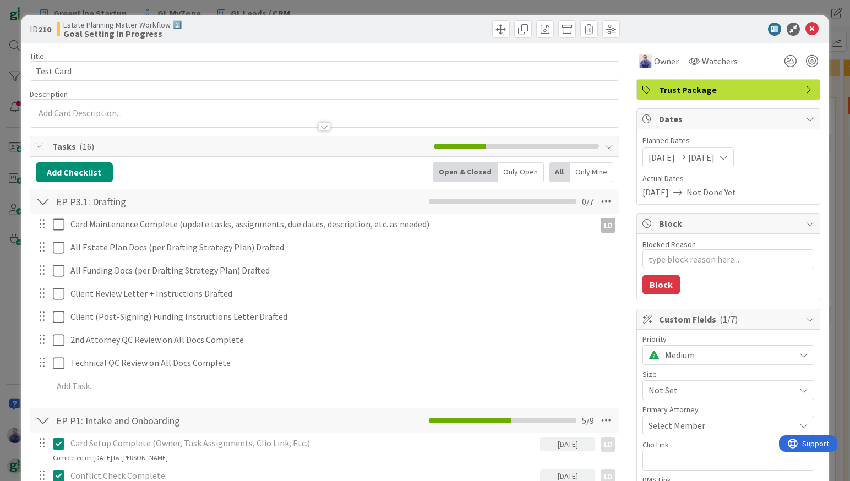
type textarea "x"
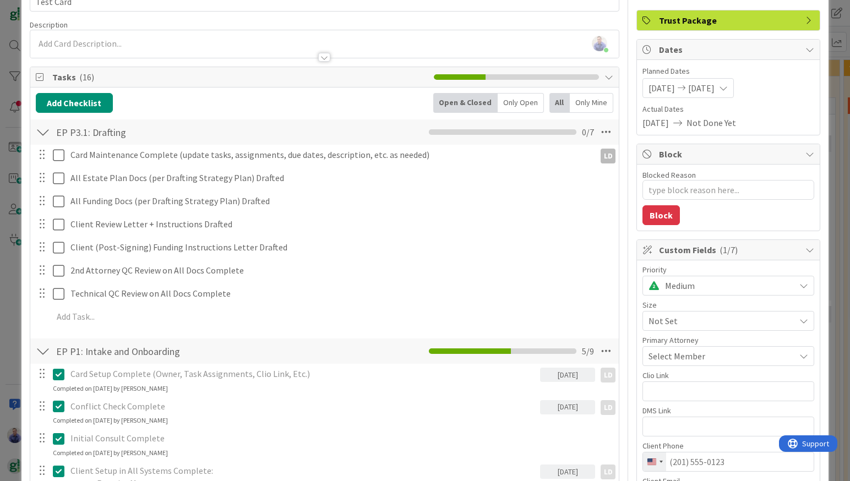
click at [697, 322] on span "Not Set" at bounding box center [718, 320] width 141 height 15
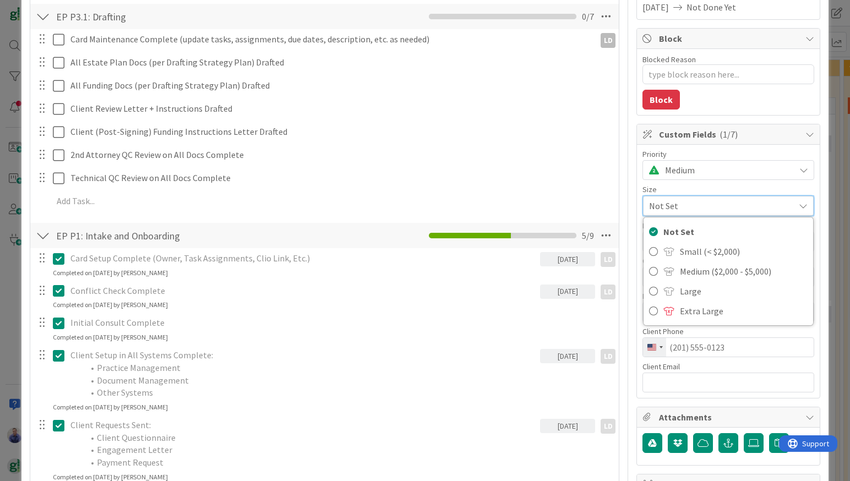
scroll to position [0, 0]
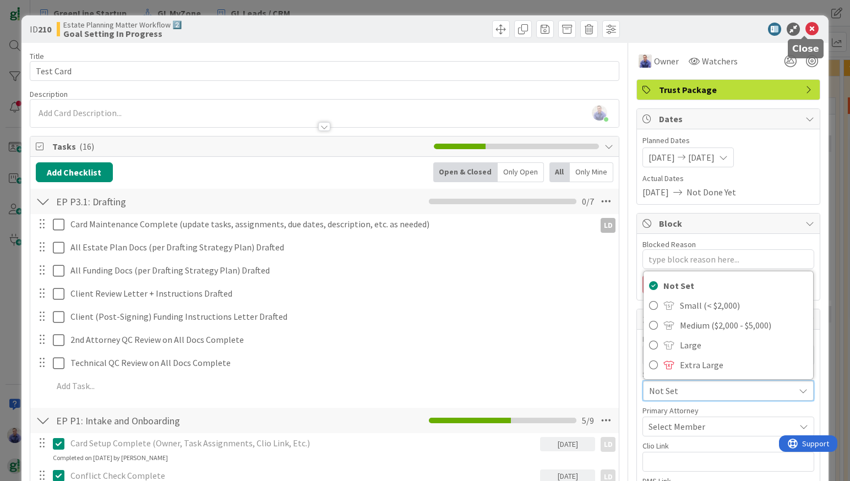
click at [805, 31] on icon at bounding box center [811, 29] width 13 height 13
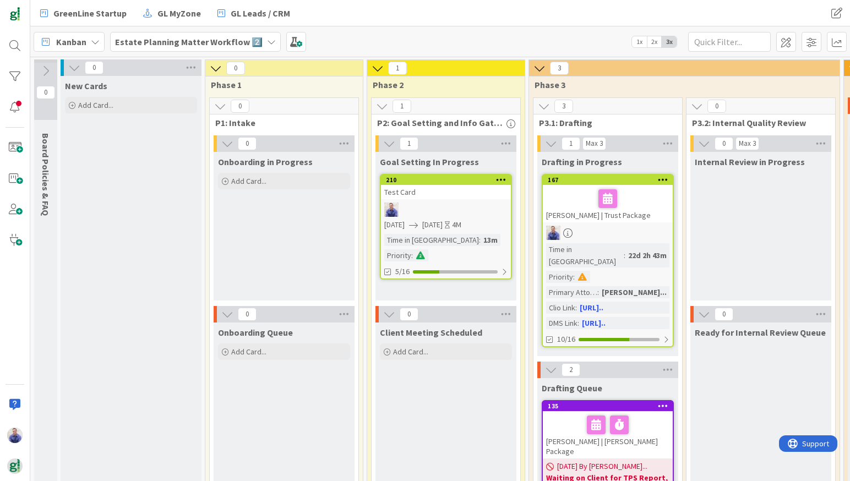
click at [97, 47] on div "Kanban" at bounding box center [69, 42] width 71 height 20
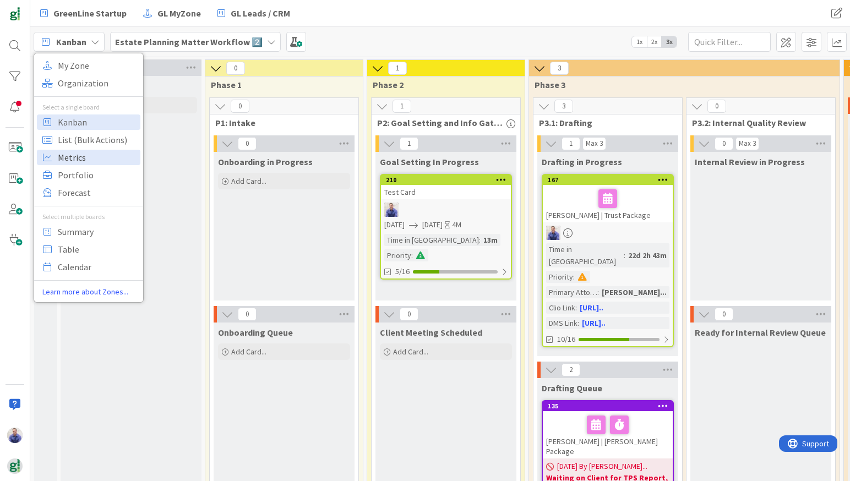
click at [78, 156] on span "Metrics" at bounding box center [97, 157] width 79 height 17
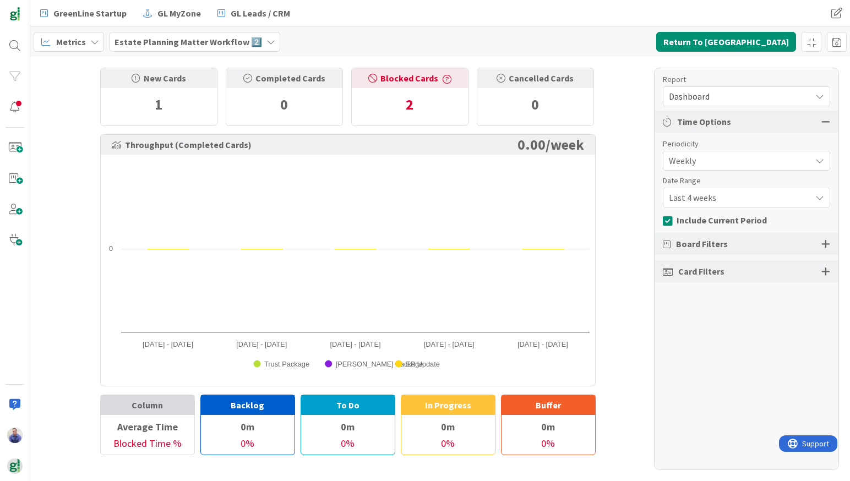
click at [765, 168] on span "Last 4 weeks" at bounding box center [736, 160] width 136 height 15
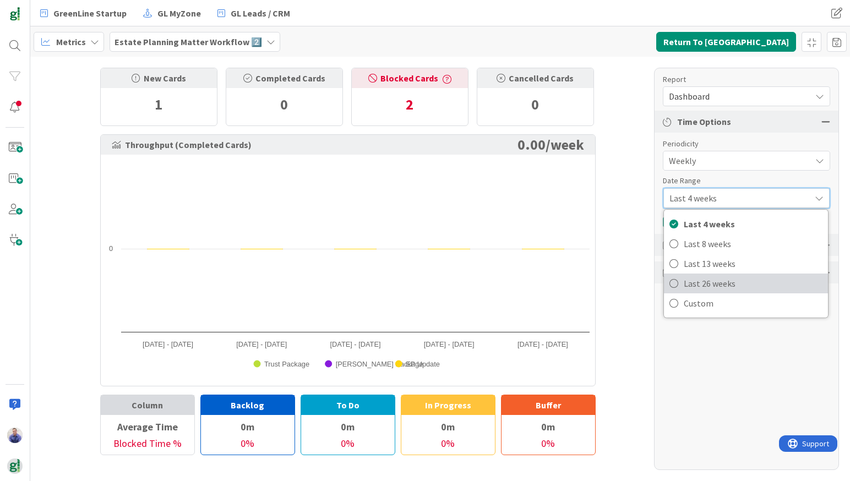
click at [726, 282] on span "Last 26 weeks" at bounding box center [752, 283] width 139 height 17
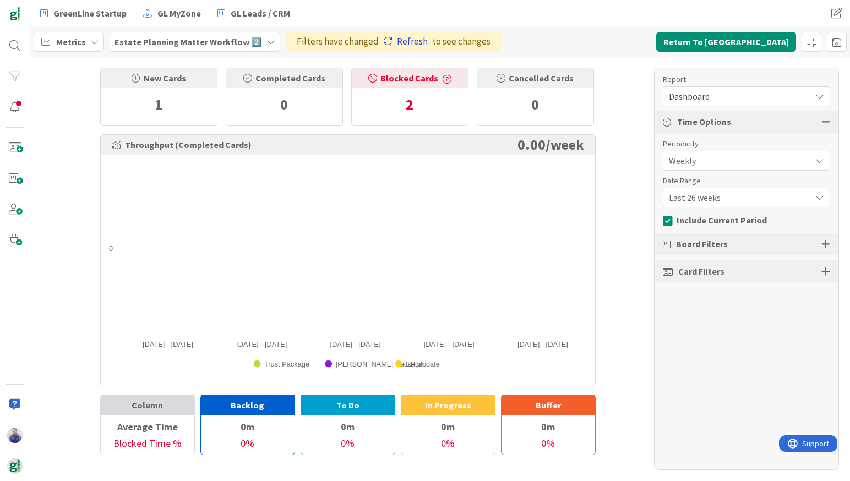
click at [390, 44] on link "Refresh" at bounding box center [405, 42] width 45 height 14
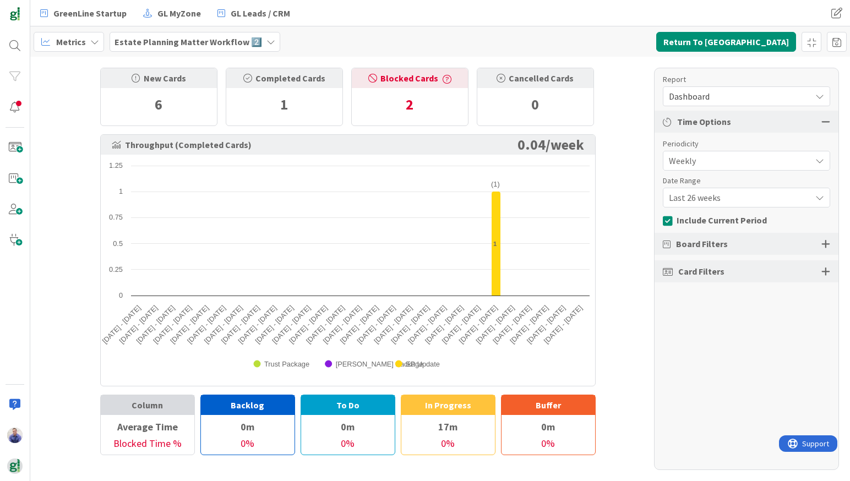
click at [83, 40] on span "Metrics" at bounding box center [71, 41] width 30 height 13
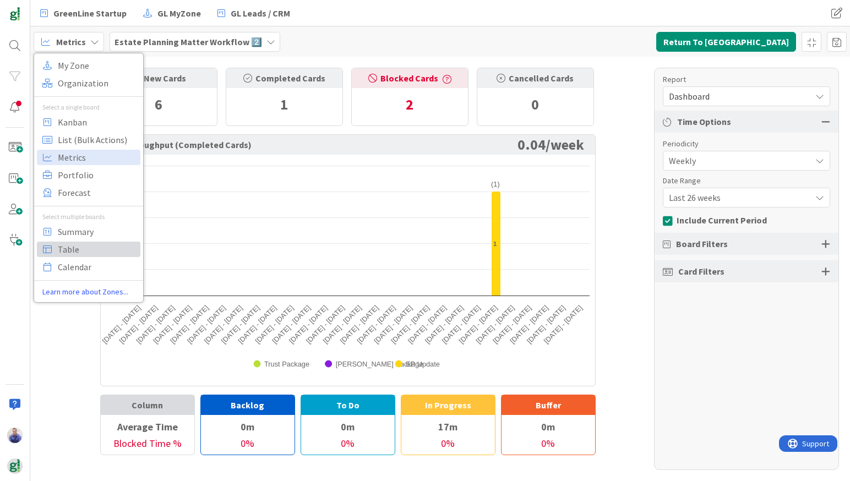
click at [75, 242] on span "Table" at bounding box center [97, 249] width 79 height 17
